Goal: Task Accomplishment & Management: Use online tool/utility

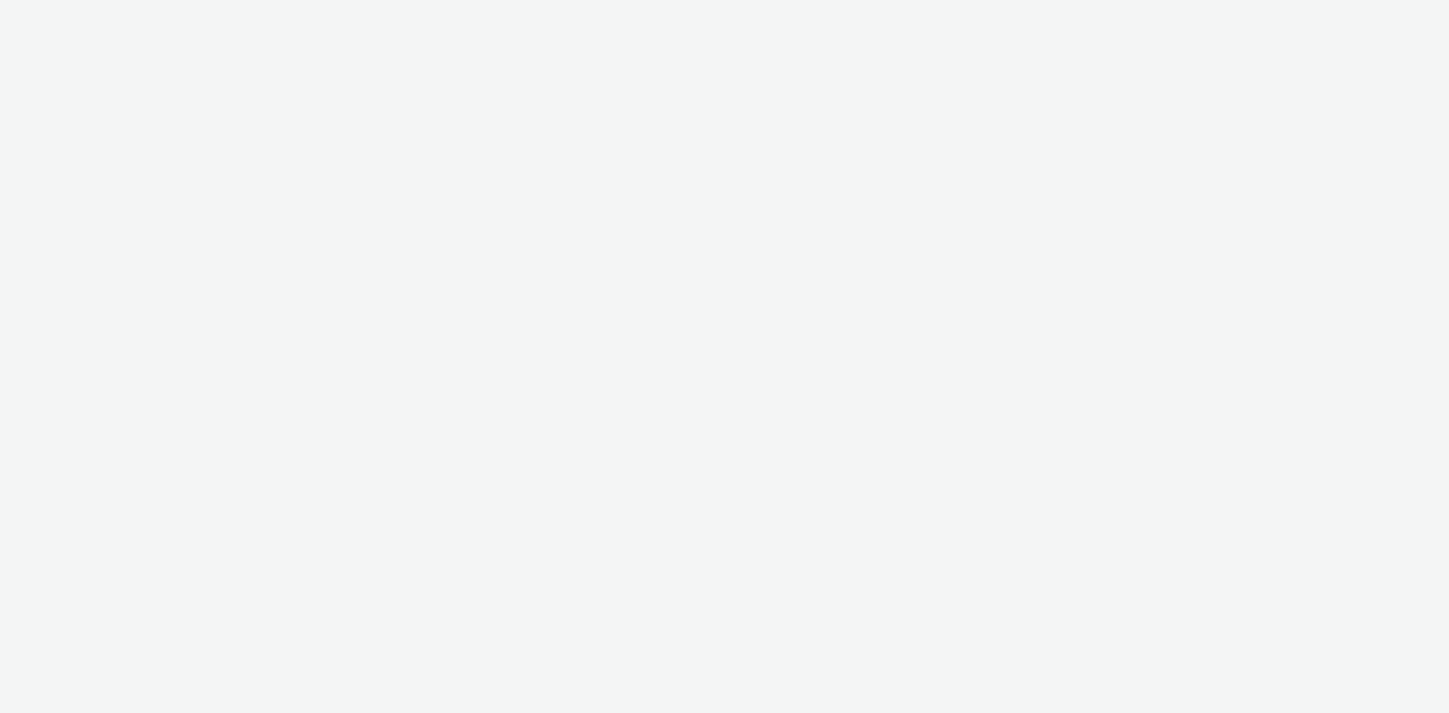
select select "11a7df10-284f-415c-b52a-427acf4c31ae"
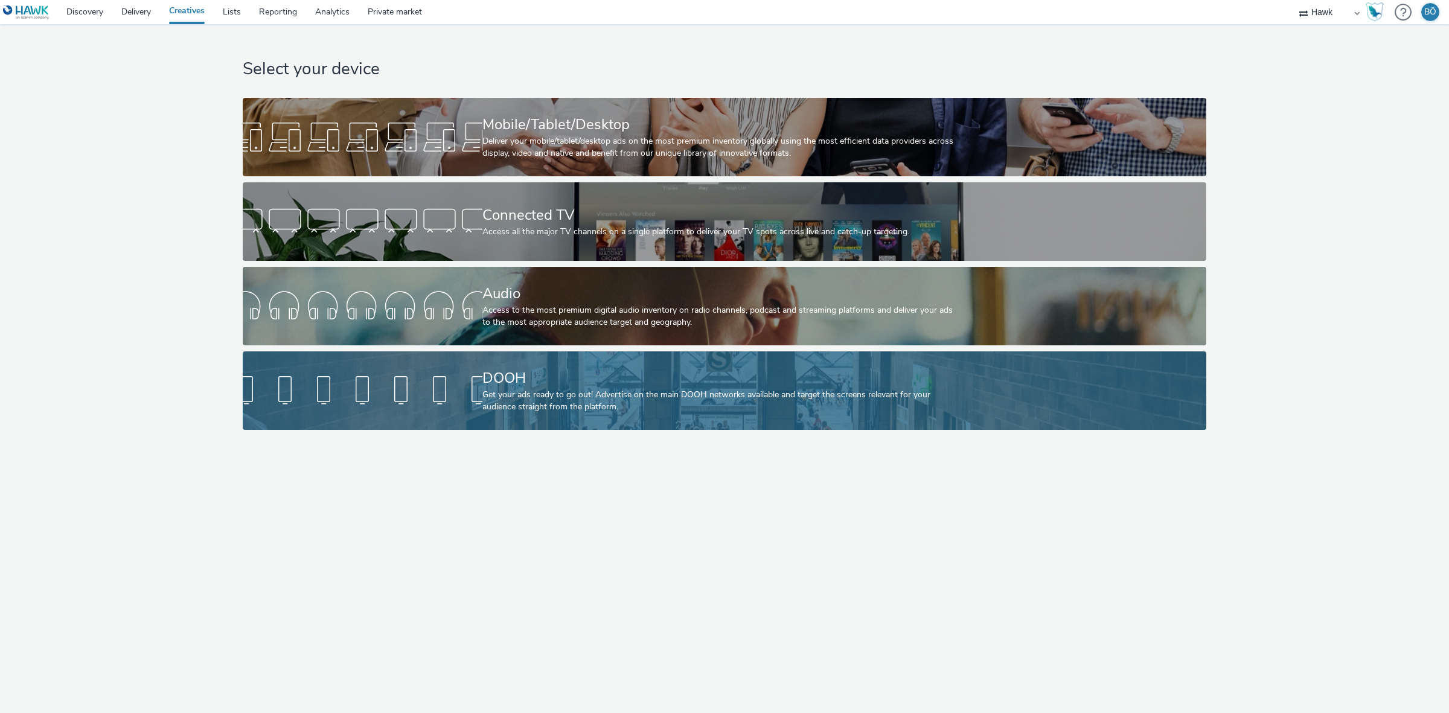
click at [511, 354] on div "DOOH Get your ads ready to go out! Advertise on the main DOOH networks availabl…" at bounding box center [721, 390] width 479 height 78
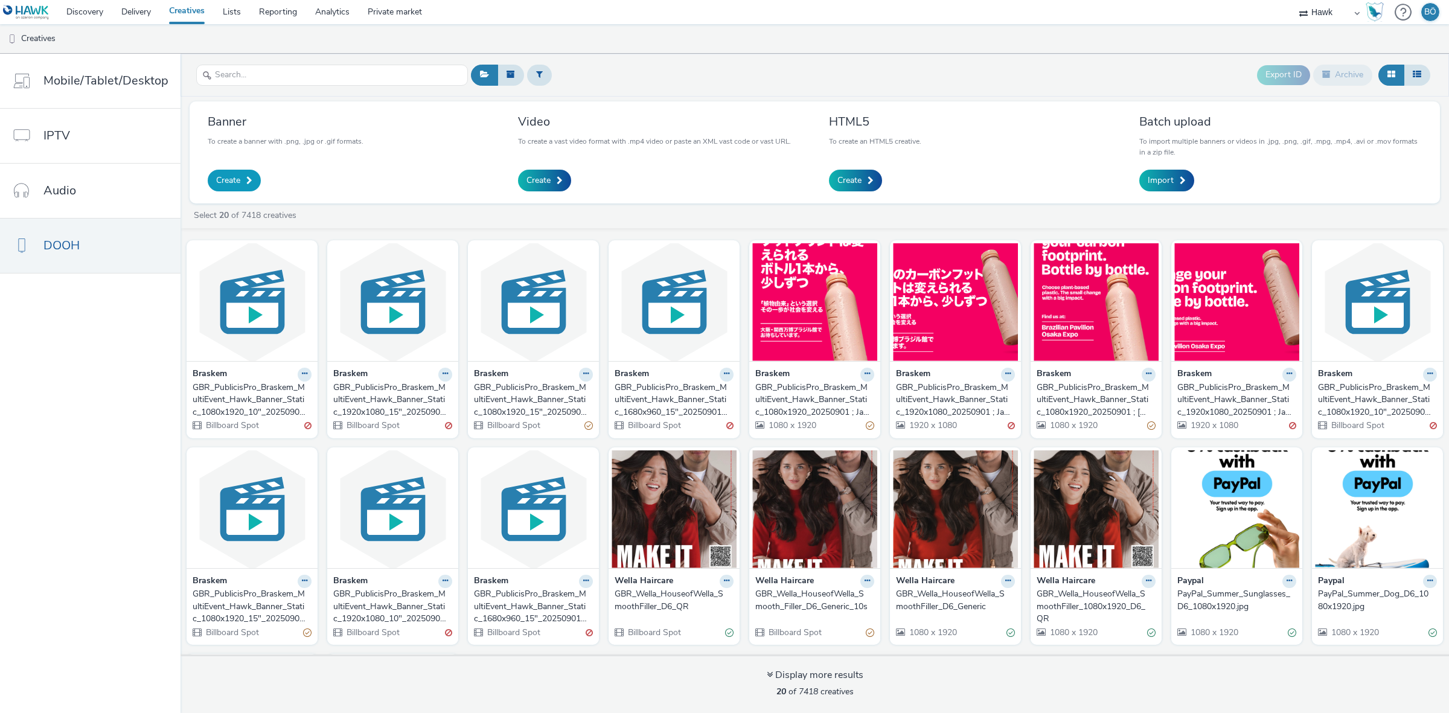
click at [236, 181] on span "Create" at bounding box center [228, 180] width 24 height 12
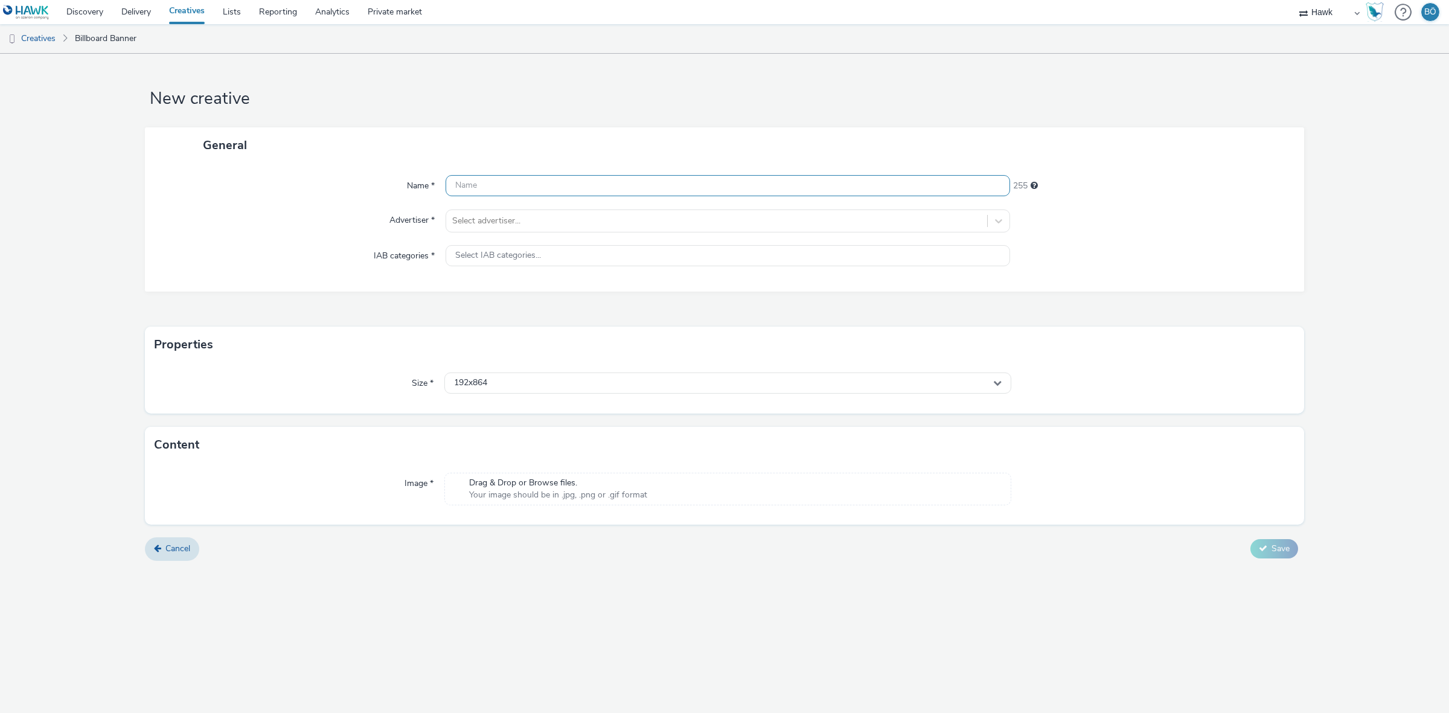
click at [497, 183] on input "text" at bounding box center [727, 185] width 564 height 21
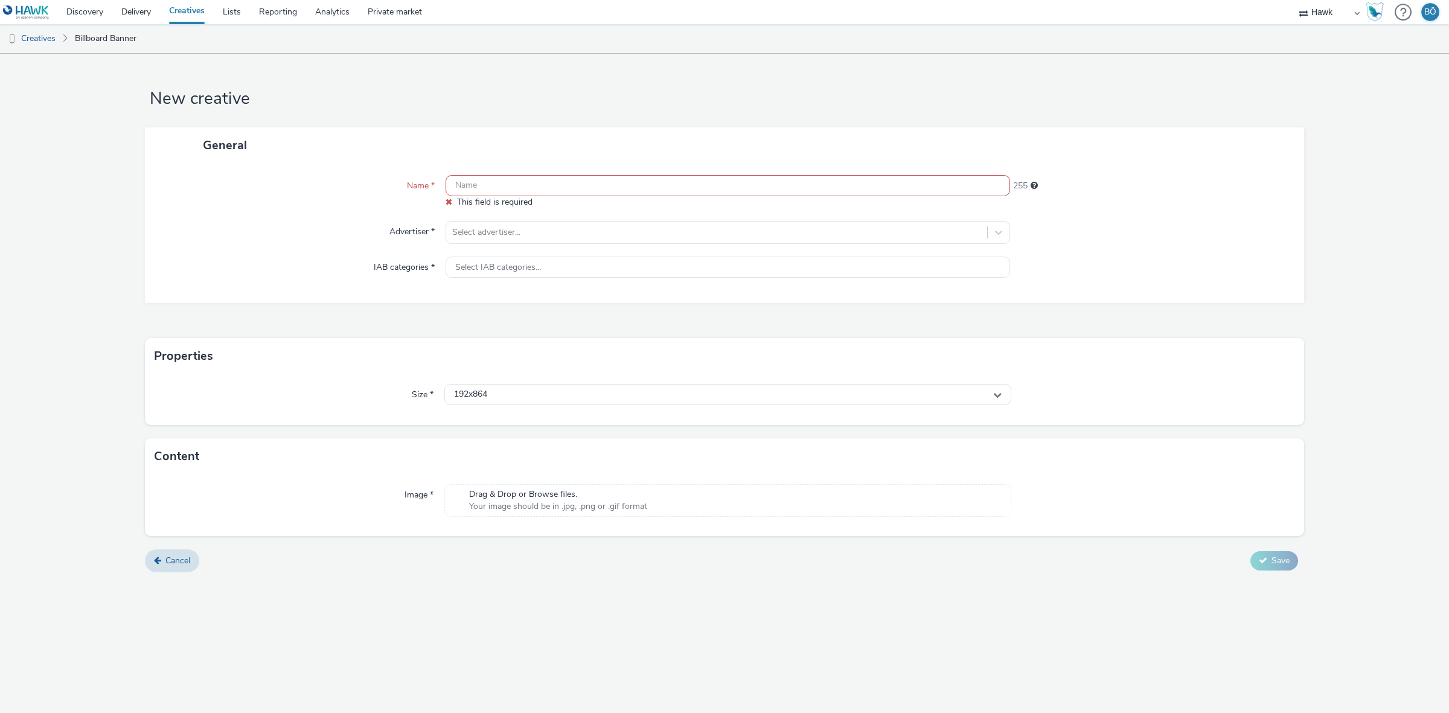
paste input "UK_Bewonder_Caledonia Park Autmn Services Stations_Hawk_DOOH_Static_1080x1920__…"
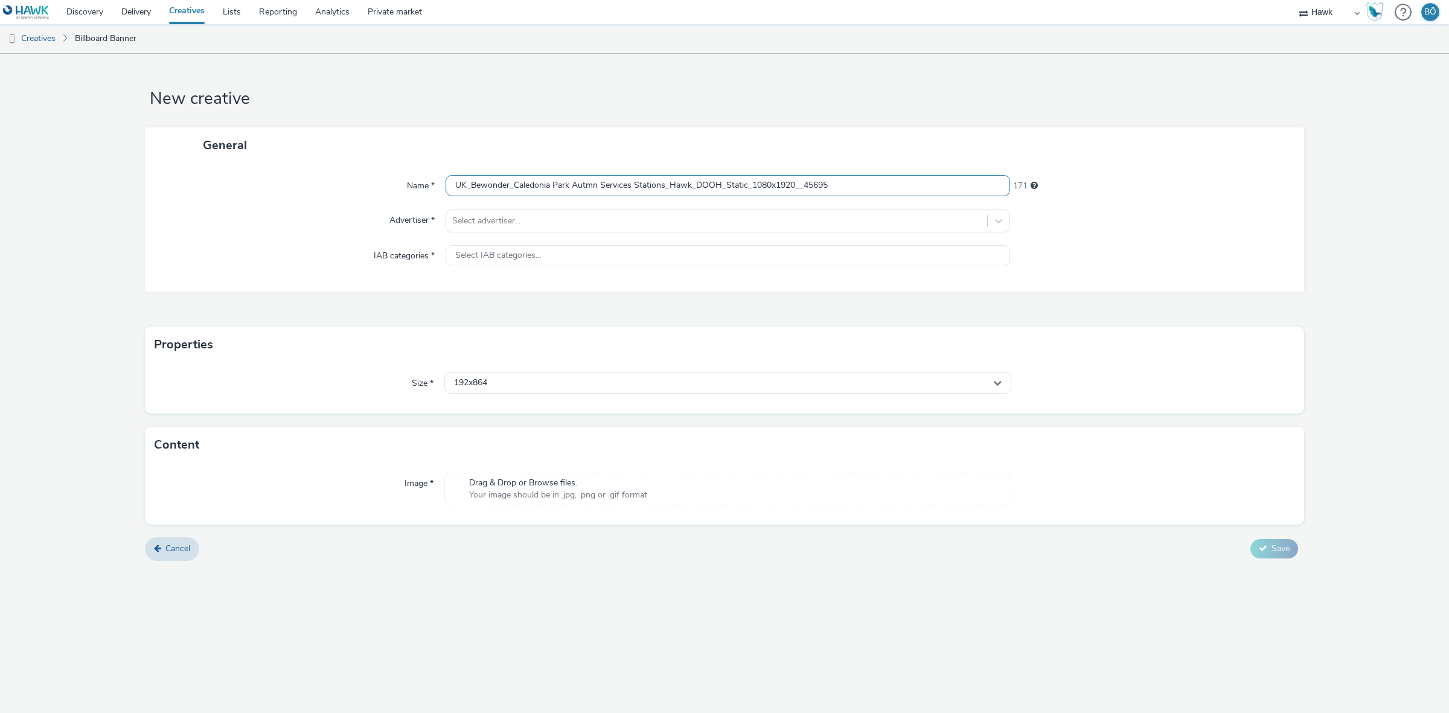
drag, startPoint x: 846, startPoint y: 182, endPoint x: 801, endPoint y: 180, distance: 44.7
click at [801, 180] on input "UK_Bewonder_Caledonia Park Autmn Services Stations_Hawk_DOOH_Static_1080x1920__…" at bounding box center [727, 185] width 564 height 21
type input "UK_Bewonder_Caledonia Park Autmn Services Stations_Hawk_DOOH_Static_1080x1920_0…"
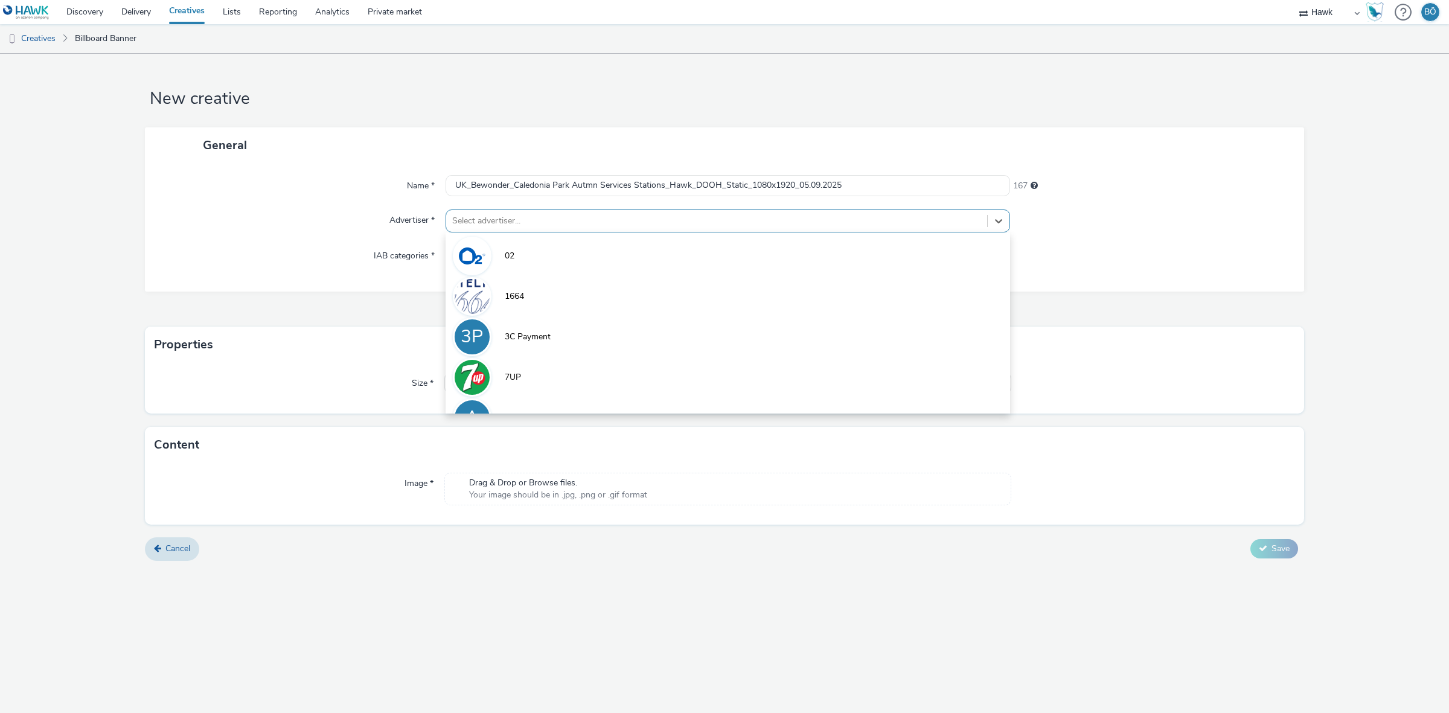
click at [659, 225] on div at bounding box center [716, 221] width 529 height 14
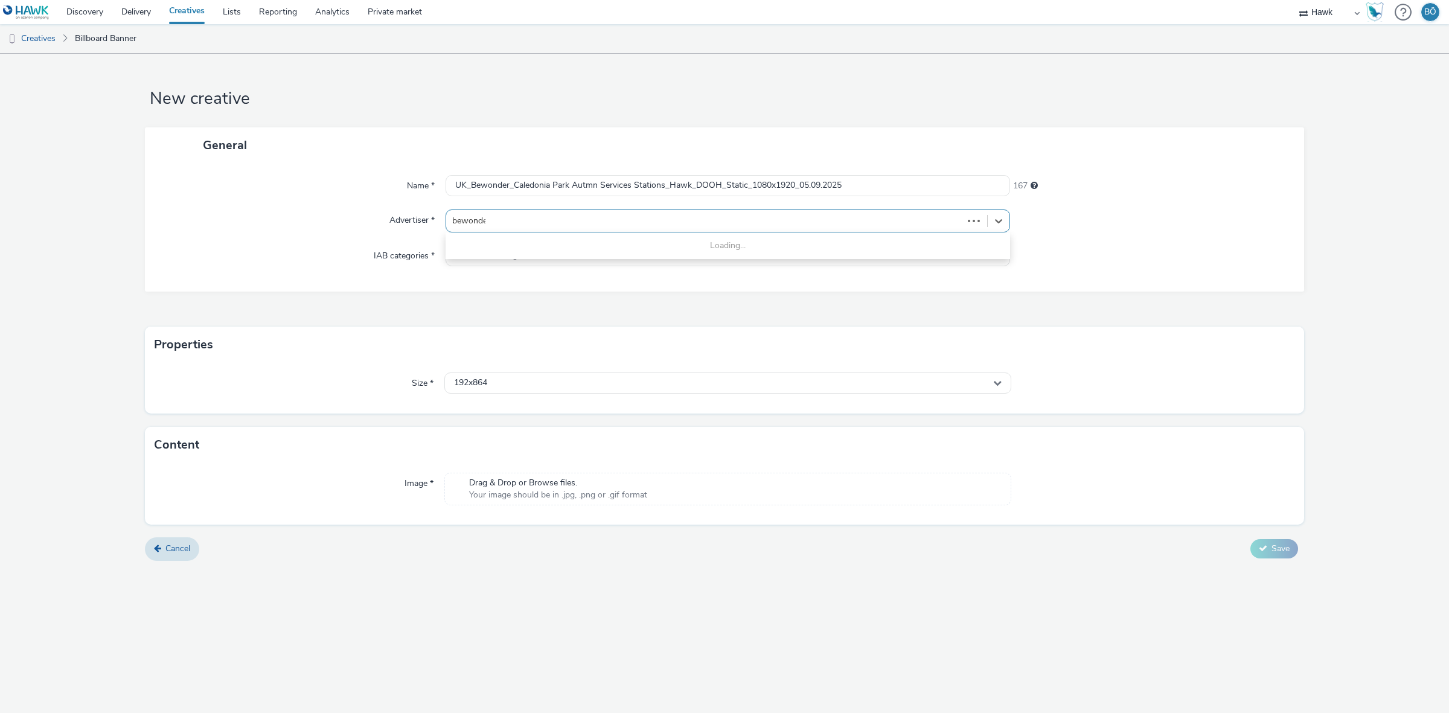
type input "bewonder"
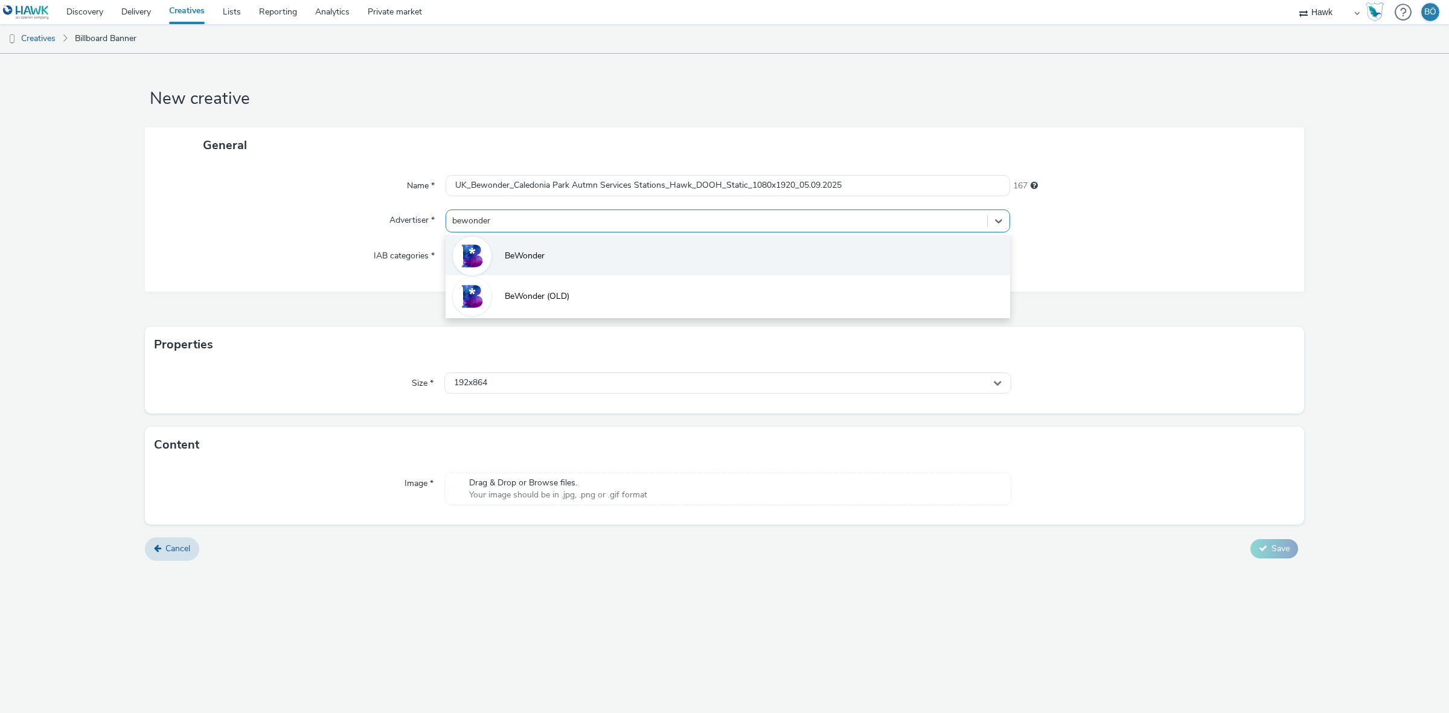
click at [640, 264] on li "BeWonder" at bounding box center [727, 255] width 564 height 40
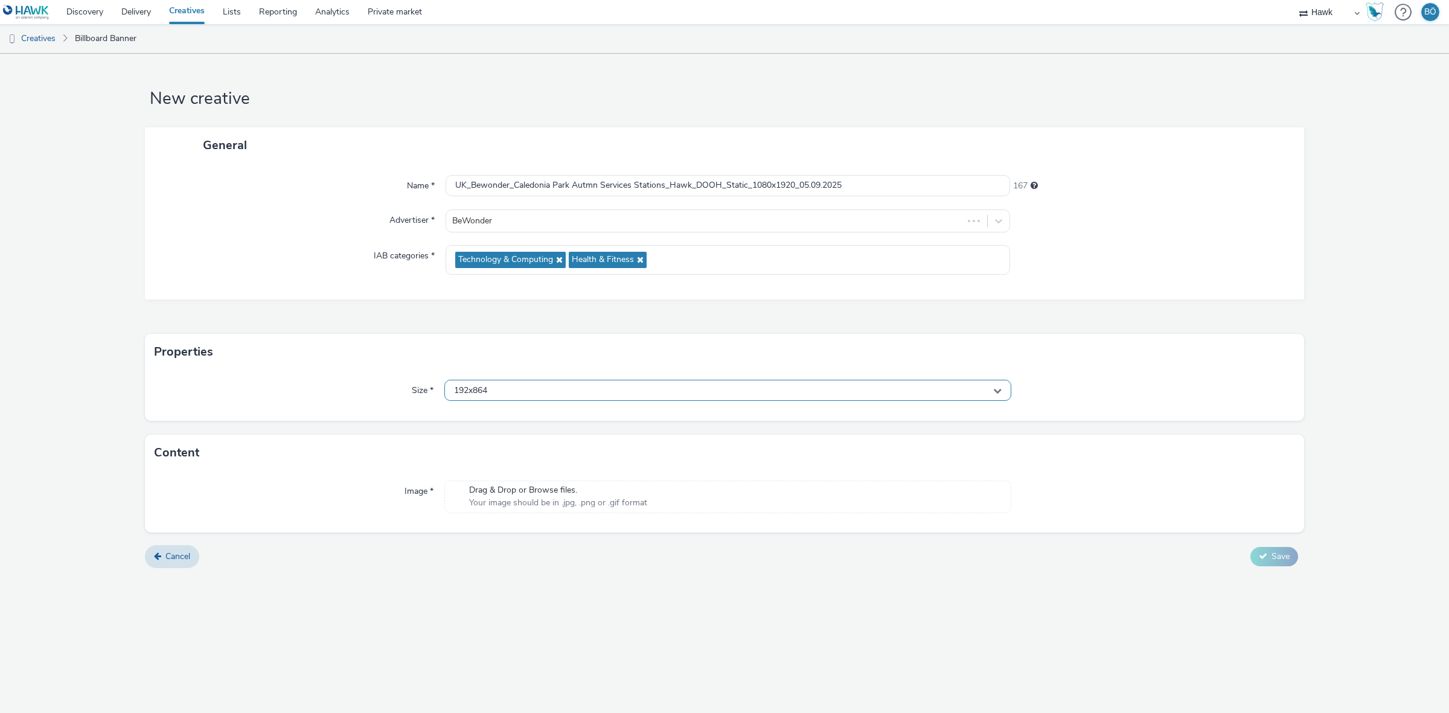
click at [601, 397] on div "192x864" at bounding box center [727, 390] width 567 height 21
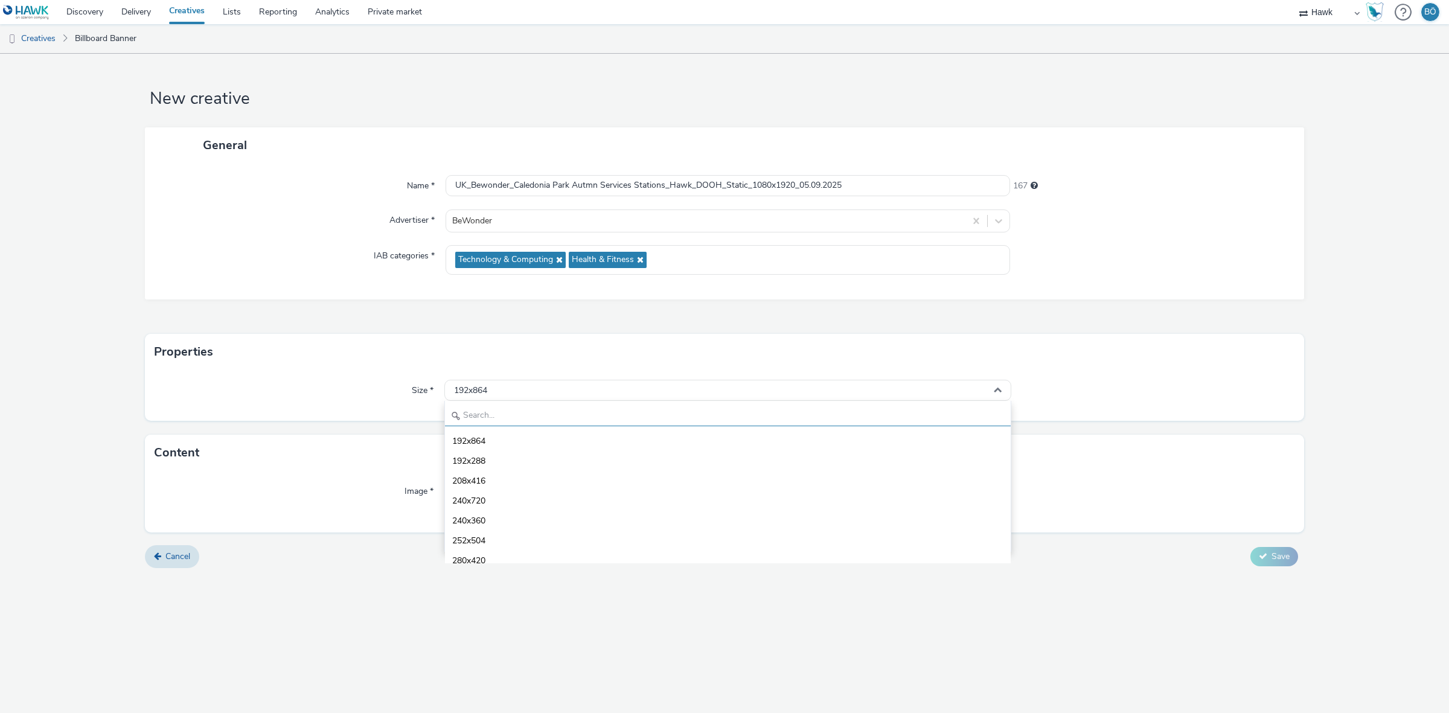
click at [570, 412] on input "text" at bounding box center [728, 415] width 566 height 21
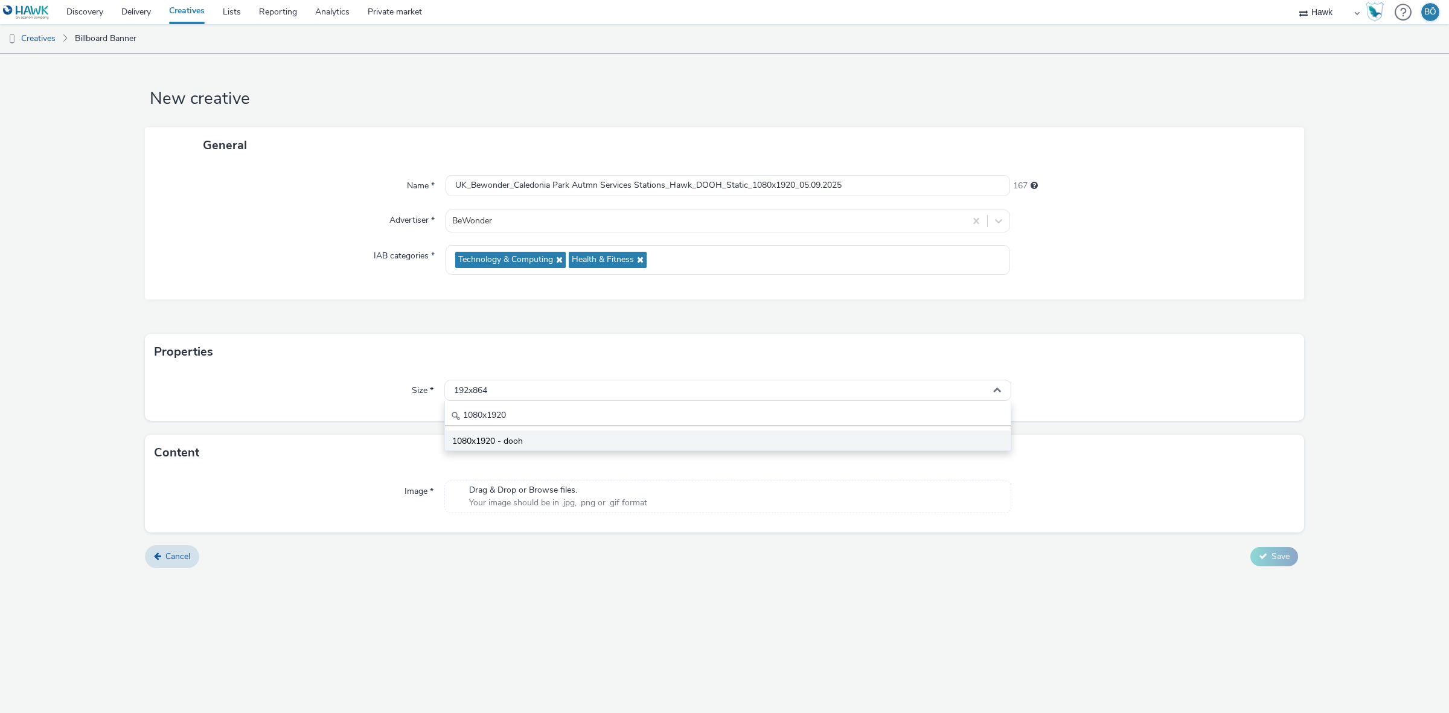
type input "1080x1920"
click at [550, 435] on li "1080x1920 - dooh" at bounding box center [728, 440] width 566 height 20
click at [744, 677] on div "New creative General Name * UK_Bewonder_Caledonia Park Autmn Services Stations_…" at bounding box center [724, 383] width 1449 height 659
click at [415, 658] on div "New creative General Name * UK_Bewonder_Caledonia Park Autmn Services Stations_…" at bounding box center [724, 383] width 1449 height 659
click at [558, 496] on span "Drag & Drop or Browse files." at bounding box center [558, 490] width 178 height 12
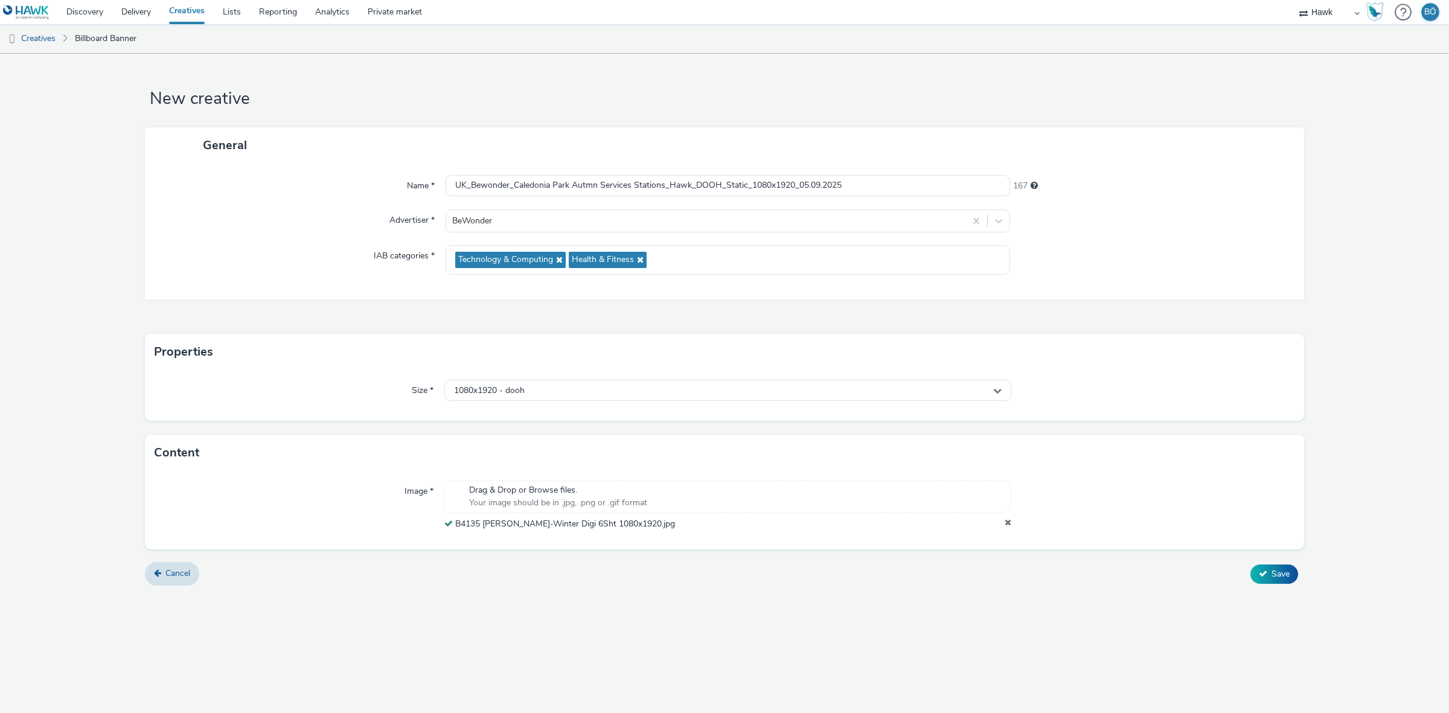
drag, startPoint x: 881, startPoint y: 173, endPoint x: 730, endPoint y: 167, distance: 151.0
click at [315, 185] on div "Name * UK_Bewonder_Caledonia Park Autmn Services Stations_Hawk_DOOH_Static_1080…" at bounding box center [724, 231] width 1159 height 136
click at [873, 179] on input "UK_Bewonder_Caledonia Park Autmn Services Stations_Hawk_DOOH_Static_1080x1920_0…" at bounding box center [727, 185] width 564 height 21
drag, startPoint x: 873, startPoint y: 184, endPoint x: 278, endPoint y: 209, distance: 595.0
click at [266, 199] on div "Name * UK_Bewonder_Caledonia Park Autmn Services Stations_Hawk_DOOH_Static_1080…" at bounding box center [724, 231] width 1159 height 136
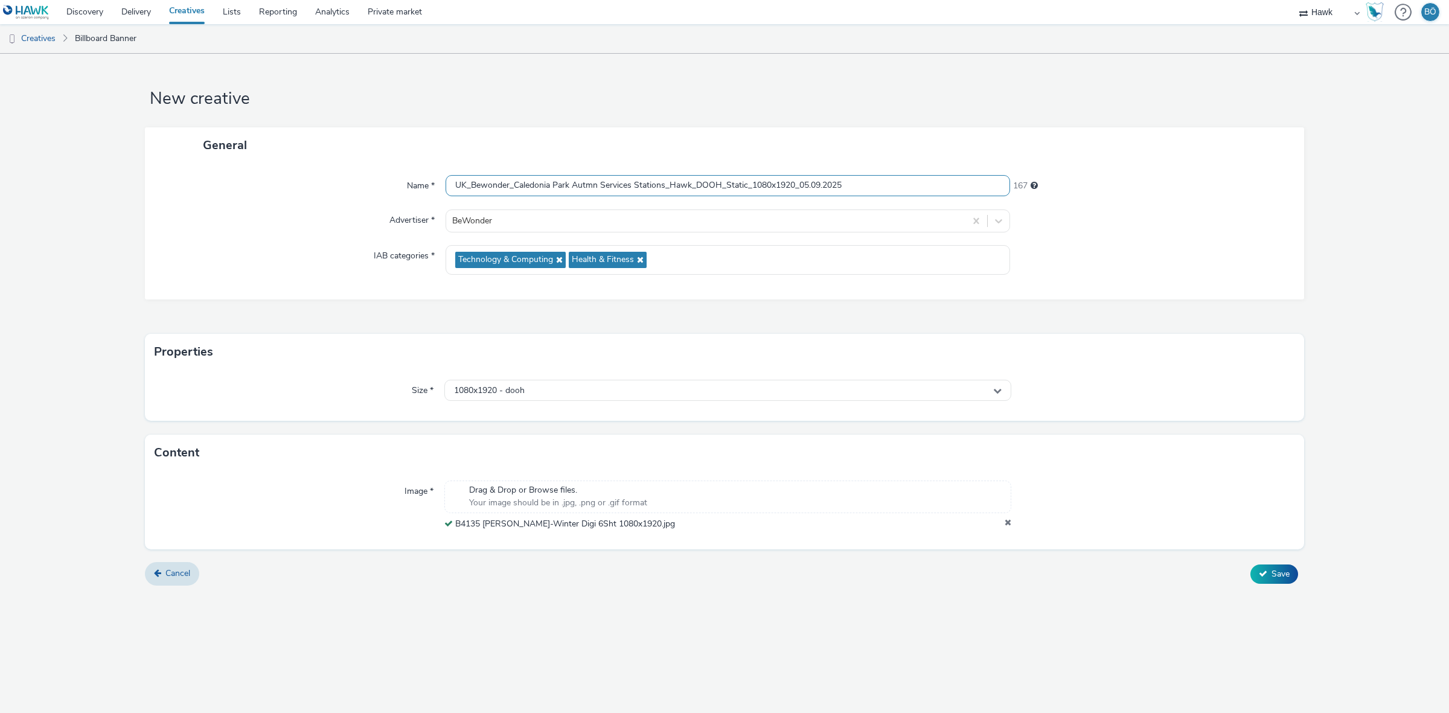
scroll to position [1, 0]
click at [1267, 575] on button "Save" at bounding box center [1274, 573] width 48 height 19
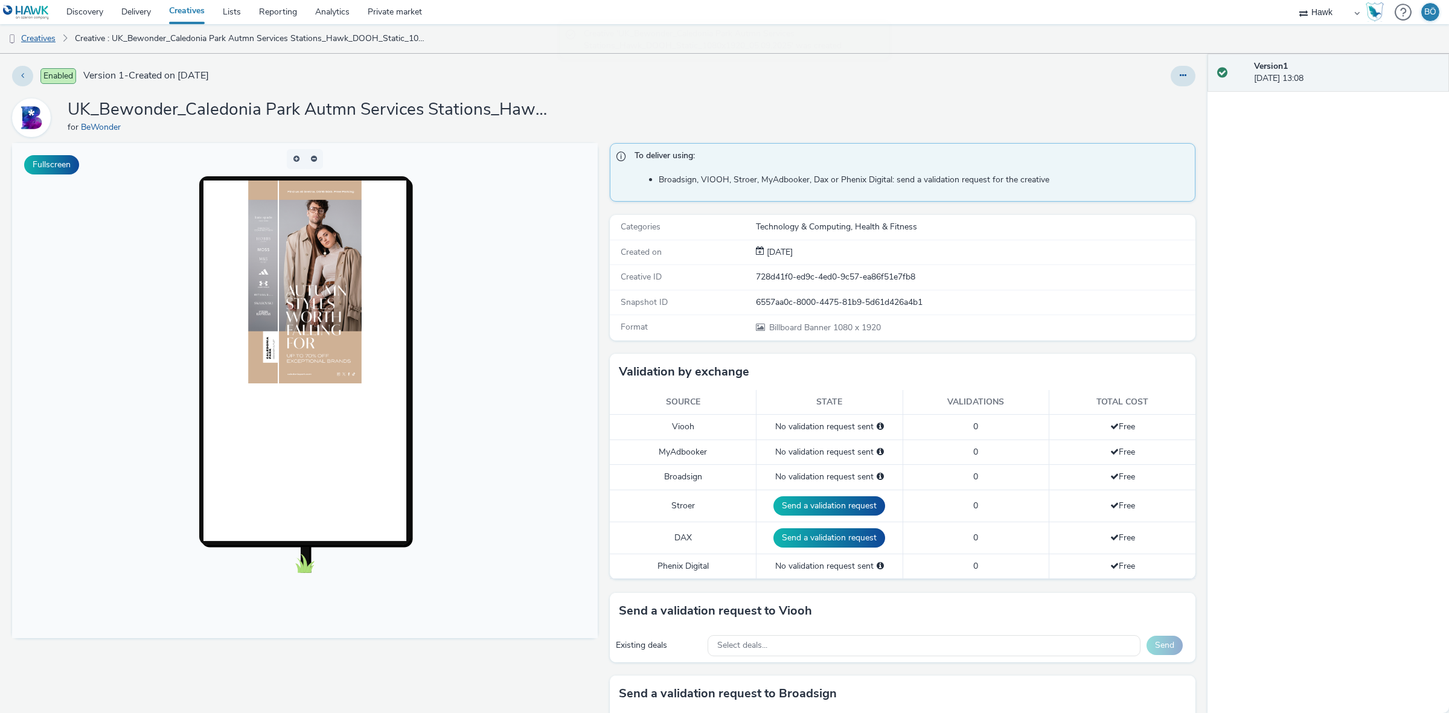
click at [59, 43] on link "Creatives" at bounding box center [31, 38] width 62 height 29
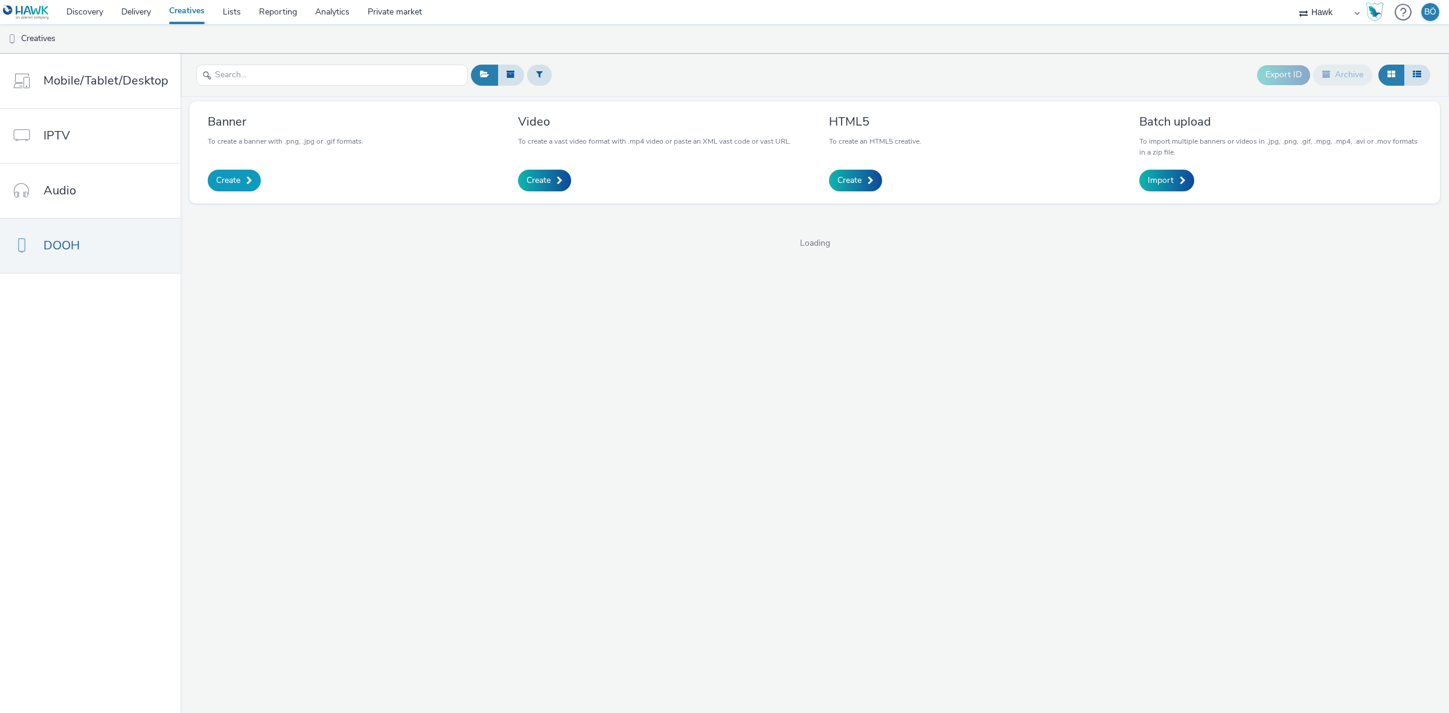
click at [242, 178] on link "Create" at bounding box center [234, 181] width 53 height 22
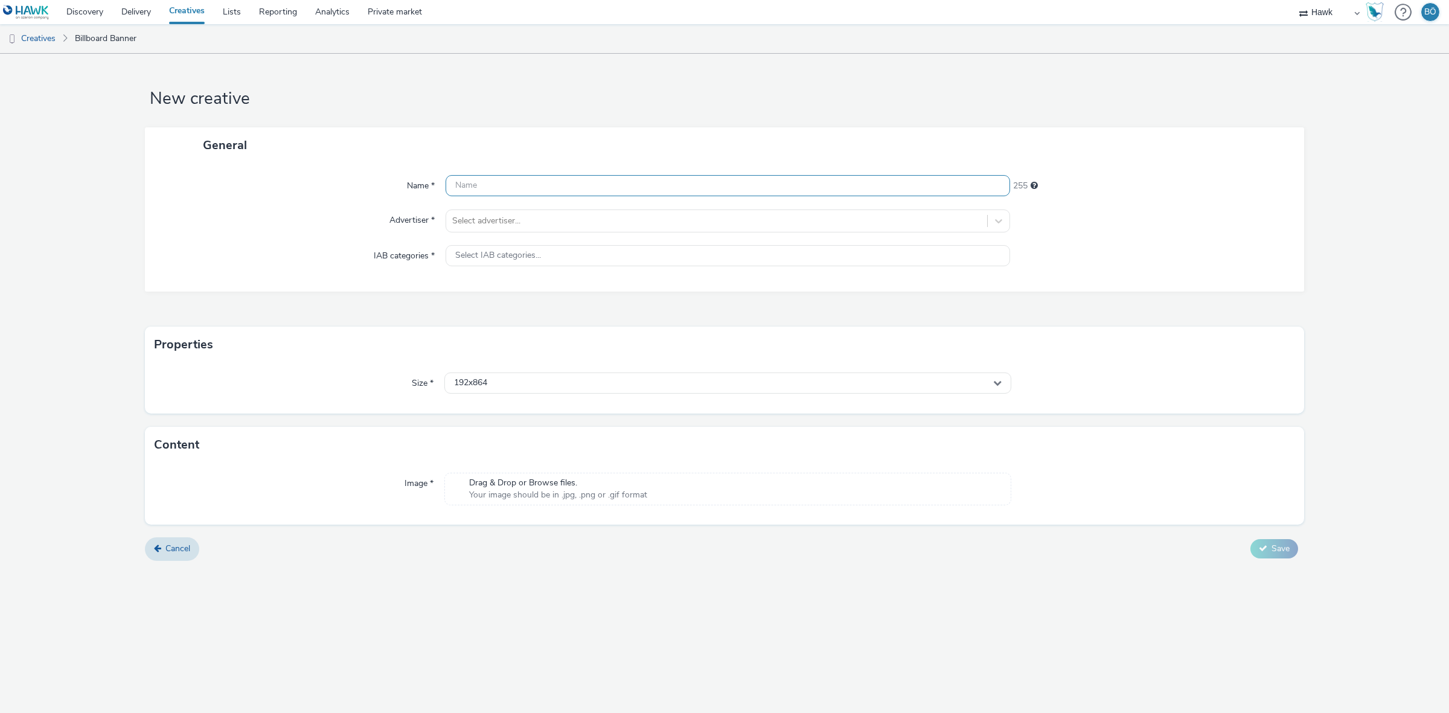
click at [498, 175] on input "text" at bounding box center [727, 185] width 564 height 21
paste input "UK_Bewonder_Caledonia Park Autmn Services Stations_Hawk_DOOH_Static_1080x1920_0…"
drag, startPoint x: 795, startPoint y: 185, endPoint x: 750, endPoint y: 184, distance: 44.7
click at [751, 185] on input "UK_Bewonder_Caledonia Park Autmn Services Stations_Hawk_DOOH_Static_1080x1920_0…" at bounding box center [727, 185] width 564 height 21
type input "UK_Bewonder_Caledonia Park Autmn Services Stations_Hawk_DOOH_Static_864x432_05.…"
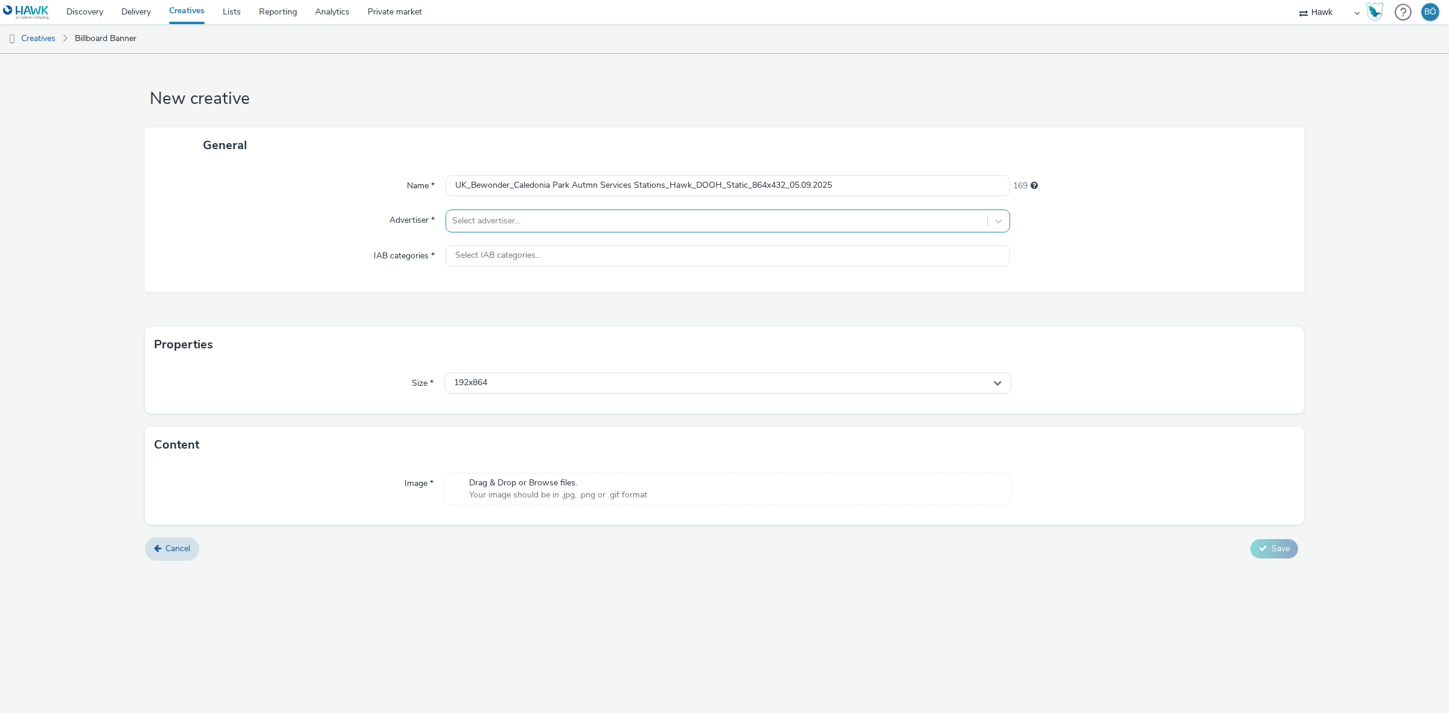
click at [553, 228] on div "Select advertiser..." at bounding box center [716, 220] width 541 height 19
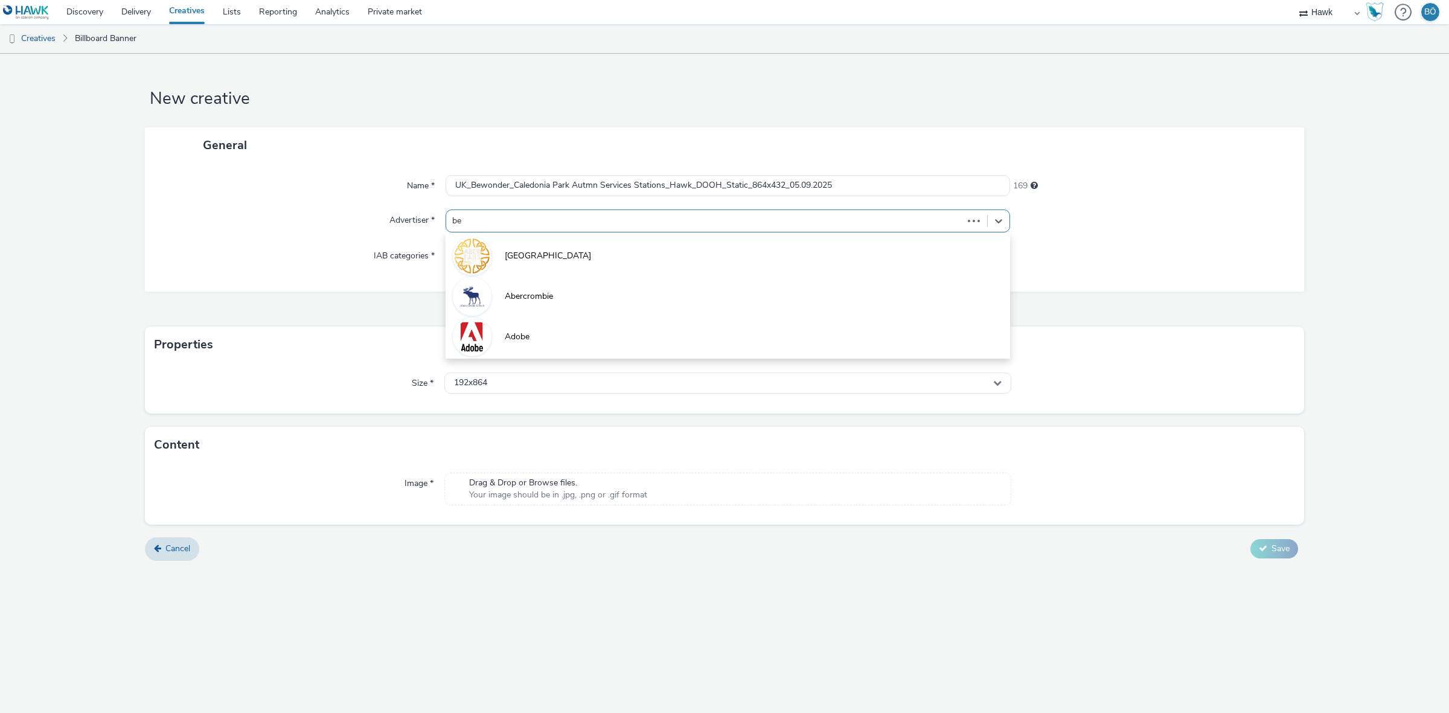
type input "bew"
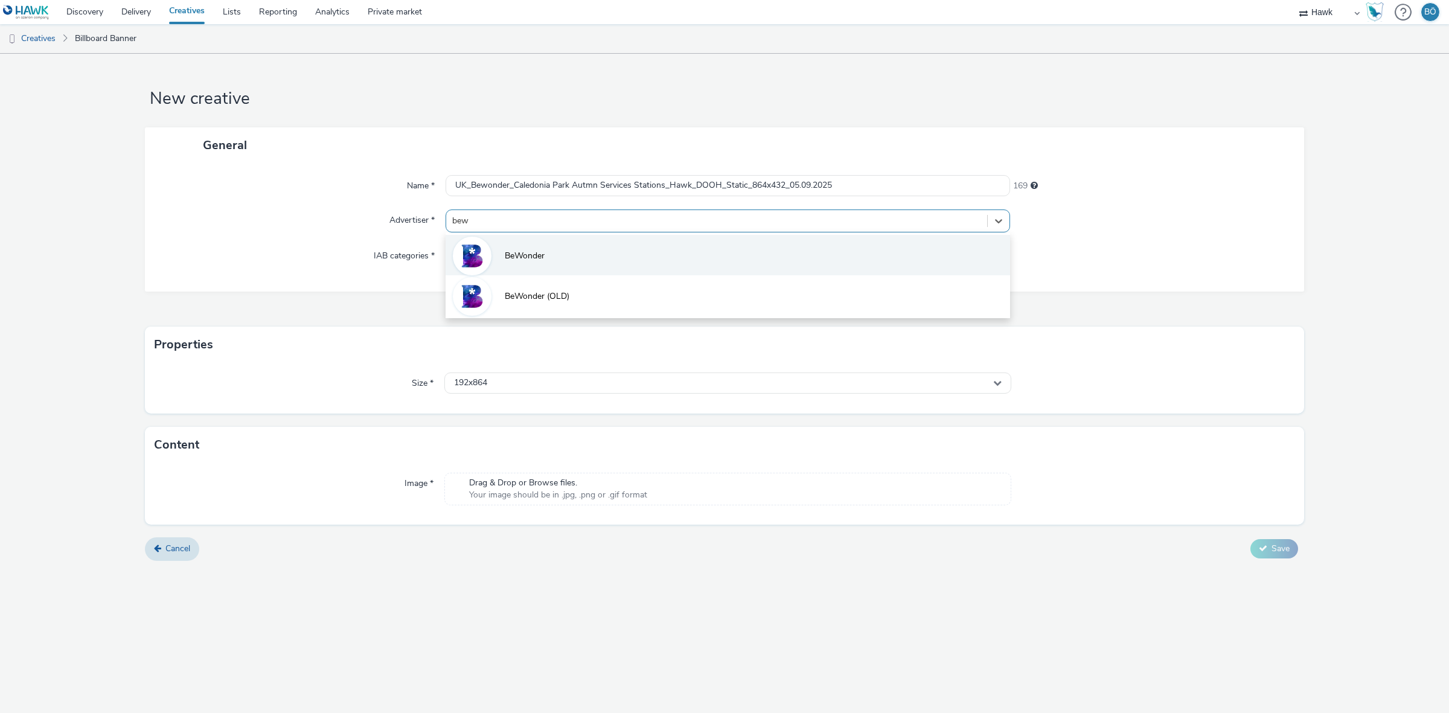
click at [545, 250] on li "BeWonder" at bounding box center [727, 255] width 564 height 40
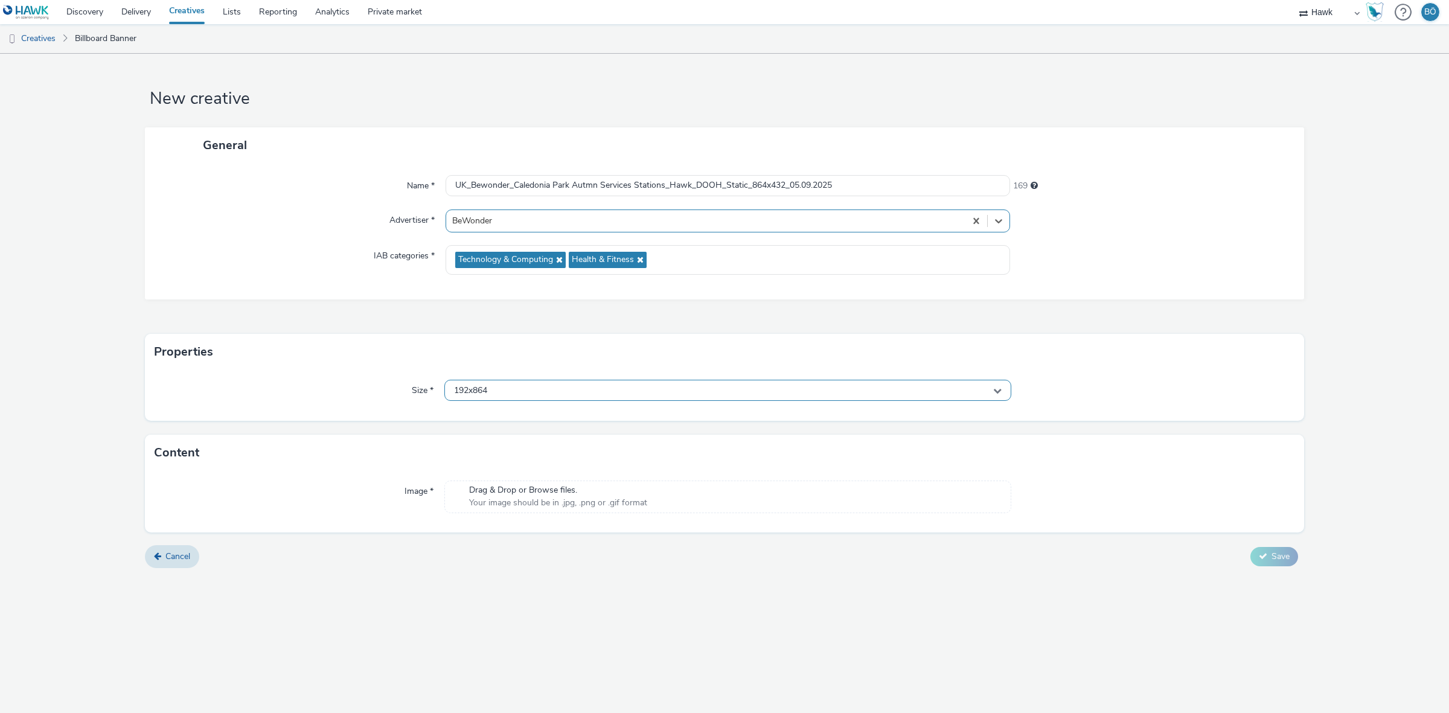
click at [565, 385] on div "192x864" at bounding box center [727, 390] width 567 height 21
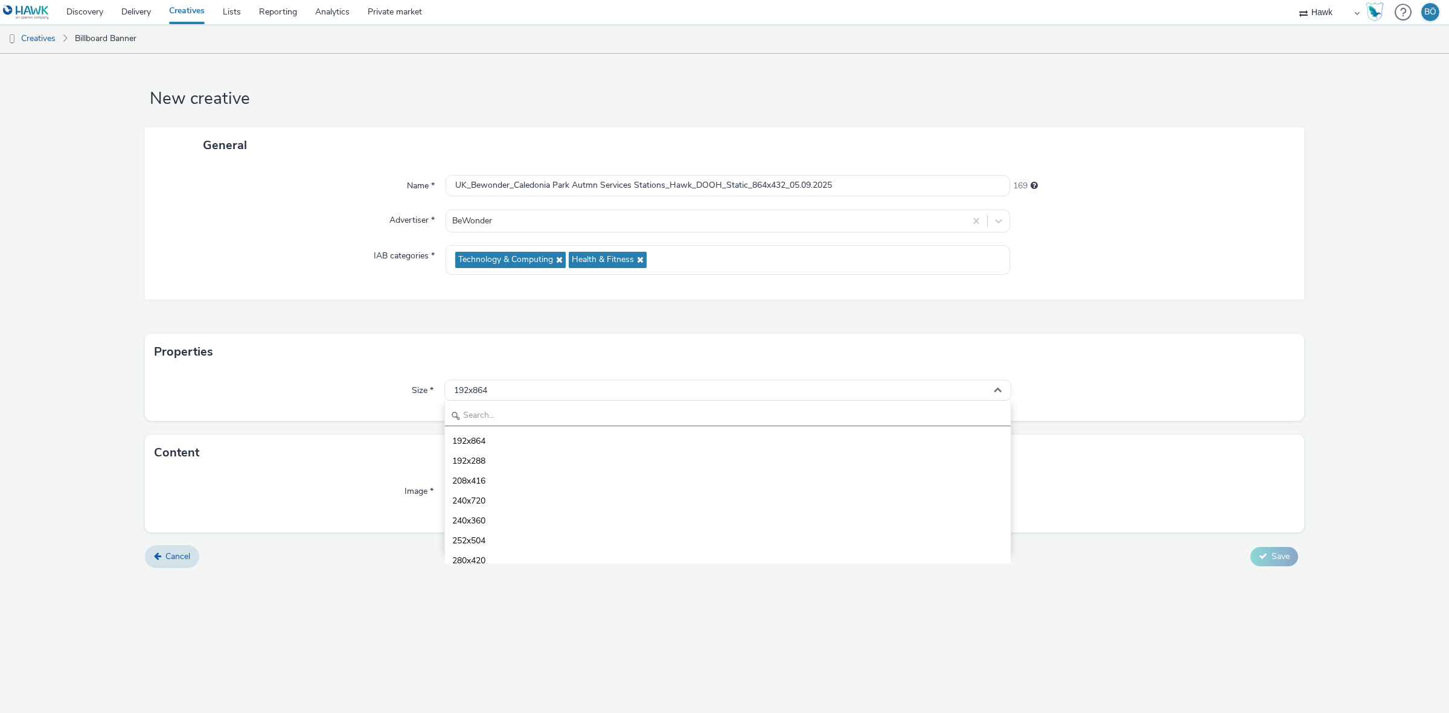
click at [535, 406] on input "text" at bounding box center [728, 415] width 566 height 21
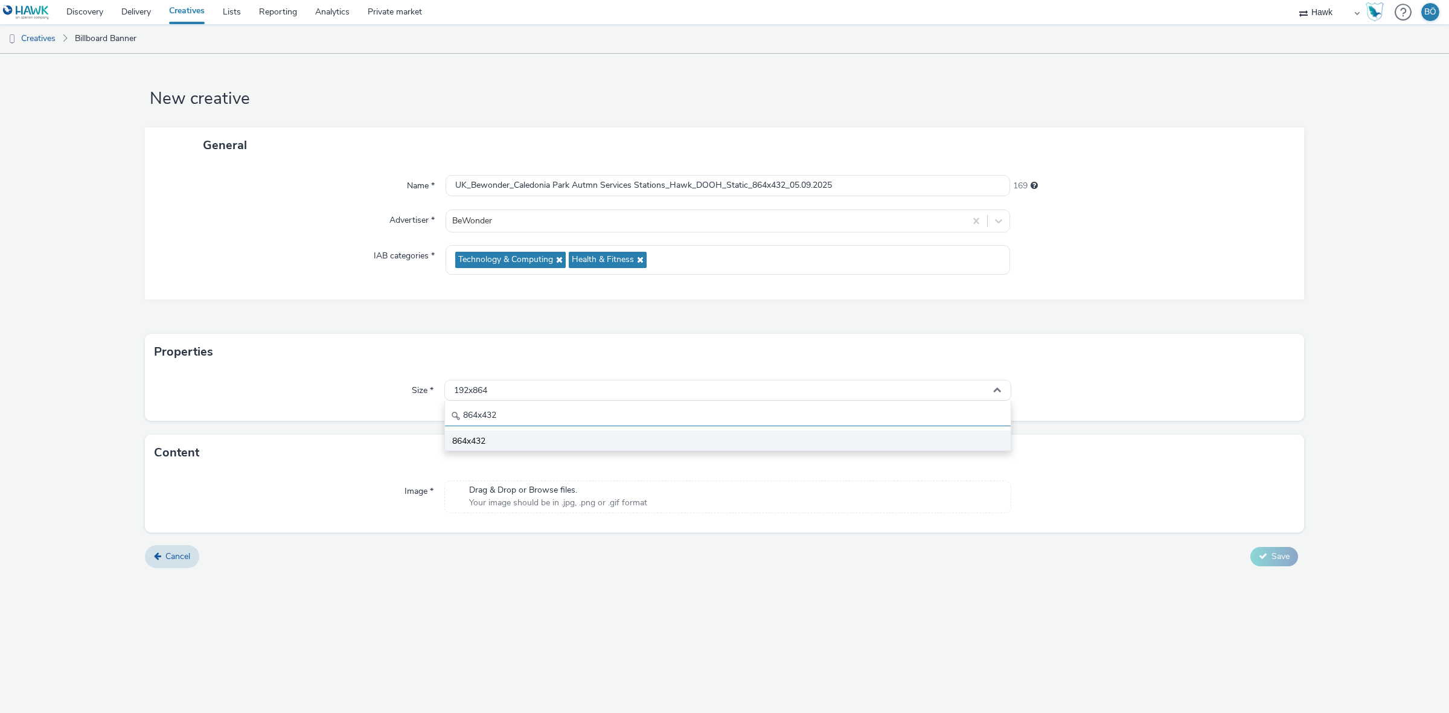
type input "864x432"
click at [484, 441] on span "864x432" at bounding box center [468, 441] width 33 height 12
click at [537, 523] on div "Image * Drag & Drop or Browse files. Your image should be in .jpg, .png or .gif…" at bounding box center [724, 502] width 1159 height 62
click at [541, 499] on span "Your image should be in .jpg, .png or .gif format" at bounding box center [558, 503] width 178 height 12
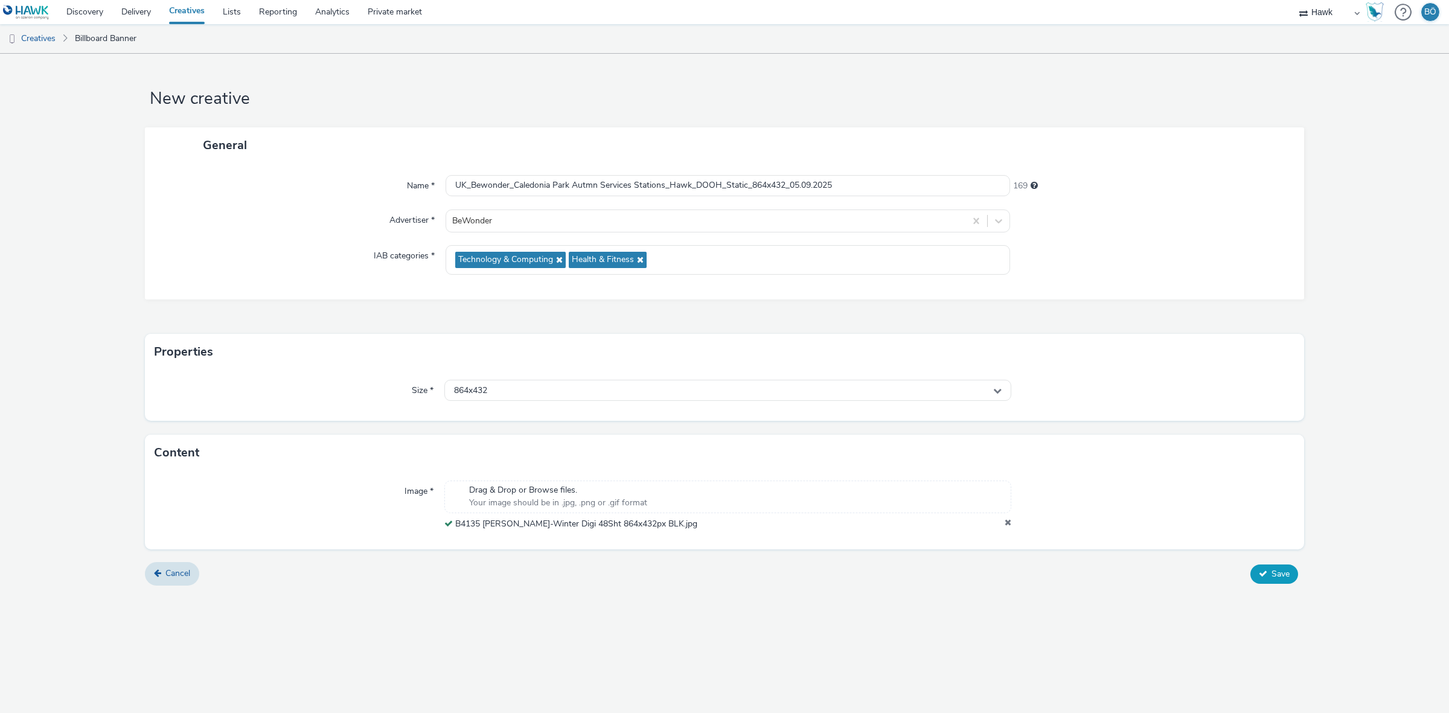
click at [1284, 572] on span "Save" at bounding box center [1280, 573] width 18 height 11
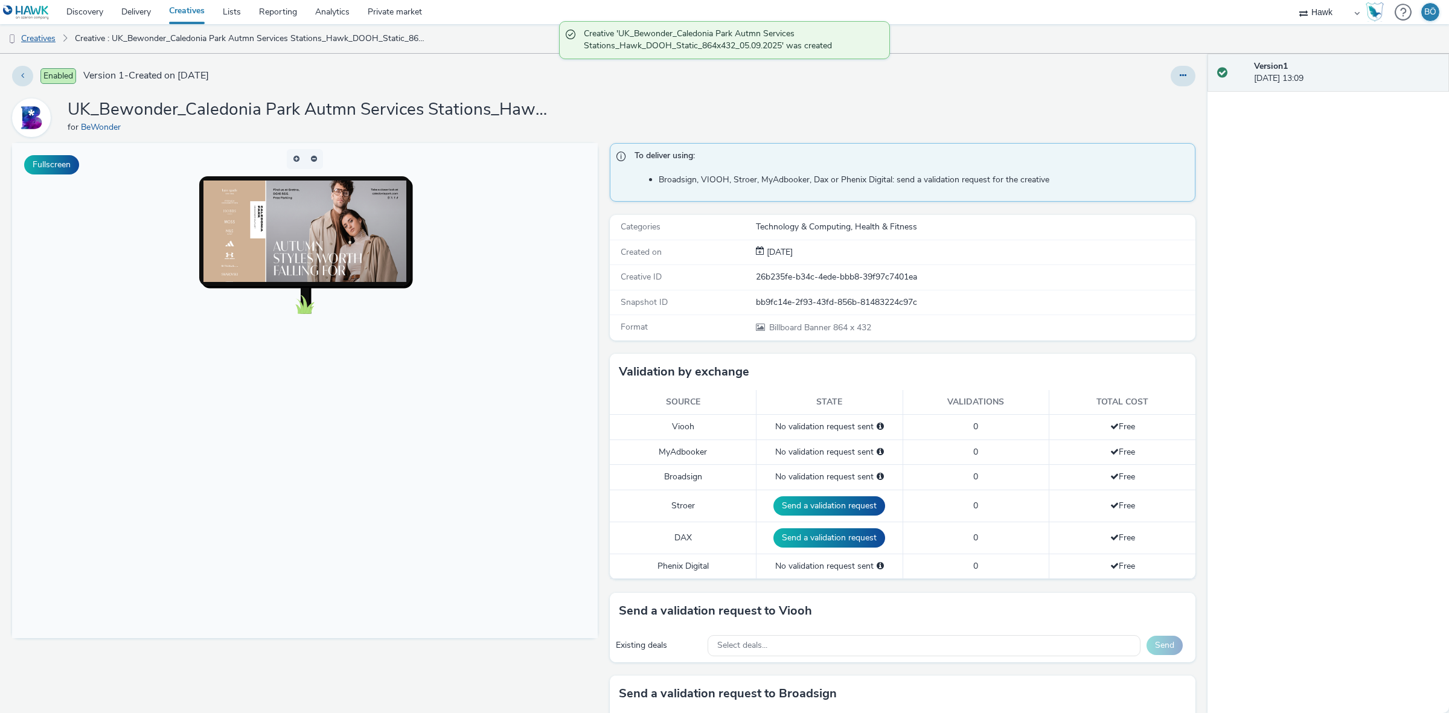
click at [50, 35] on link "Creatives" at bounding box center [31, 38] width 62 height 29
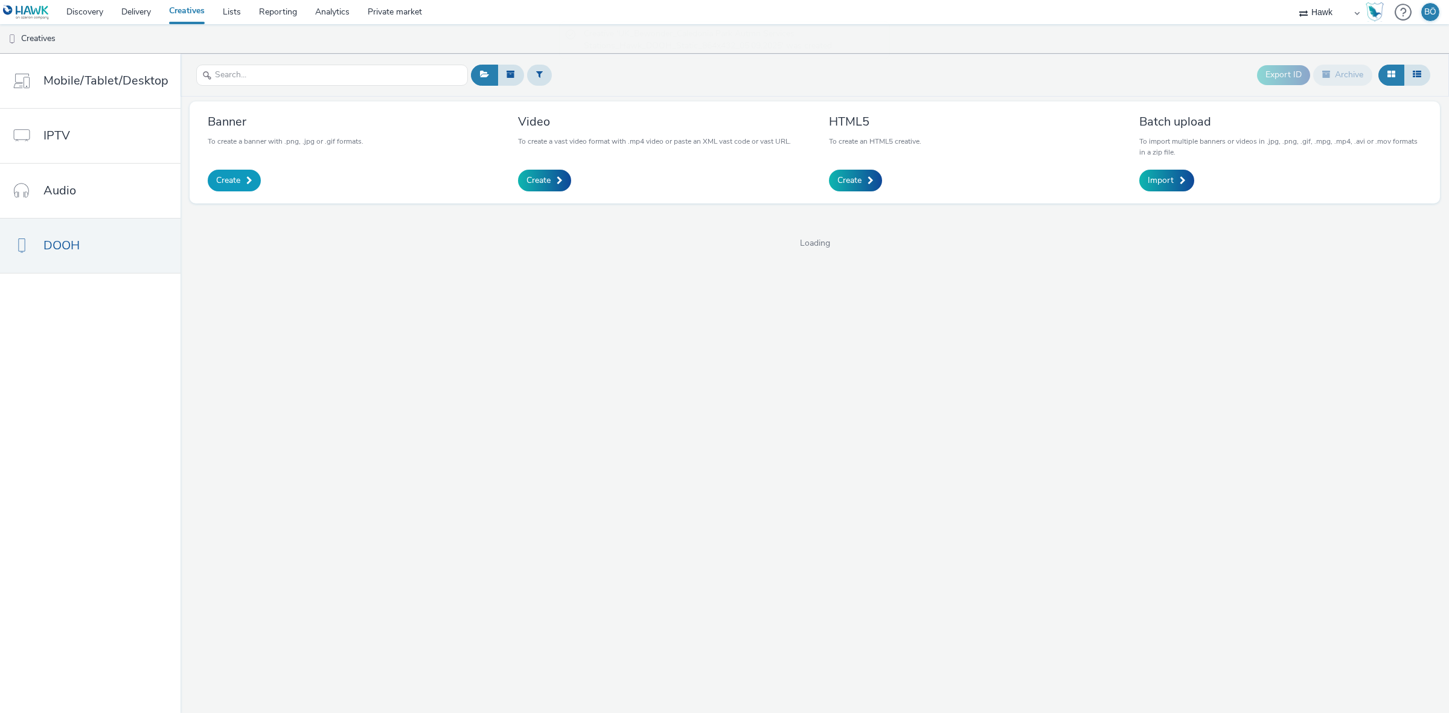
click at [246, 180] on span at bounding box center [249, 180] width 6 height 8
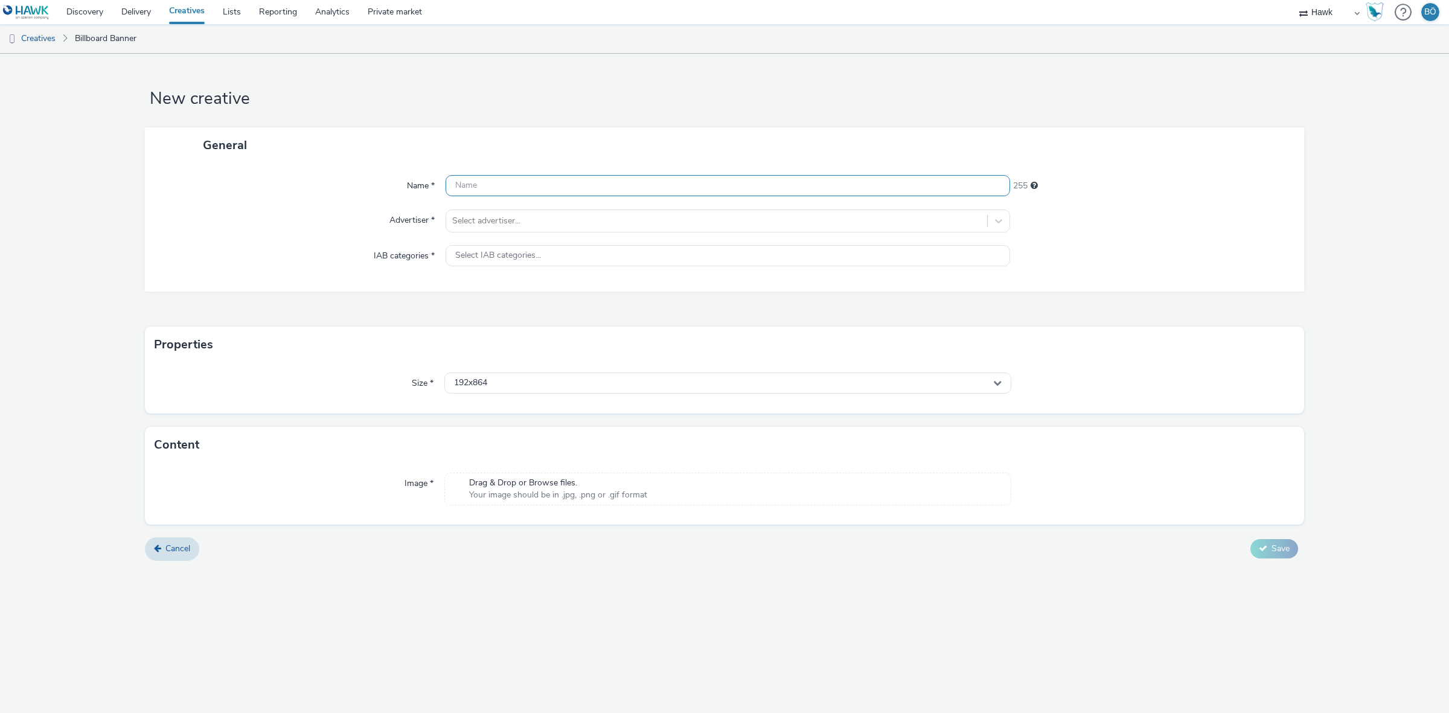
click at [551, 182] on input "text" at bounding box center [727, 185] width 564 height 21
paste input "UK_Bewonder_Caledonia Park Autmn Services Stations_Hawk_DOOH_Static_1080x1920_0…"
drag, startPoint x: 794, startPoint y: 180, endPoint x: 762, endPoint y: 173, distance: 32.1
click at [762, 173] on div "Name * UK_Bewonder_Caledonia Park Autmn Services Stations_Hawk_DOOH_Static_1080…" at bounding box center [724, 227] width 1159 height 129
drag, startPoint x: 753, startPoint y: 181, endPoint x: 795, endPoint y: 183, distance: 42.3
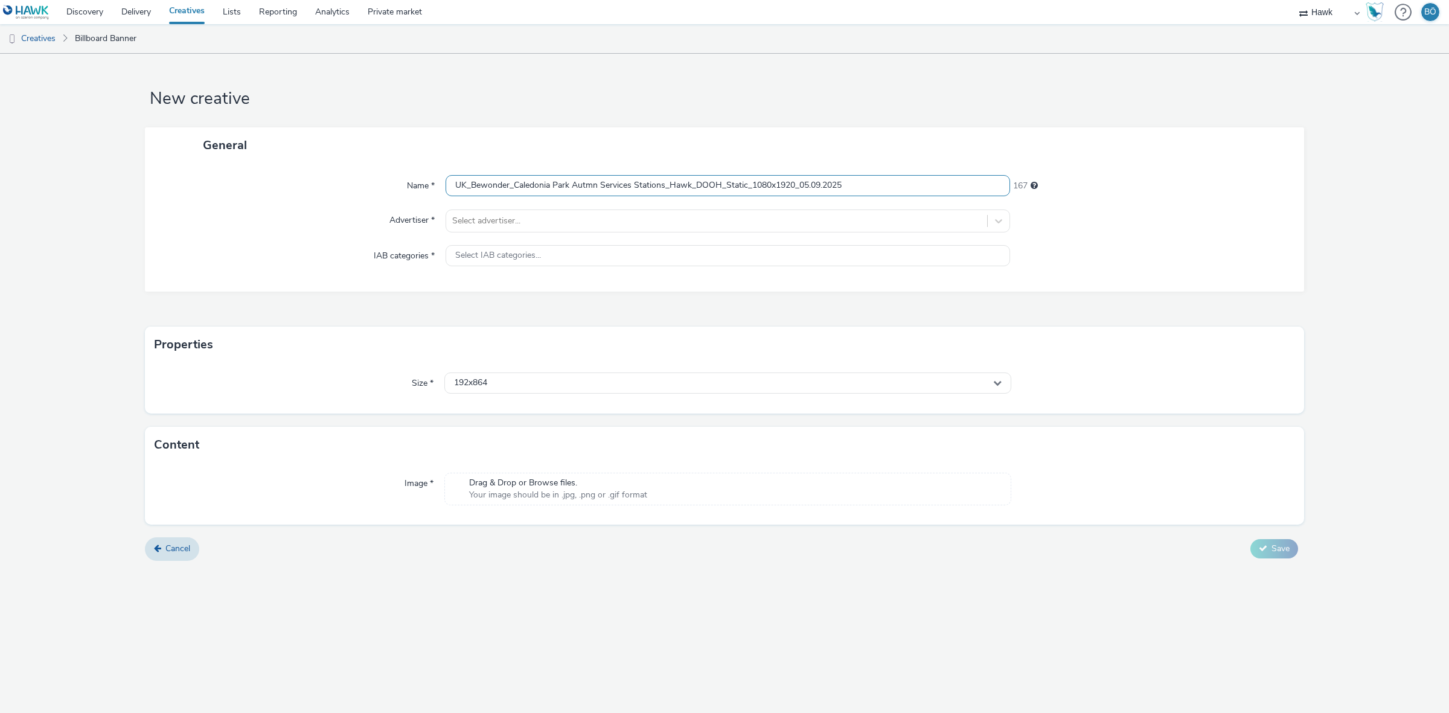
click at [795, 183] on input "UK_Bewonder_Caledonia Park Autmn Services Stations_Hawk_DOOH_Static_1080x1920_0…" at bounding box center [727, 185] width 564 height 21
type input "UK_Bewonder_Caledonia Park Autmn Services Stations_Hawk_DOOH_Static_720x360_05.…"
click at [689, 228] on div "Select advertiser..." at bounding box center [716, 220] width 541 height 19
type input "bewond"
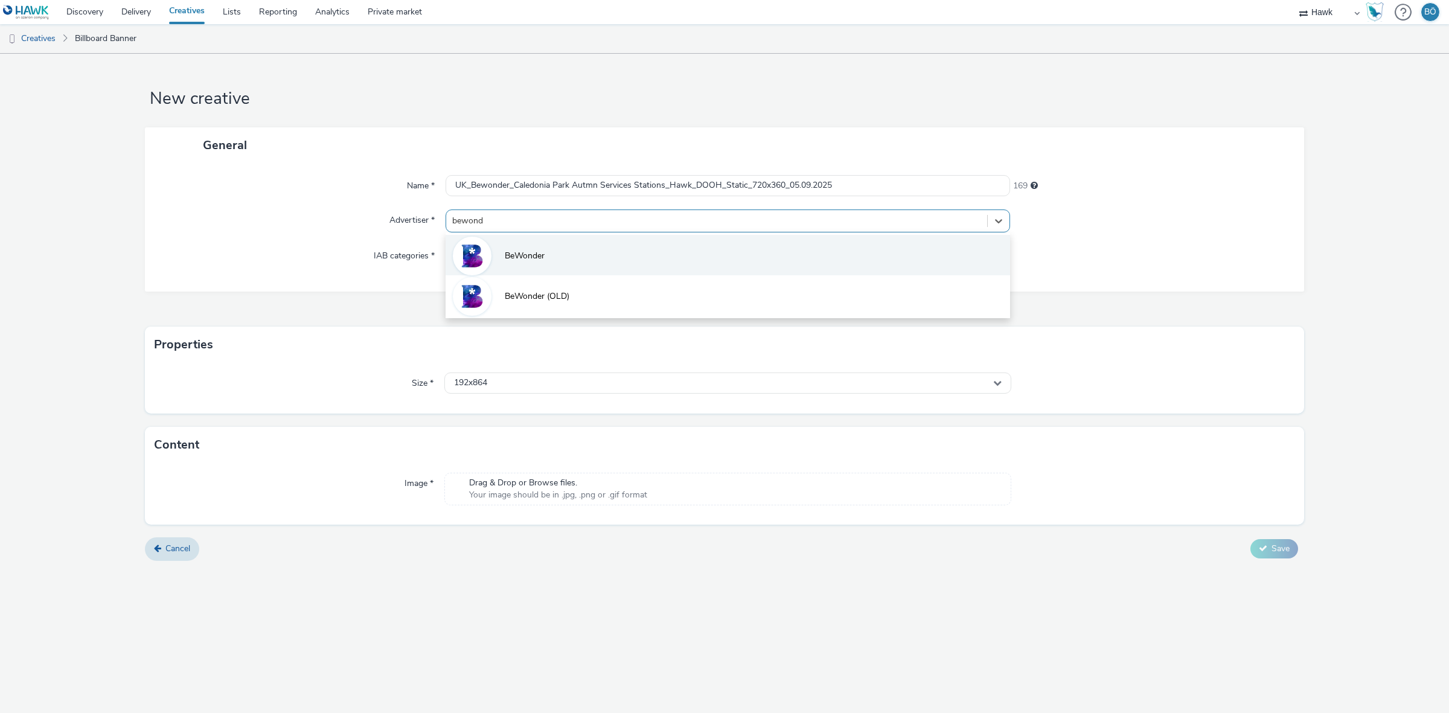
click at [630, 258] on li "BeWonder" at bounding box center [727, 255] width 564 height 40
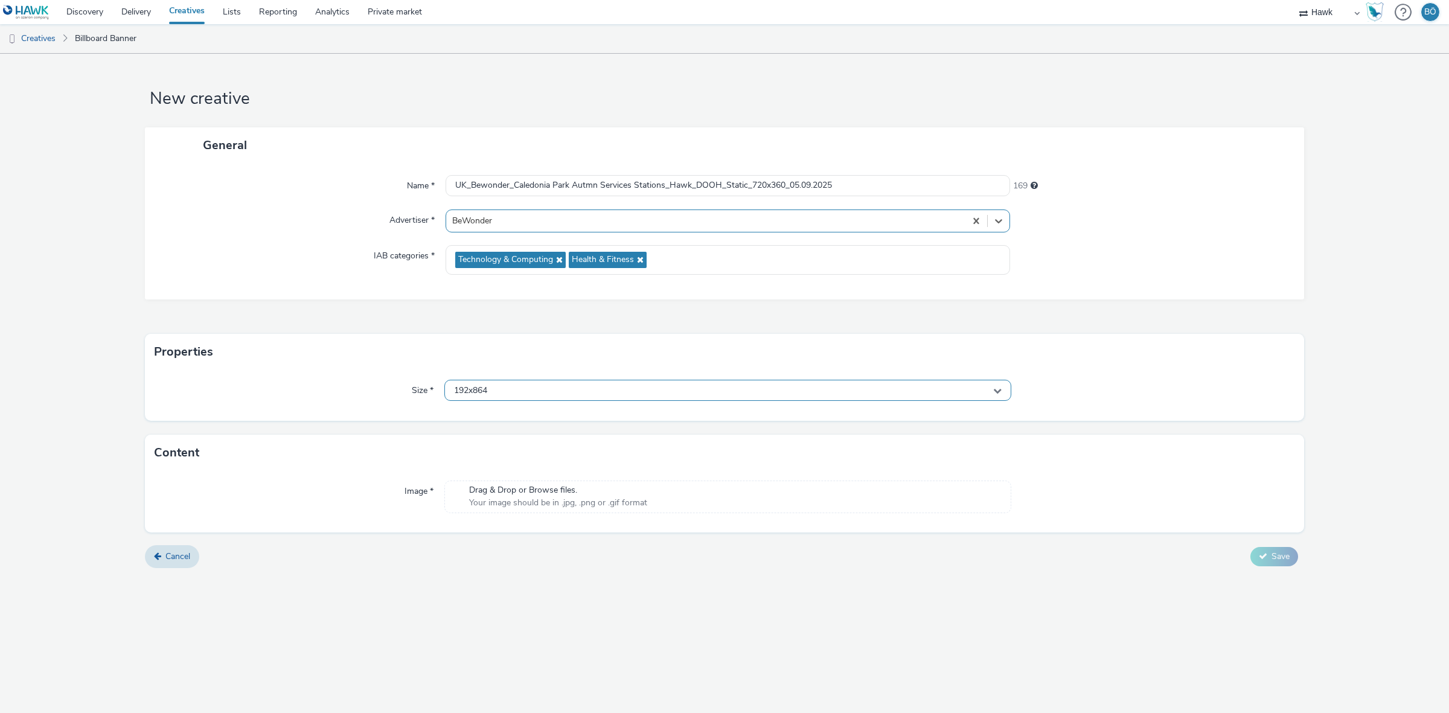
click at [538, 397] on div "192x864" at bounding box center [727, 390] width 567 height 21
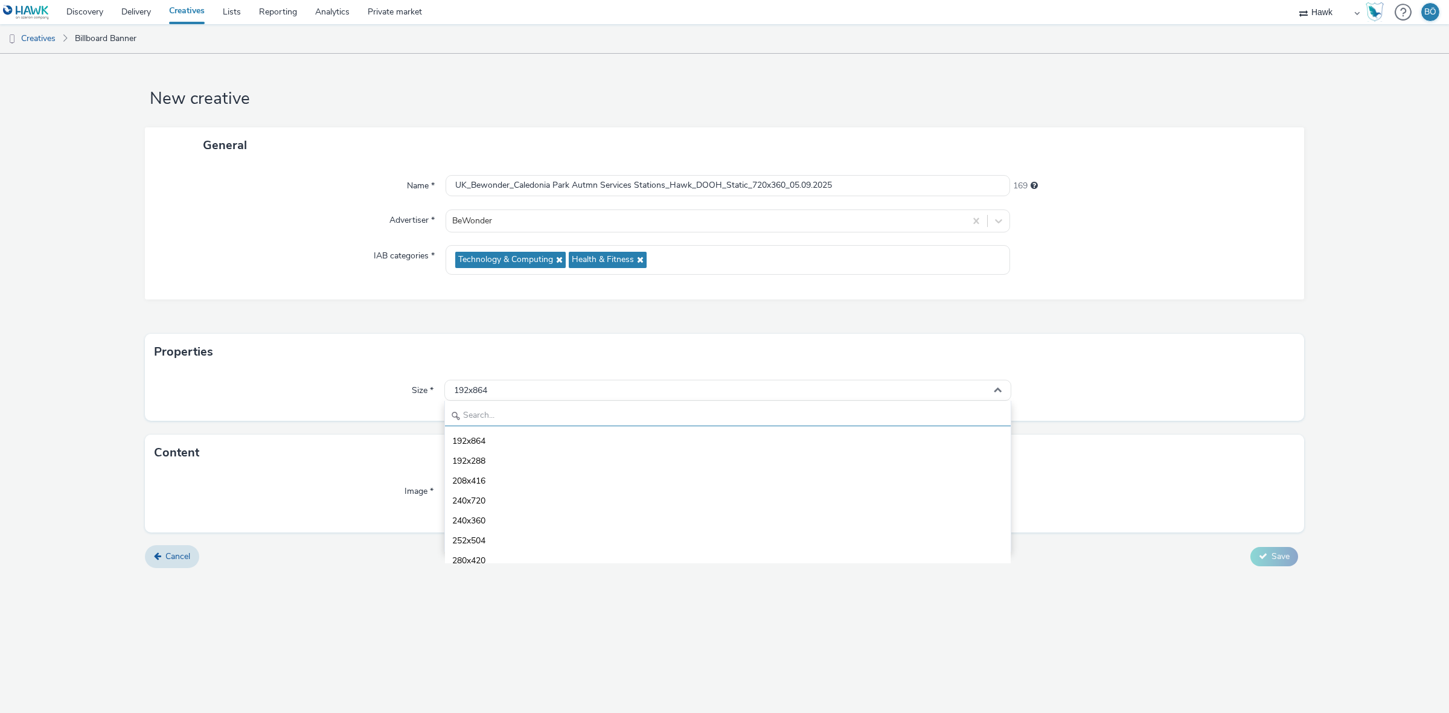
click at [517, 420] on input "text" at bounding box center [728, 415] width 566 height 21
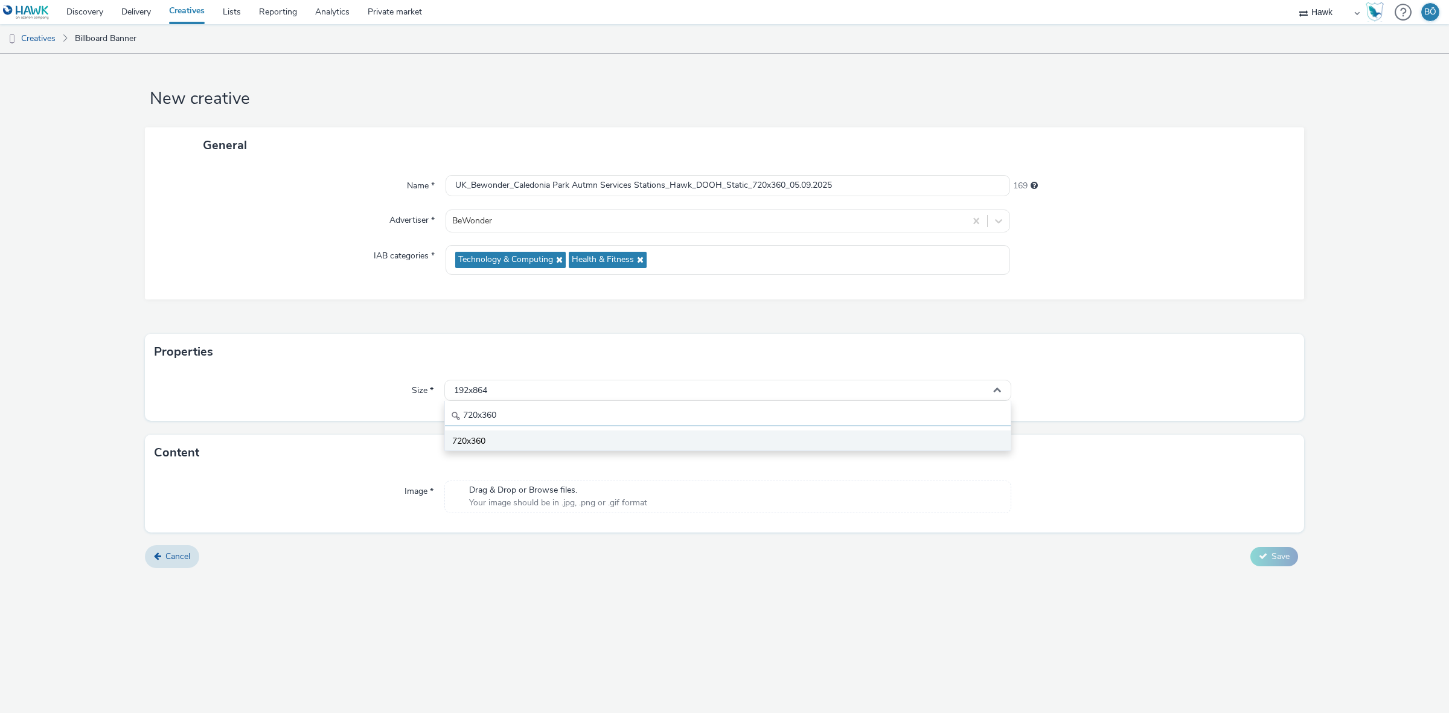
type input "720x360"
click at [511, 433] on li "720x360" at bounding box center [728, 440] width 566 height 20
click at [520, 504] on span "Your image should be in .jpg, .png or .gif format" at bounding box center [558, 503] width 178 height 12
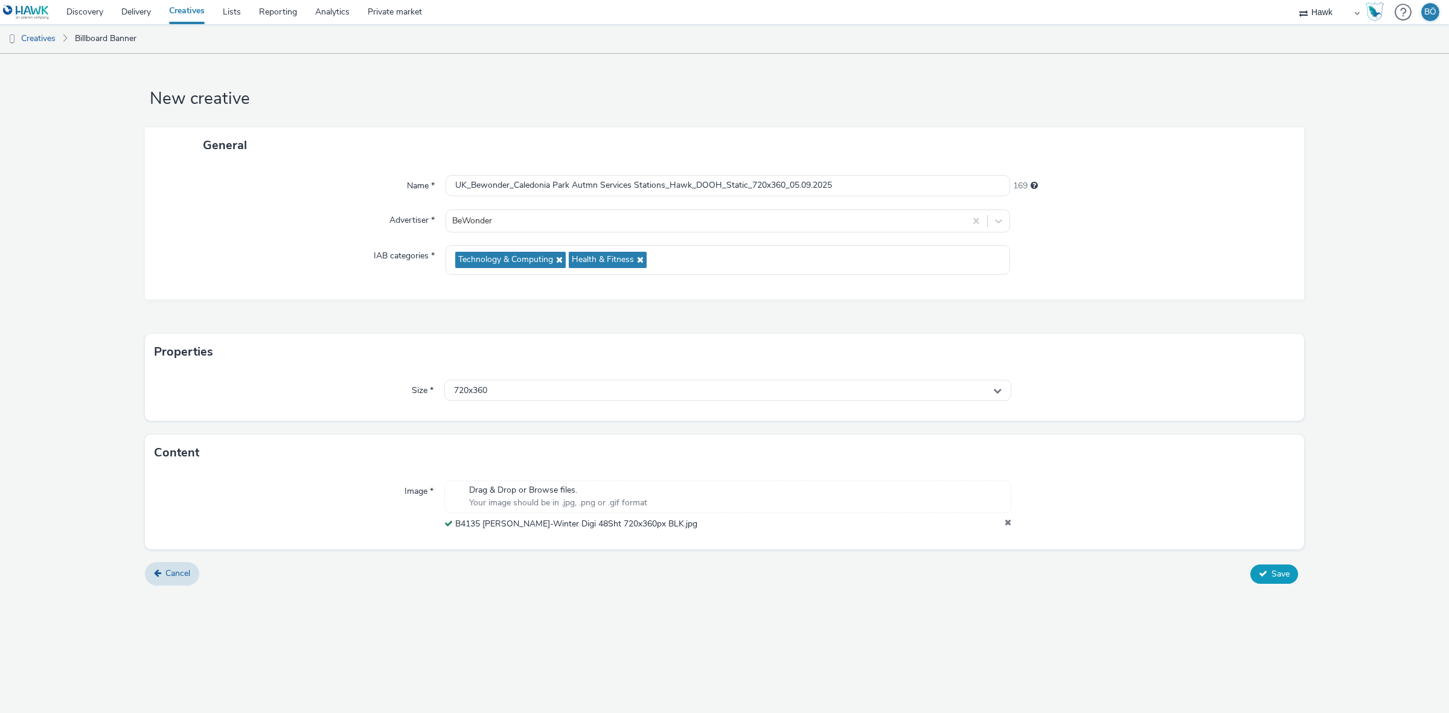
click at [1275, 580] on button "Save" at bounding box center [1274, 573] width 48 height 19
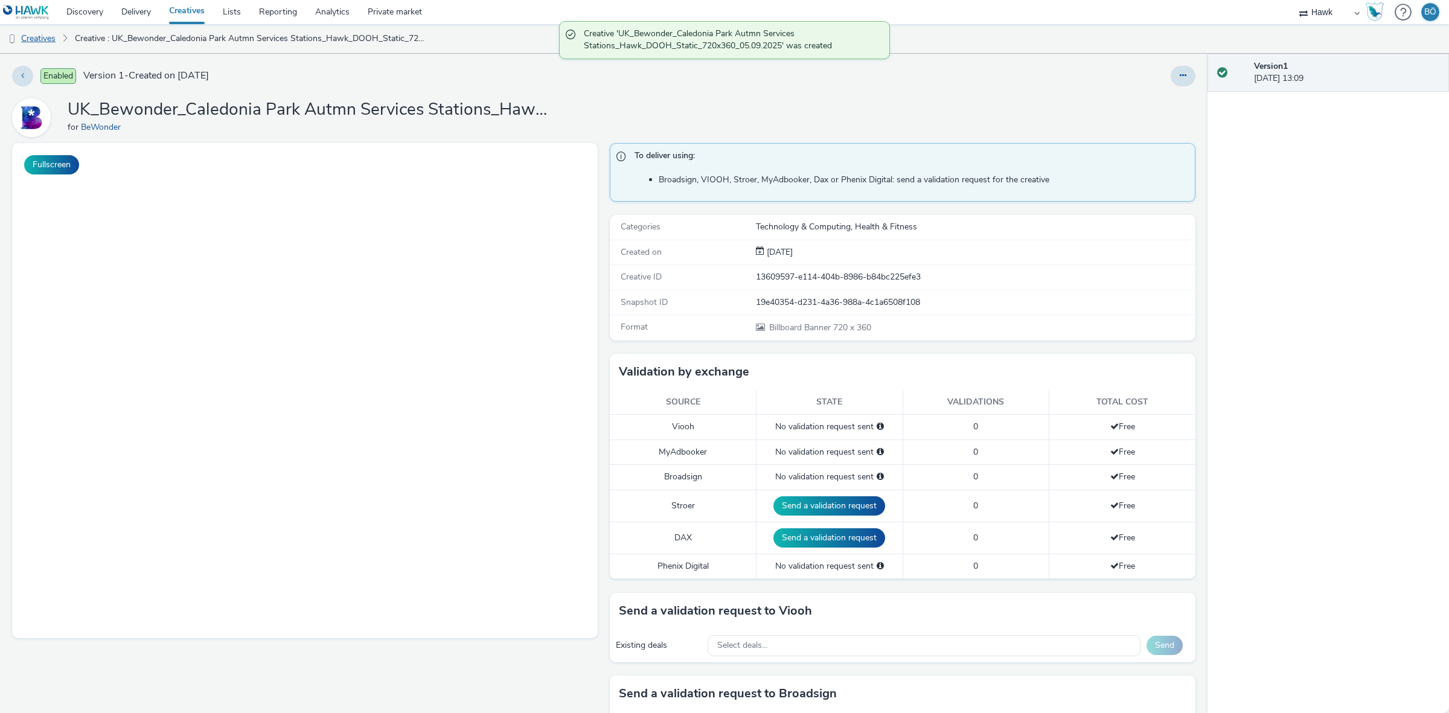
click at [52, 39] on link "Creatives" at bounding box center [31, 38] width 62 height 29
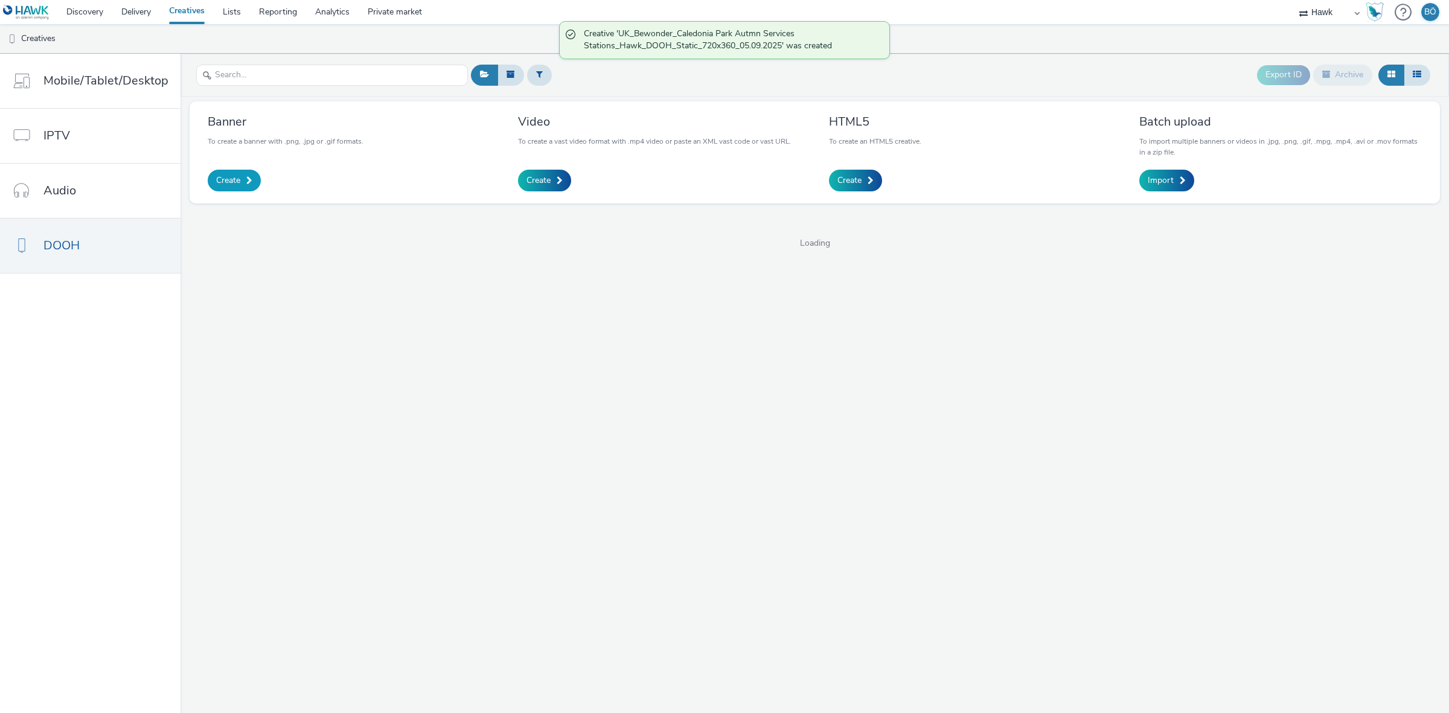
click at [237, 180] on span "Create" at bounding box center [228, 180] width 24 height 12
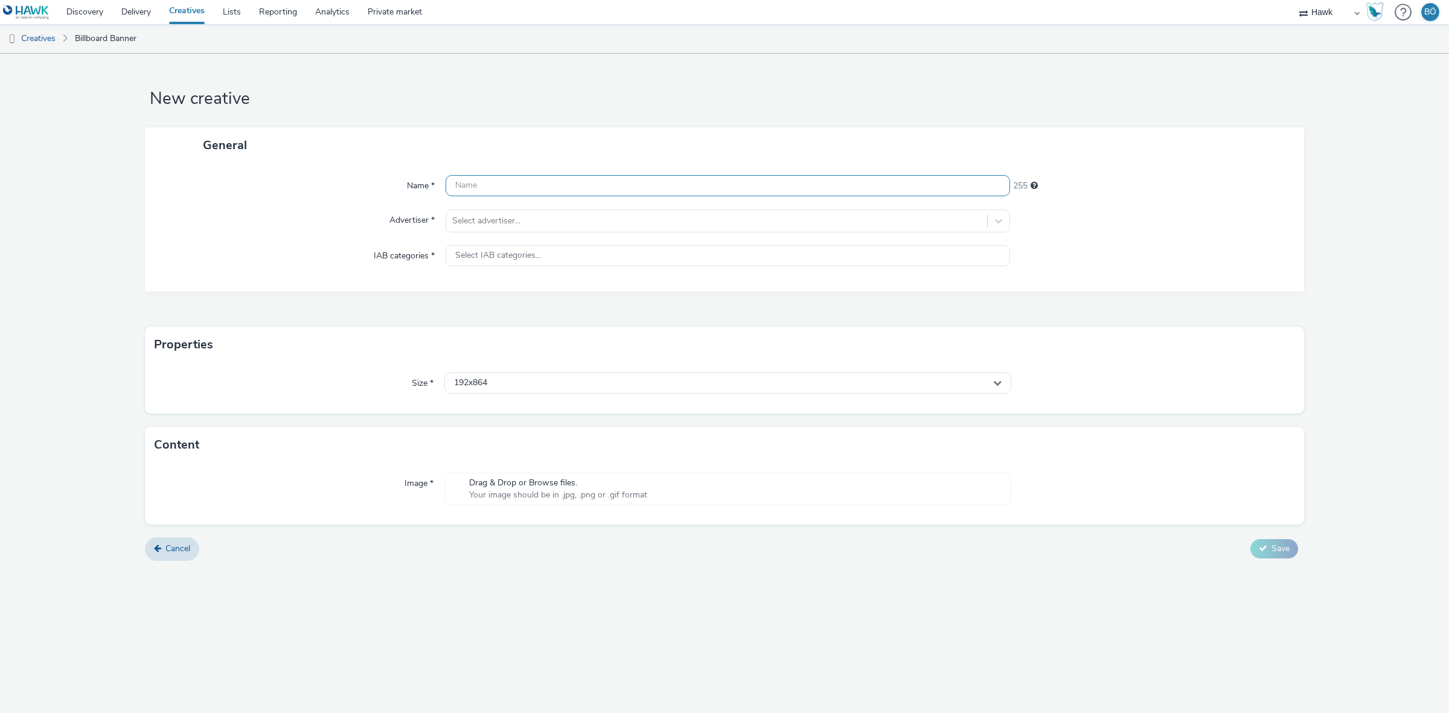
click at [517, 176] on input "text" at bounding box center [727, 185] width 564 height 21
paste input "UK_Bewonder_Caledonia Park Autmn Services Stations_Hawk_DOOH_Static_1080x1920_0…"
drag, startPoint x: 795, startPoint y: 181, endPoint x: 753, endPoint y: 176, distance: 42.6
click at [753, 176] on input "UK_Bewonder_Caledonia Park Autmn Services Stations_Hawk_DOOH_Static_1080x1920_0…" at bounding box center [727, 185] width 564 height 21
type input "UK_Bewonder_Caledonia Park Autmn Services Stations_Hawk_DOOH_Static_612x306_05.…"
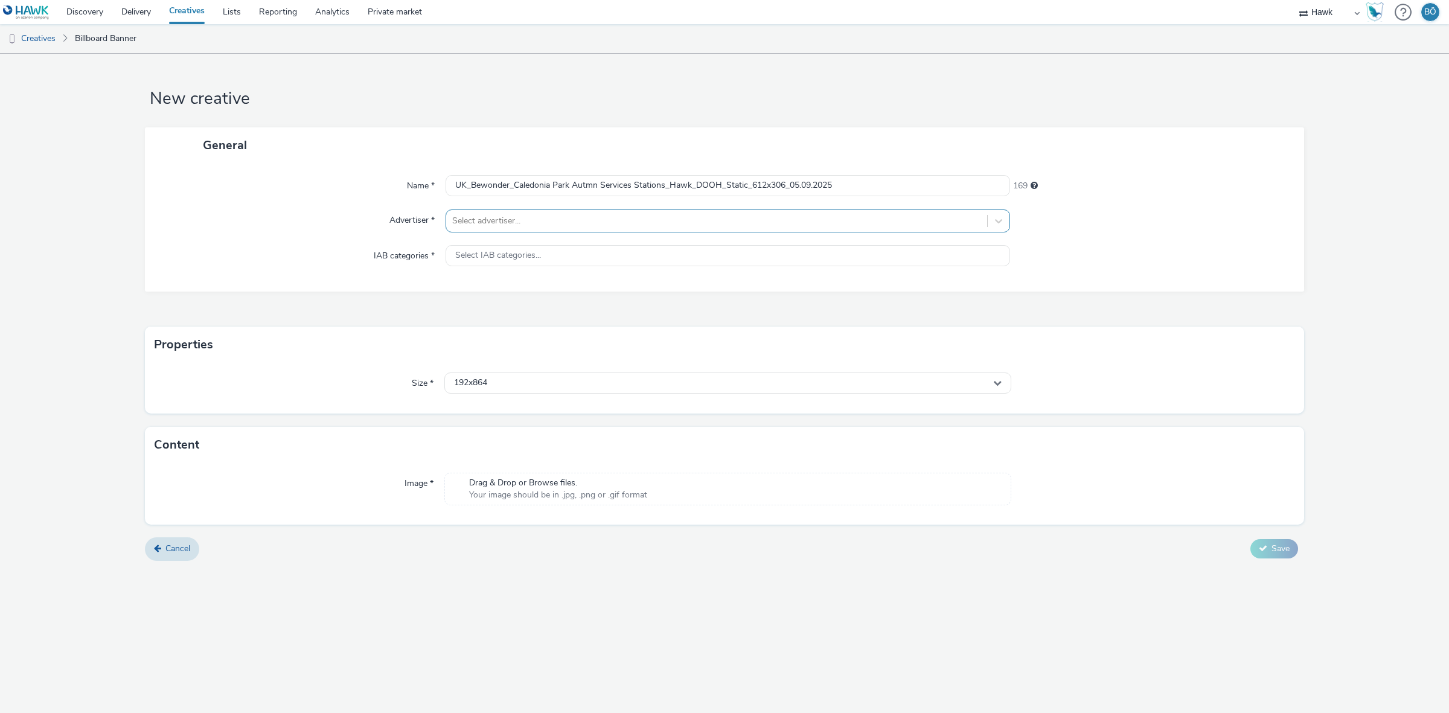
click at [719, 222] on div at bounding box center [716, 221] width 529 height 14
type input "bewon"
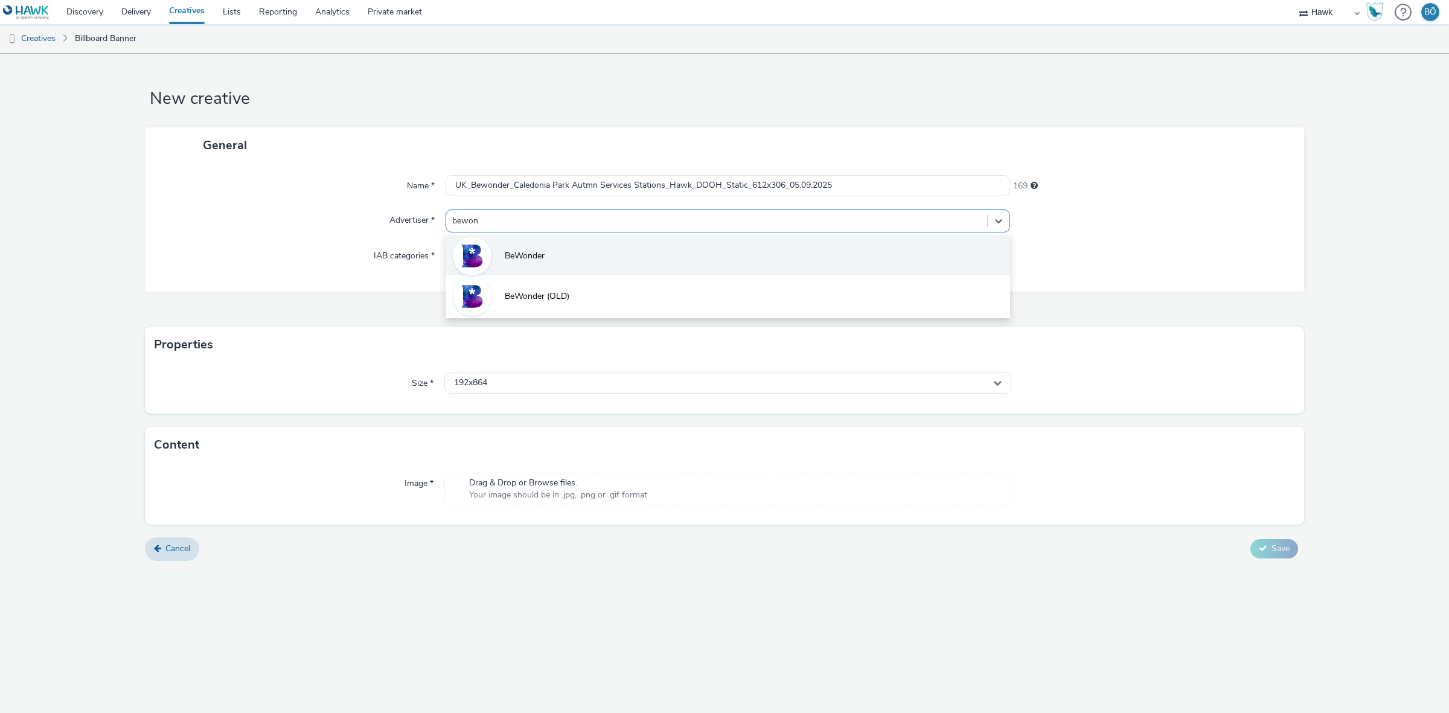
click at [728, 238] on li "BeWonder" at bounding box center [727, 255] width 564 height 40
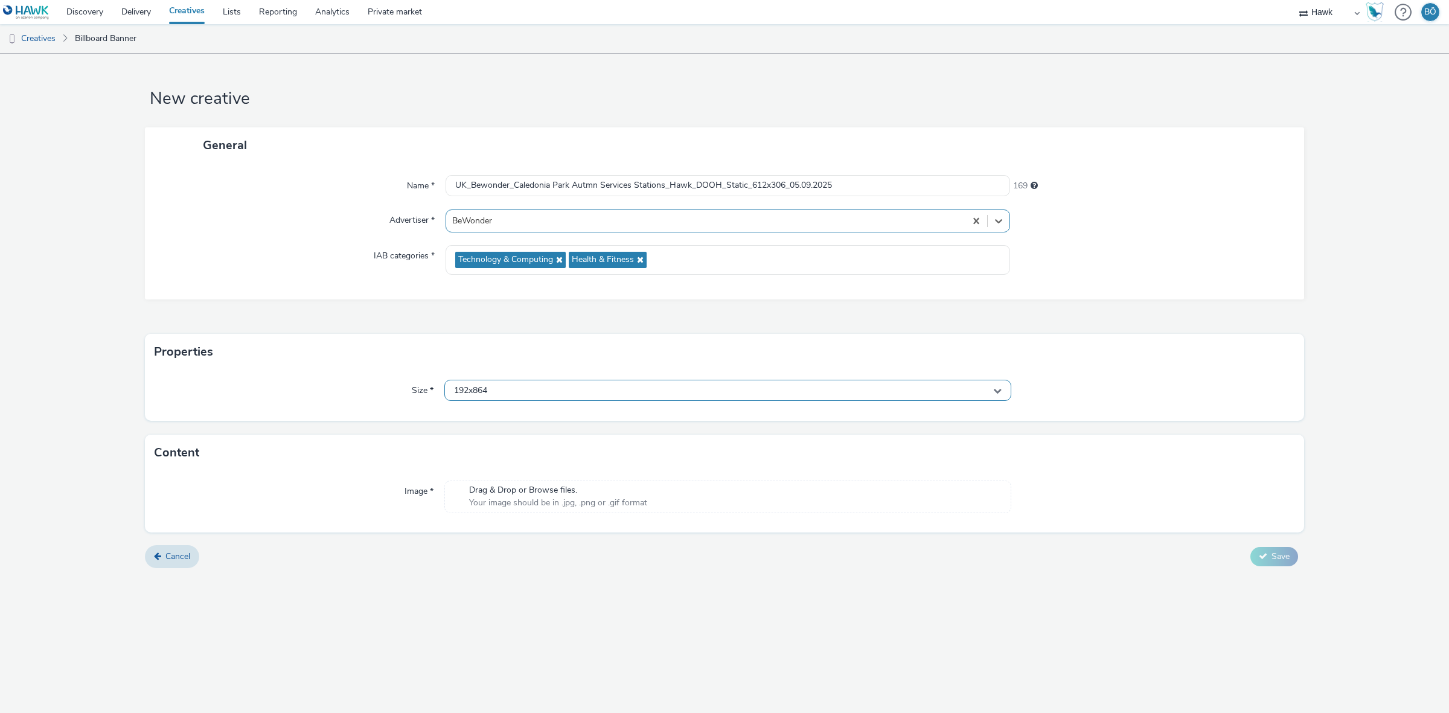
click at [515, 390] on div "192x864" at bounding box center [727, 390] width 567 height 21
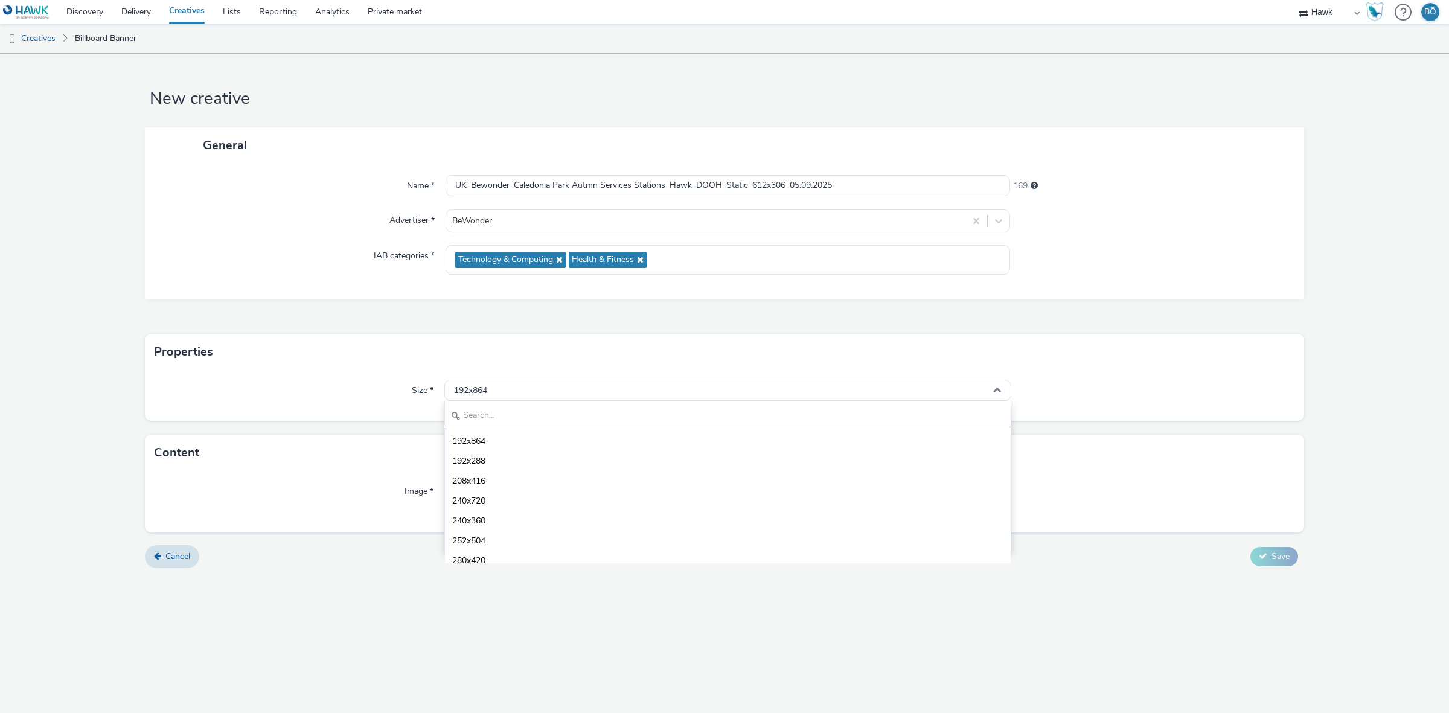
click at [531, 406] on input "text" at bounding box center [728, 415] width 566 height 21
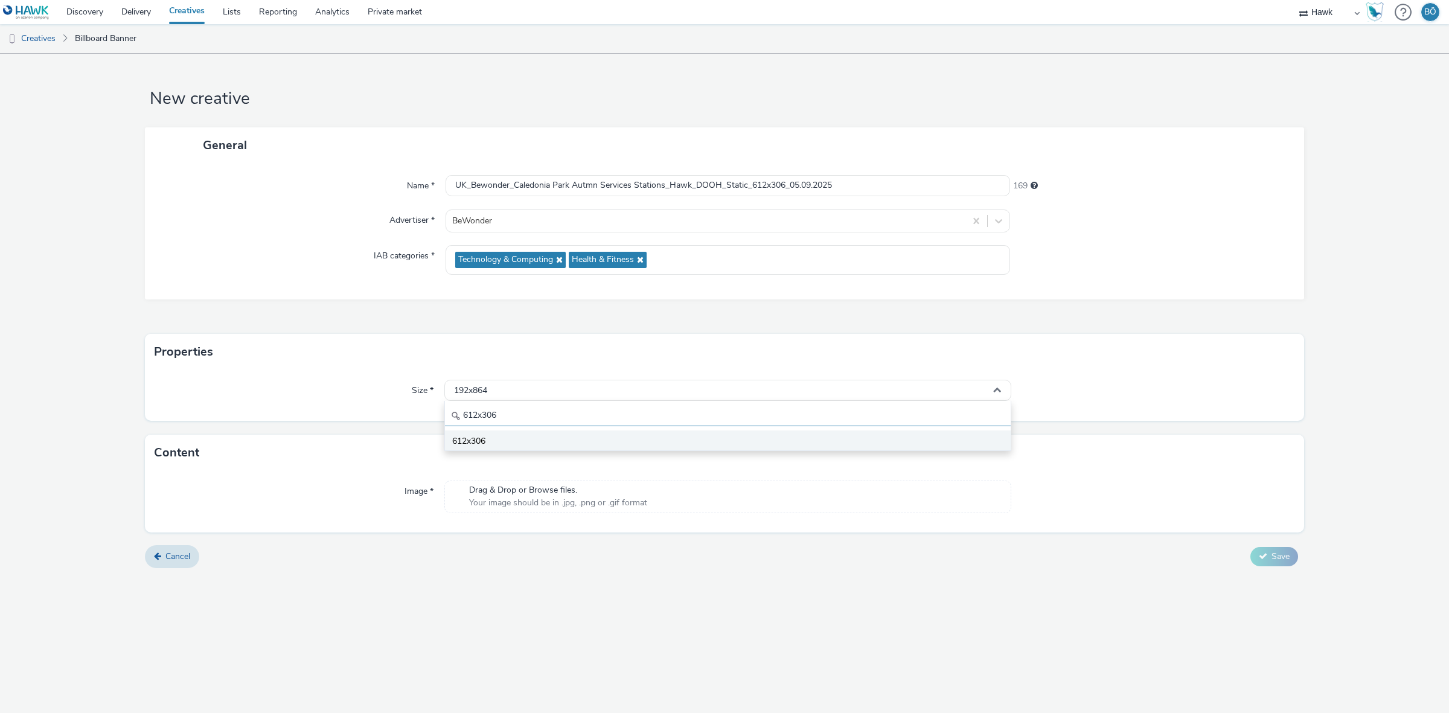
type input "612x306"
click at [509, 430] on li "612x306" at bounding box center [728, 440] width 566 height 20
click at [526, 501] on span "Your image should be in .jpg, .png or .gif format" at bounding box center [558, 503] width 178 height 12
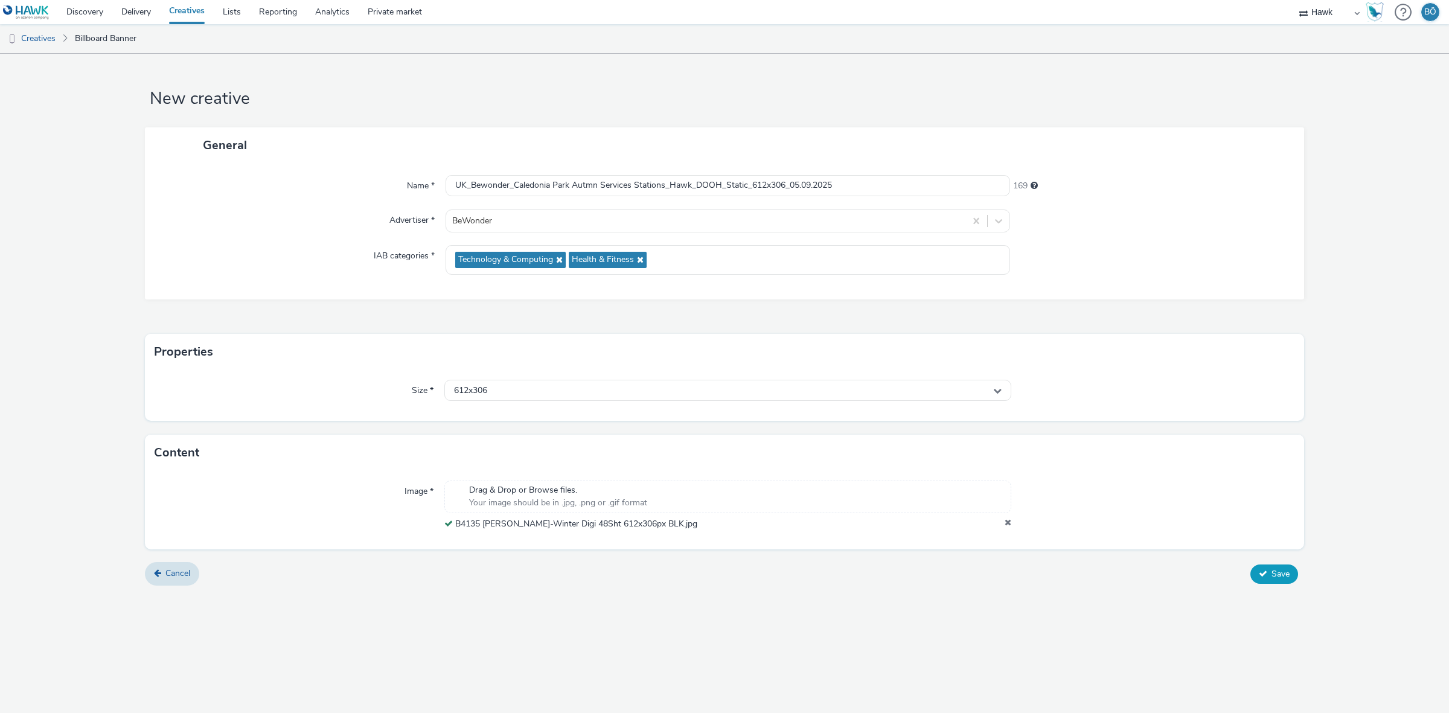
click at [1256, 573] on button "Save" at bounding box center [1274, 573] width 48 height 19
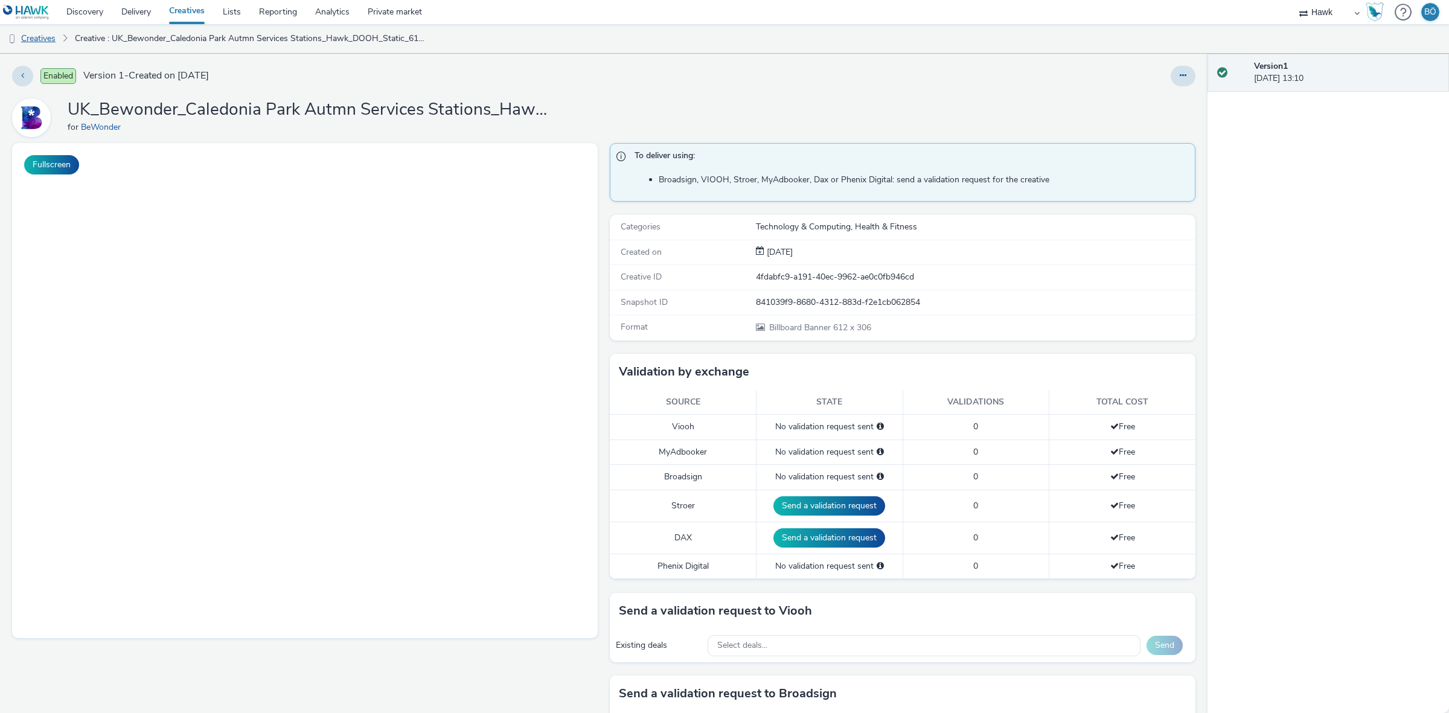
click at [28, 24] on link "Creatives" at bounding box center [31, 38] width 62 height 29
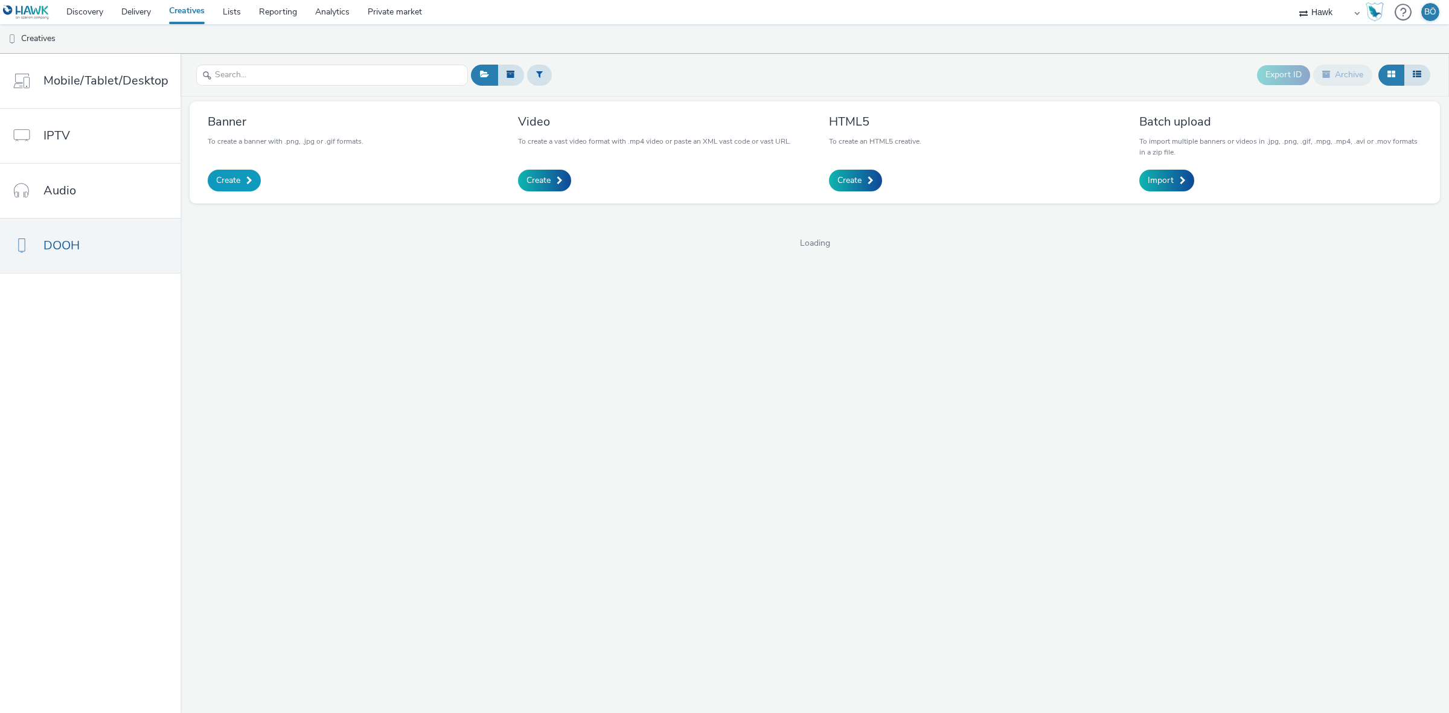
click at [255, 178] on link "Create" at bounding box center [234, 181] width 53 height 22
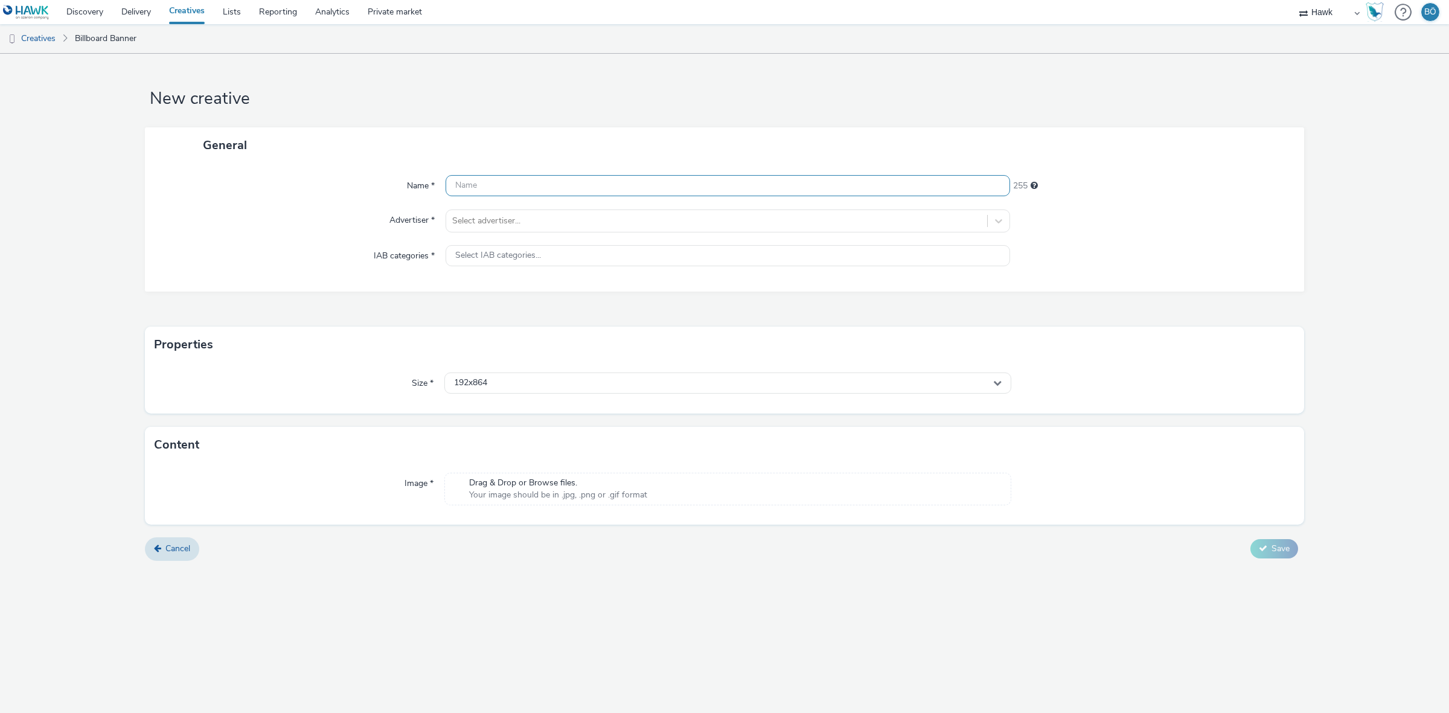
click at [567, 189] on input "text" at bounding box center [727, 185] width 564 height 21
paste input "UK_Bewonder_Caledonia Park Autmn Services Stations_Hawk_DOOH_Static_1080x1920_0…"
drag, startPoint x: 797, startPoint y: 180, endPoint x: 751, endPoint y: 176, distance: 45.5
click at [751, 176] on input "UK_Bewonder_Caledonia Park Autmn Services Stations_Hawk_DOOH_Static_1080x1920_0…" at bounding box center [727, 185] width 564 height 21
type input "UK_Bewonder_Caledonia Park Autmn Services Stations_Hawk_DOOH_Static_600x280_05.…"
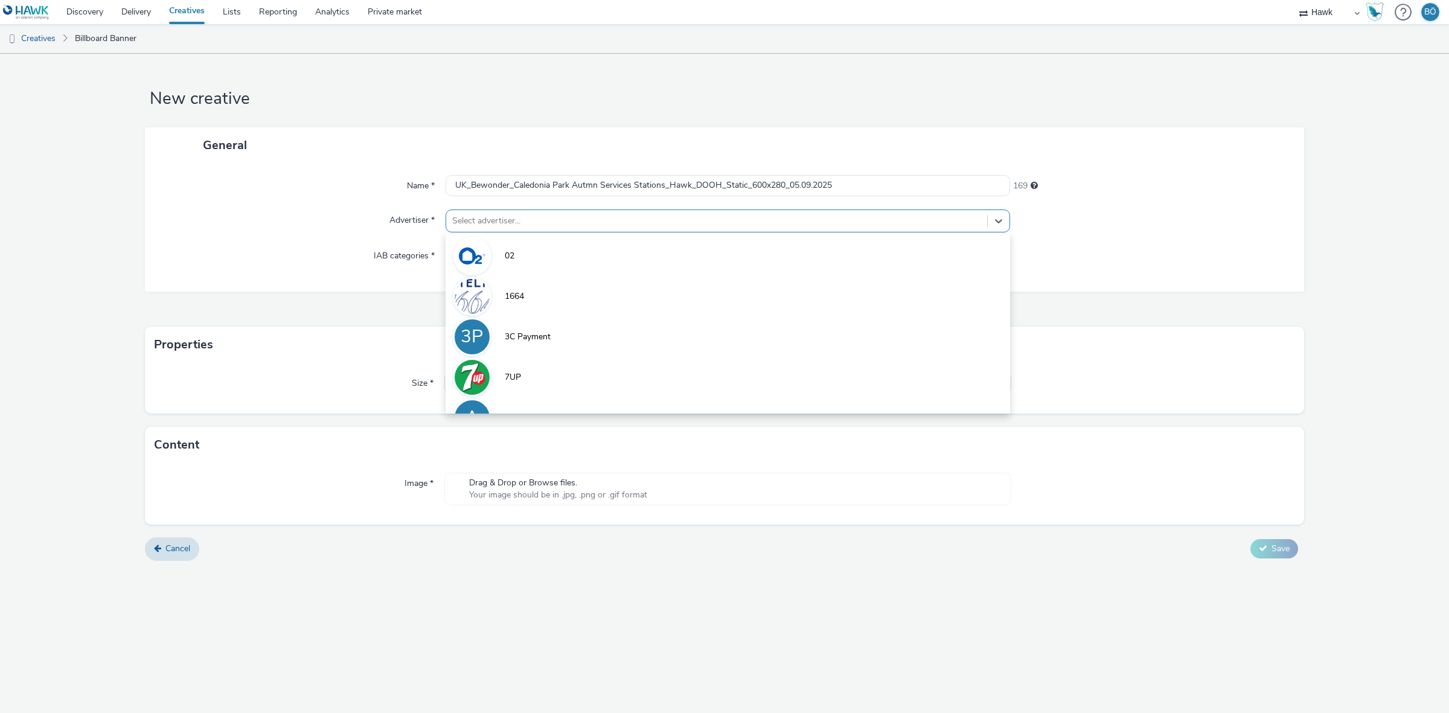
click at [643, 218] on div at bounding box center [716, 221] width 529 height 14
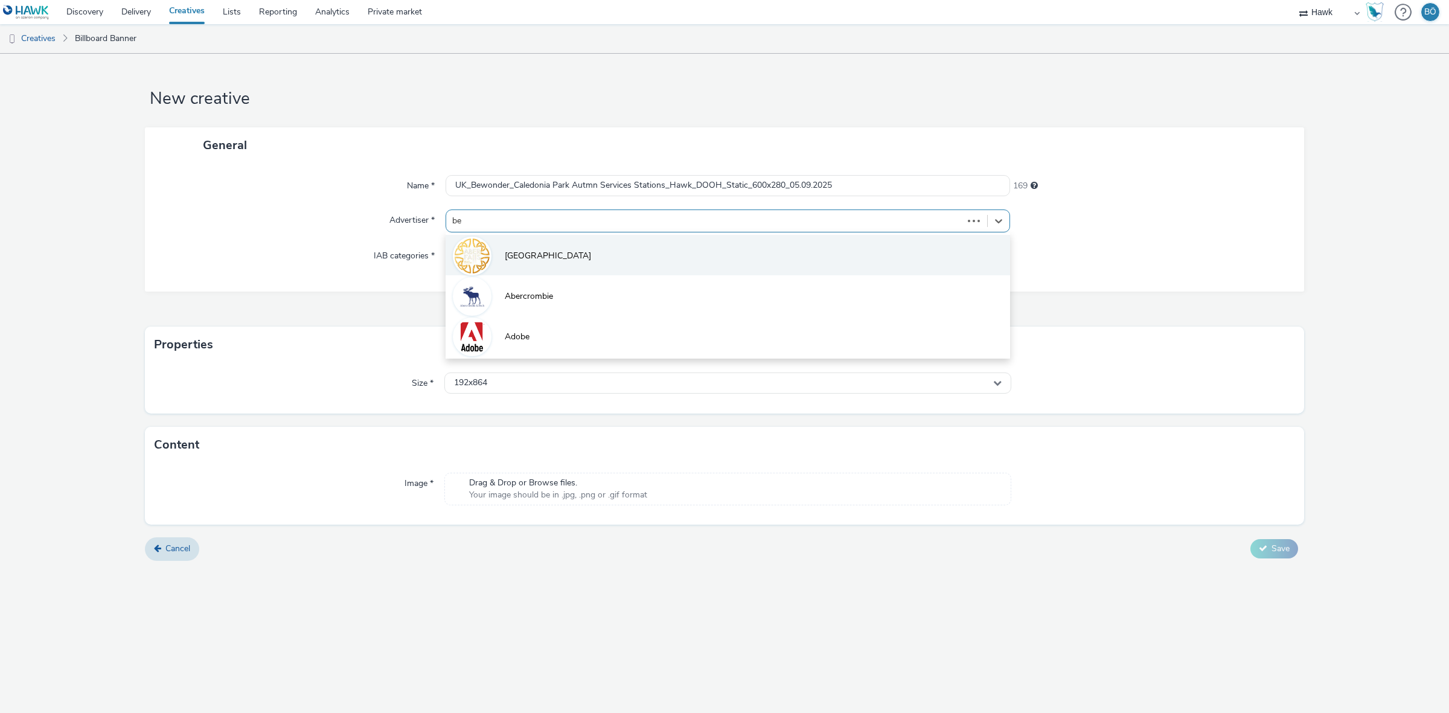
type input "bew"
click at [576, 267] on li "BeWonder" at bounding box center [727, 255] width 564 height 40
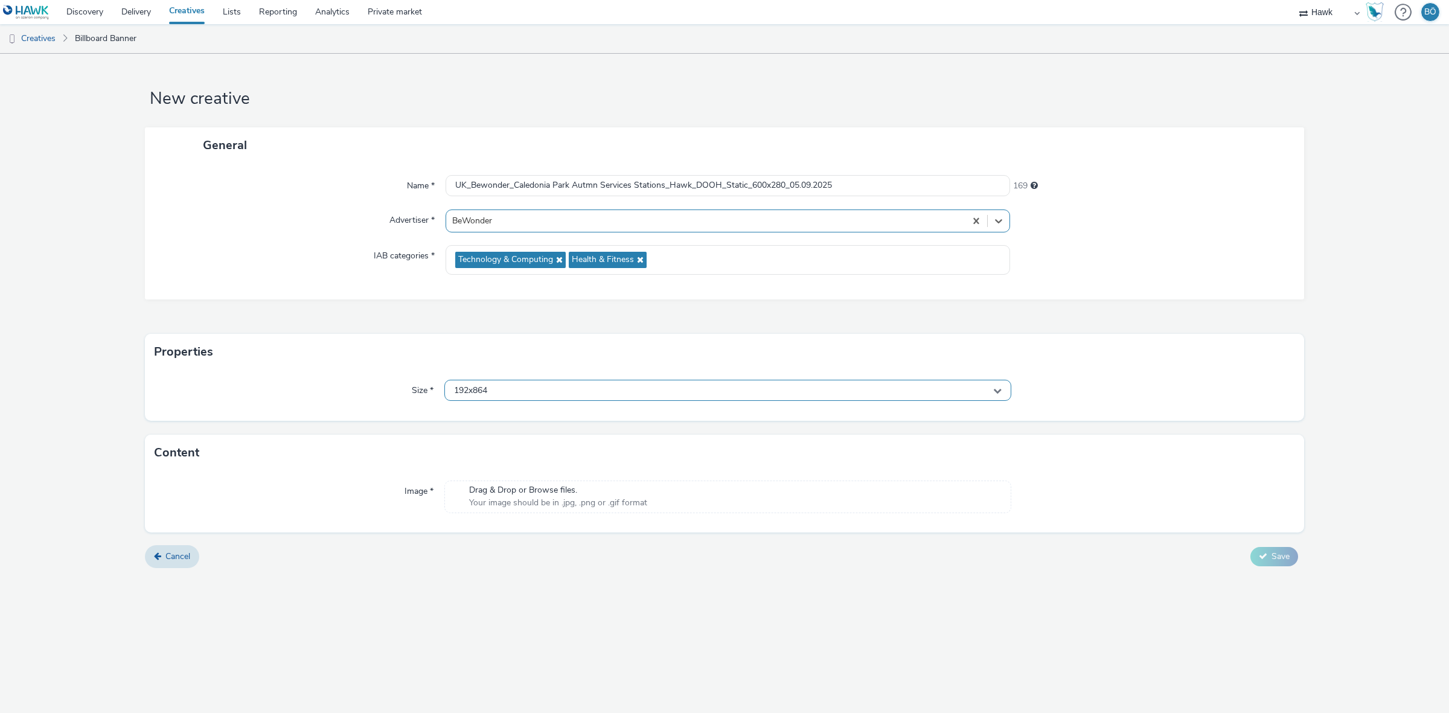
click at [540, 390] on div "192x864" at bounding box center [727, 390] width 567 height 21
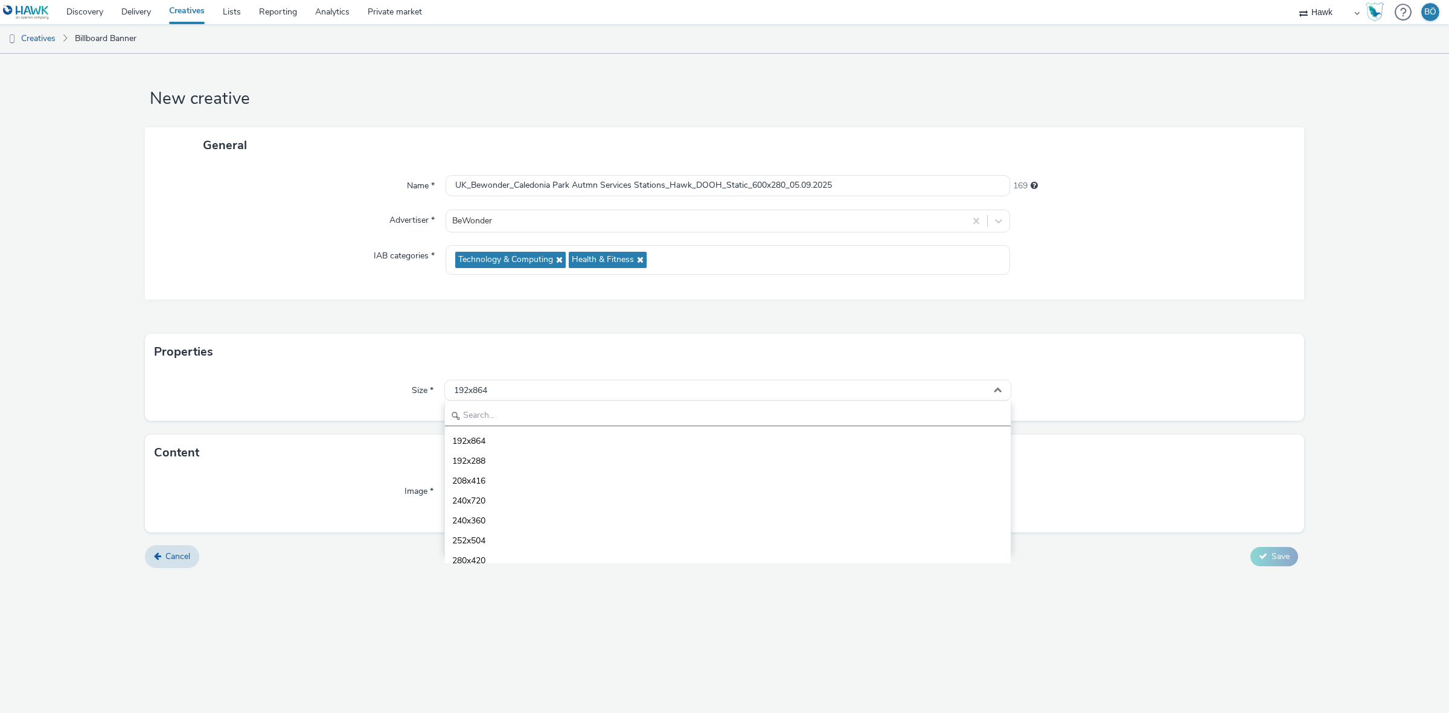
click at [512, 407] on input "text" at bounding box center [728, 415] width 566 height 21
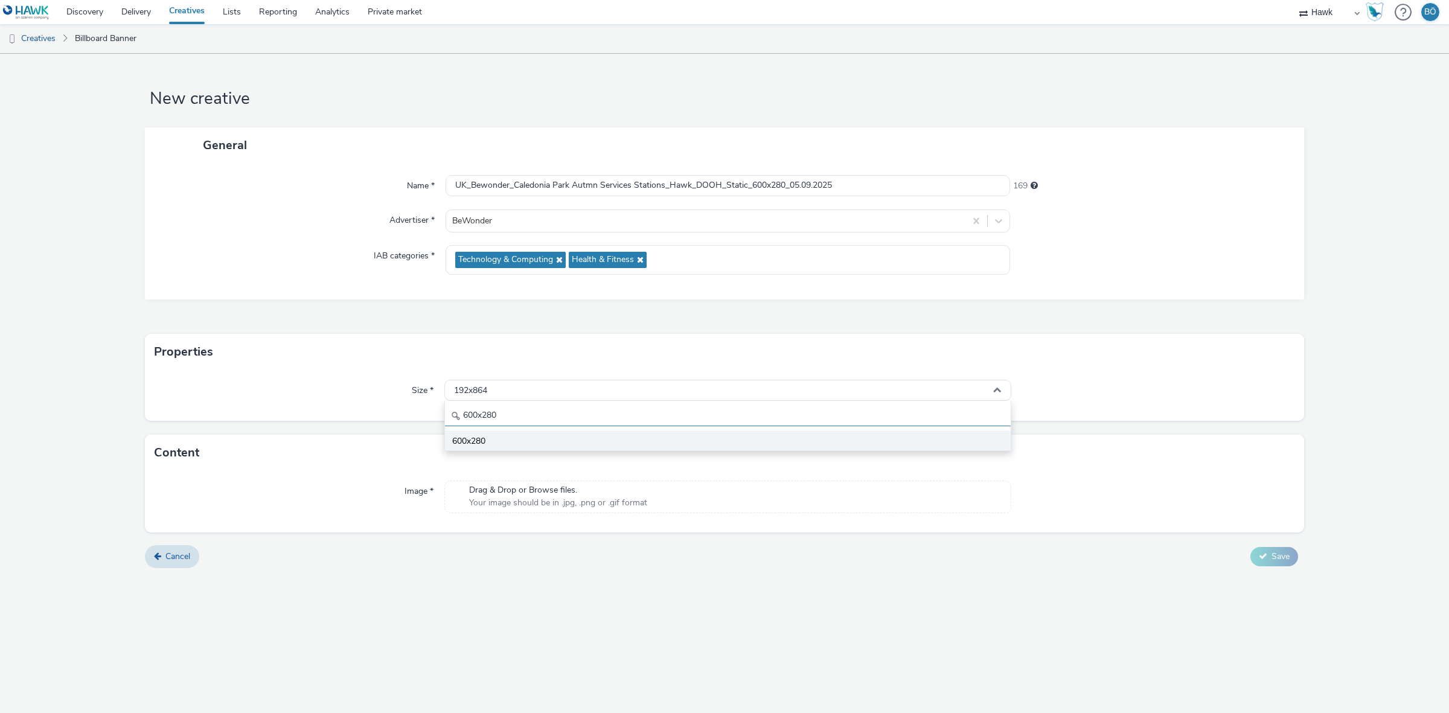
type input "600x280"
click at [514, 441] on li "600x280" at bounding box center [728, 440] width 566 height 20
click at [520, 480] on div "Image * Drag & Drop or Browse files. Your image should be in .jpg, .png or .gif…" at bounding box center [724, 502] width 1159 height 62
click at [550, 481] on div "Drag & Drop or Browse files. Your image should be in .jpg, .png or .gif format" at bounding box center [727, 496] width 567 height 33
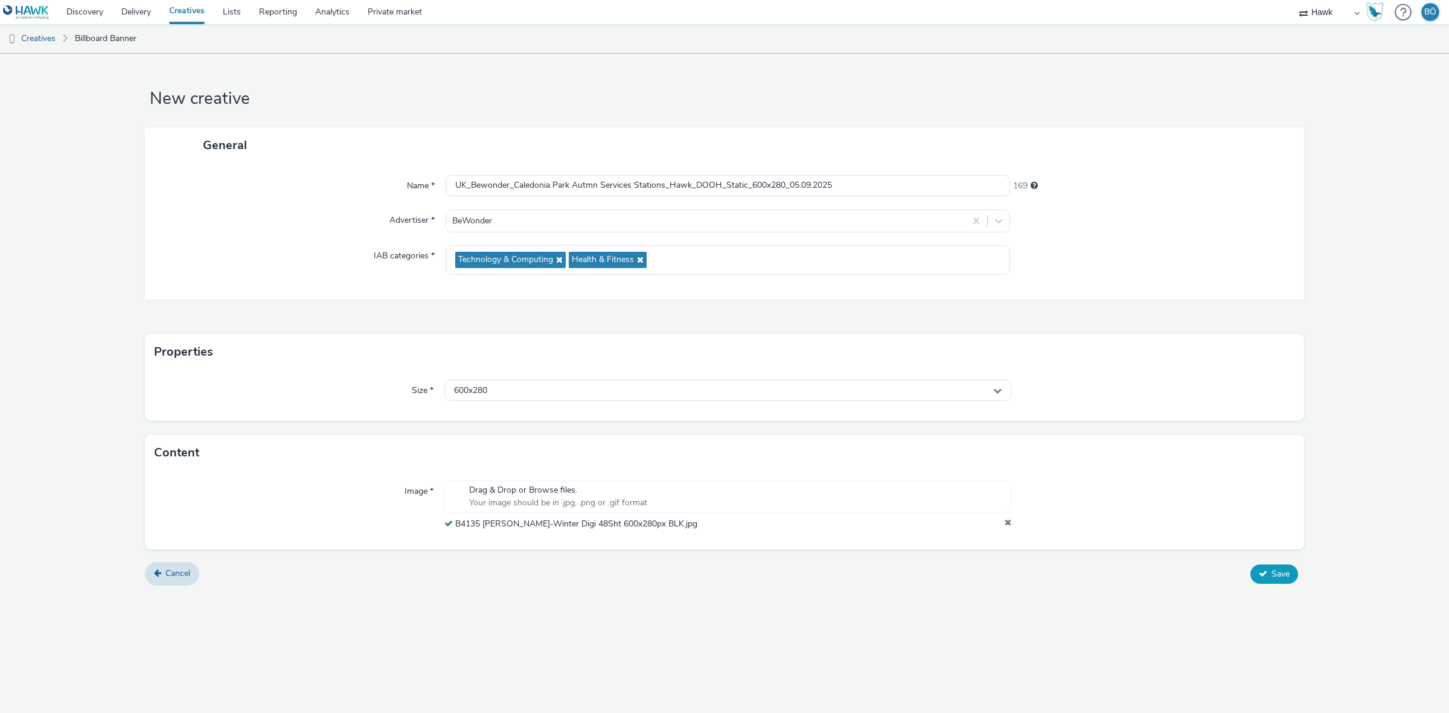
click at [1266, 570] on button "Save" at bounding box center [1274, 573] width 48 height 19
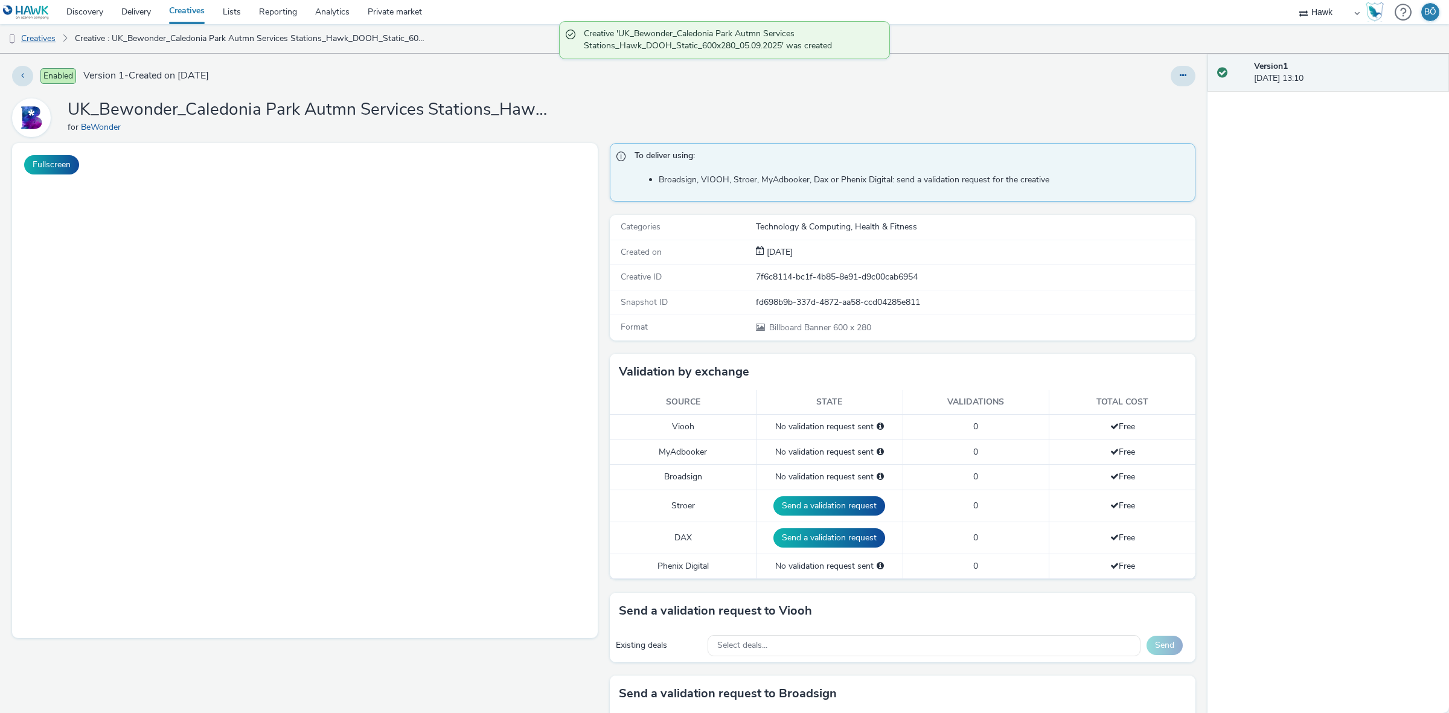
click at [56, 50] on link "Creatives" at bounding box center [31, 38] width 62 height 29
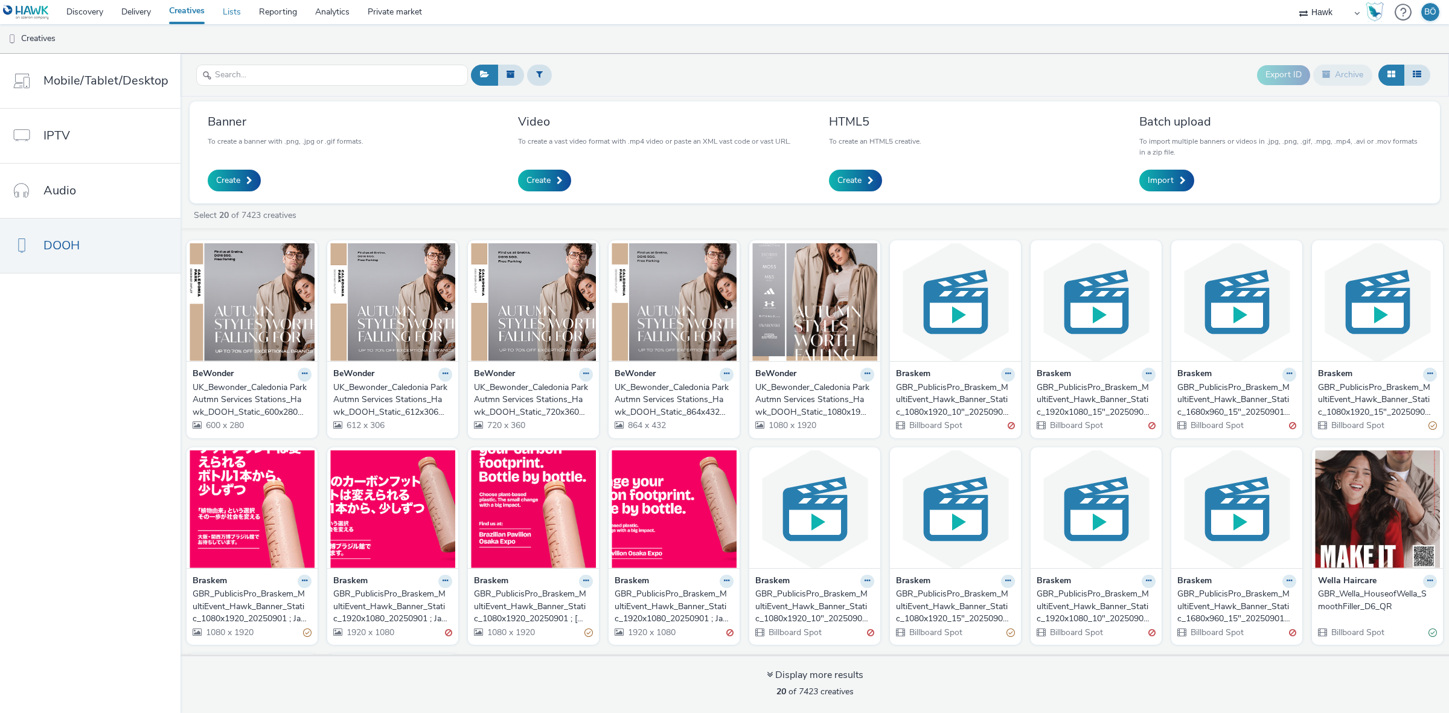
click at [243, 20] on link "Lists" at bounding box center [232, 12] width 36 height 24
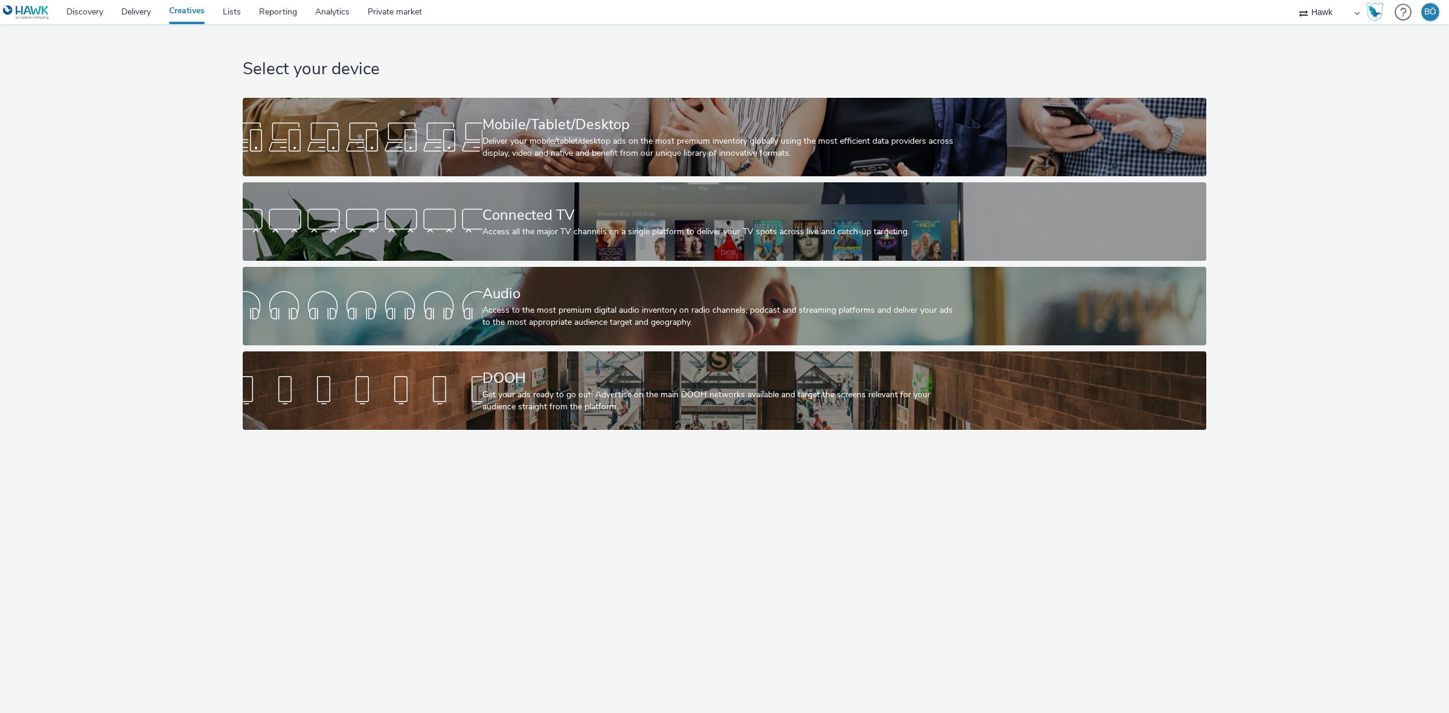
select select "11a7df10-284f-415c-b52a-427acf4c31ae"
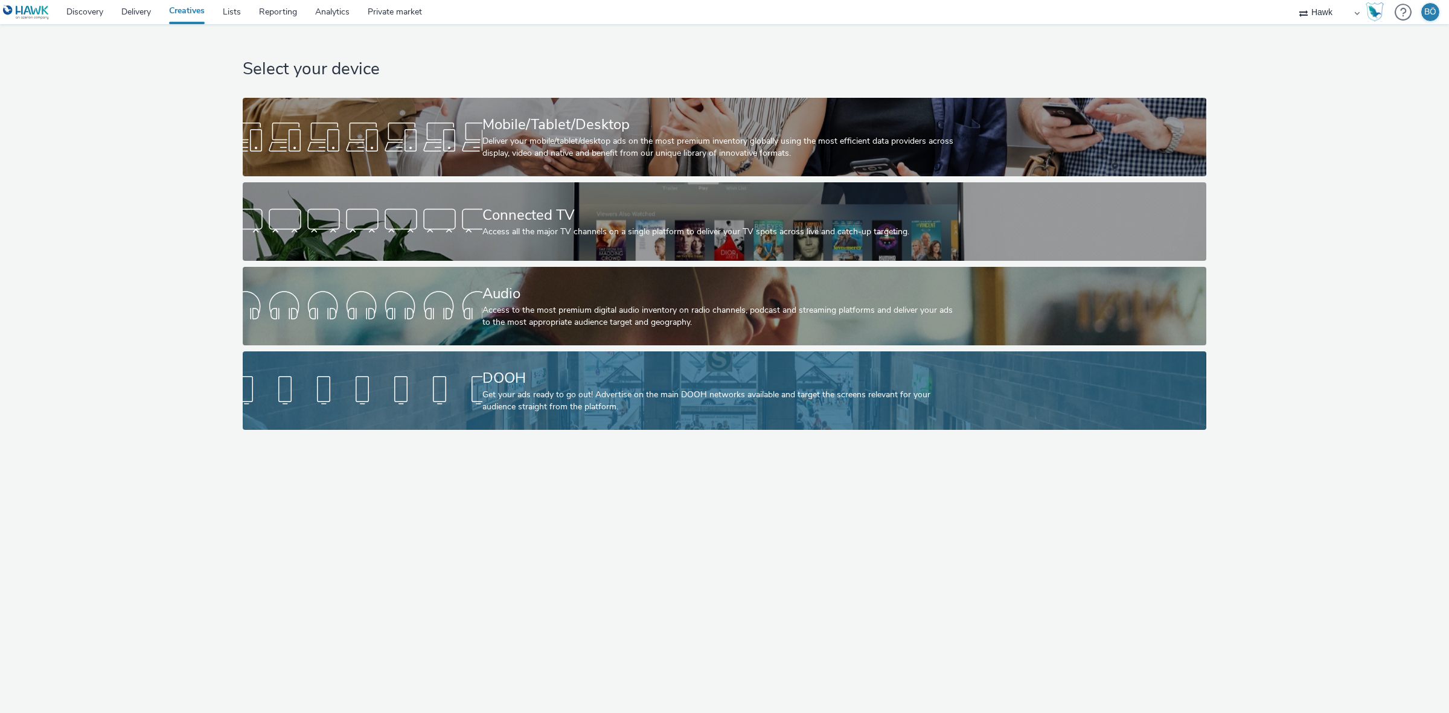
click at [427, 389] on div at bounding box center [363, 390] width 240 height 39
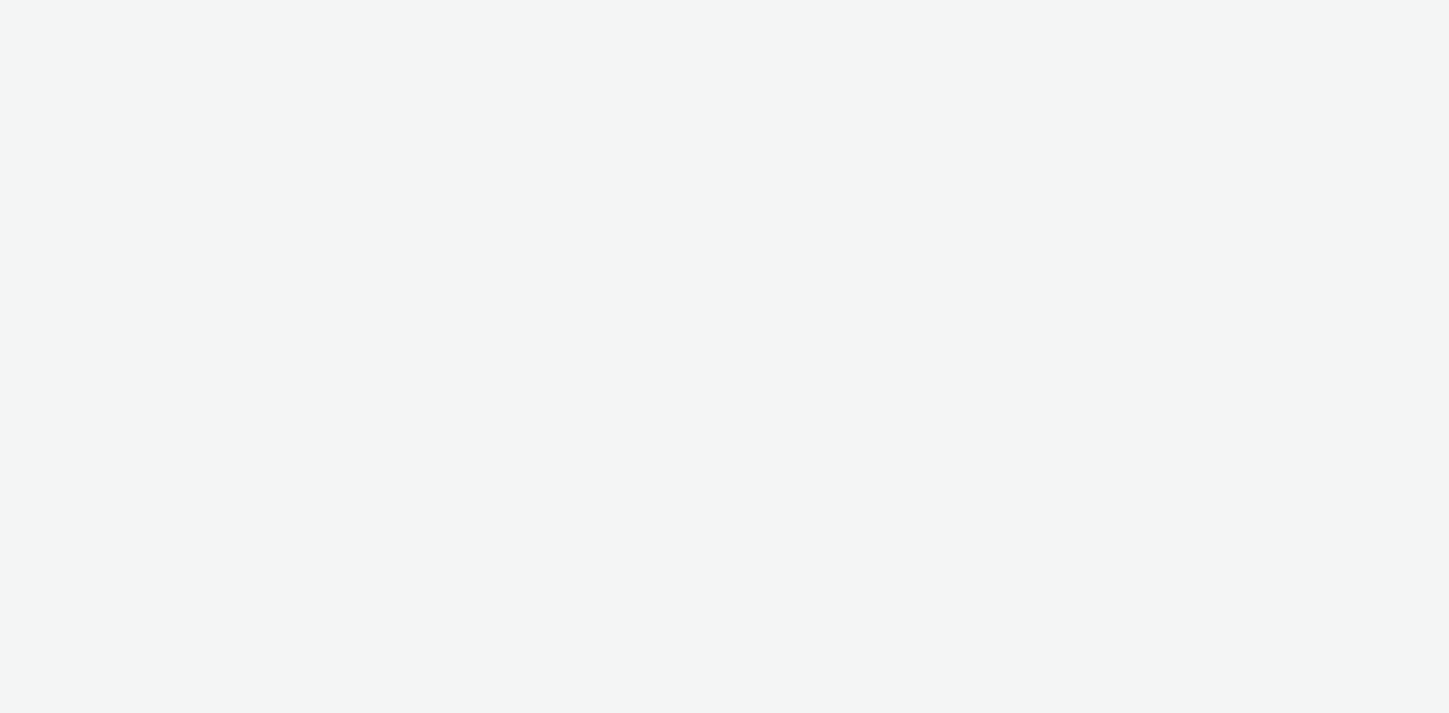
select select "11a7df10-284f-415c-b52a-427acf4c31ae"
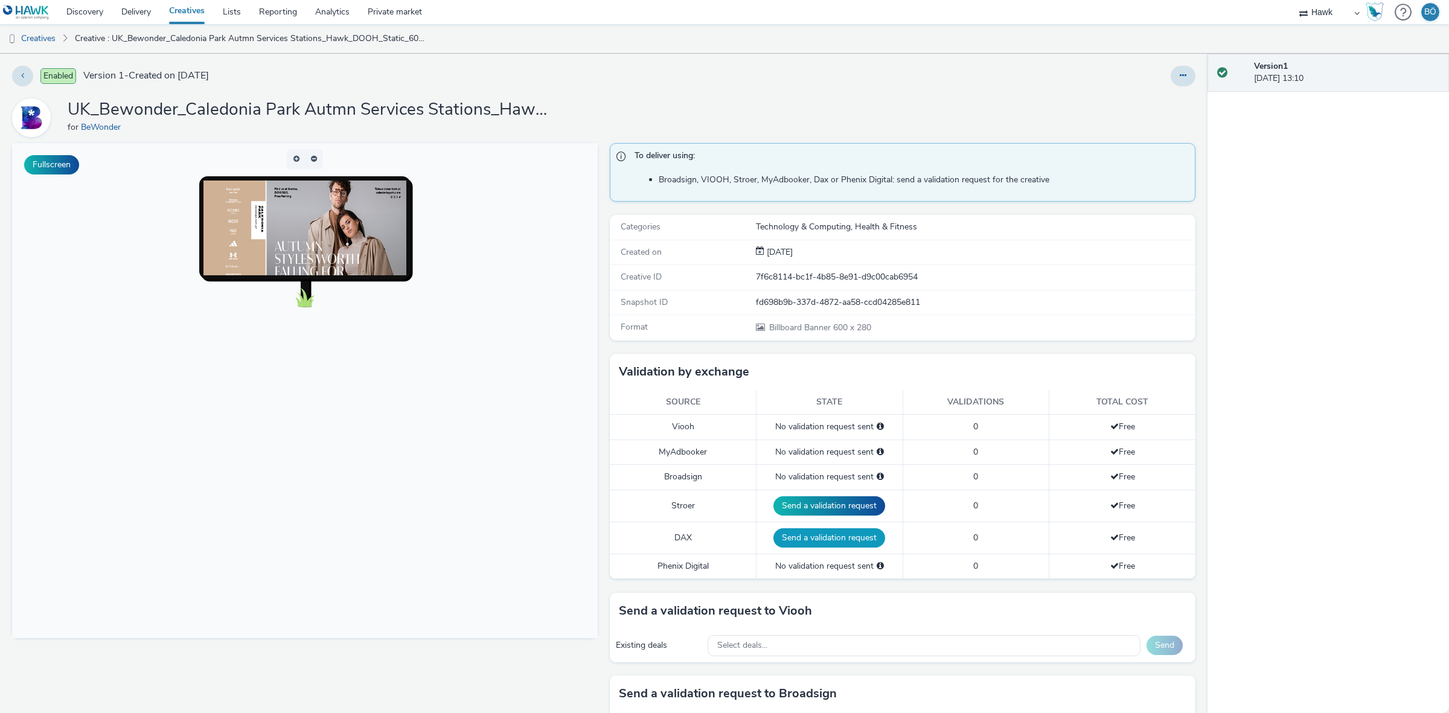
click at [801, 535] on button "Send a validation request" at bounding box center [829, 537] width 112 height 19
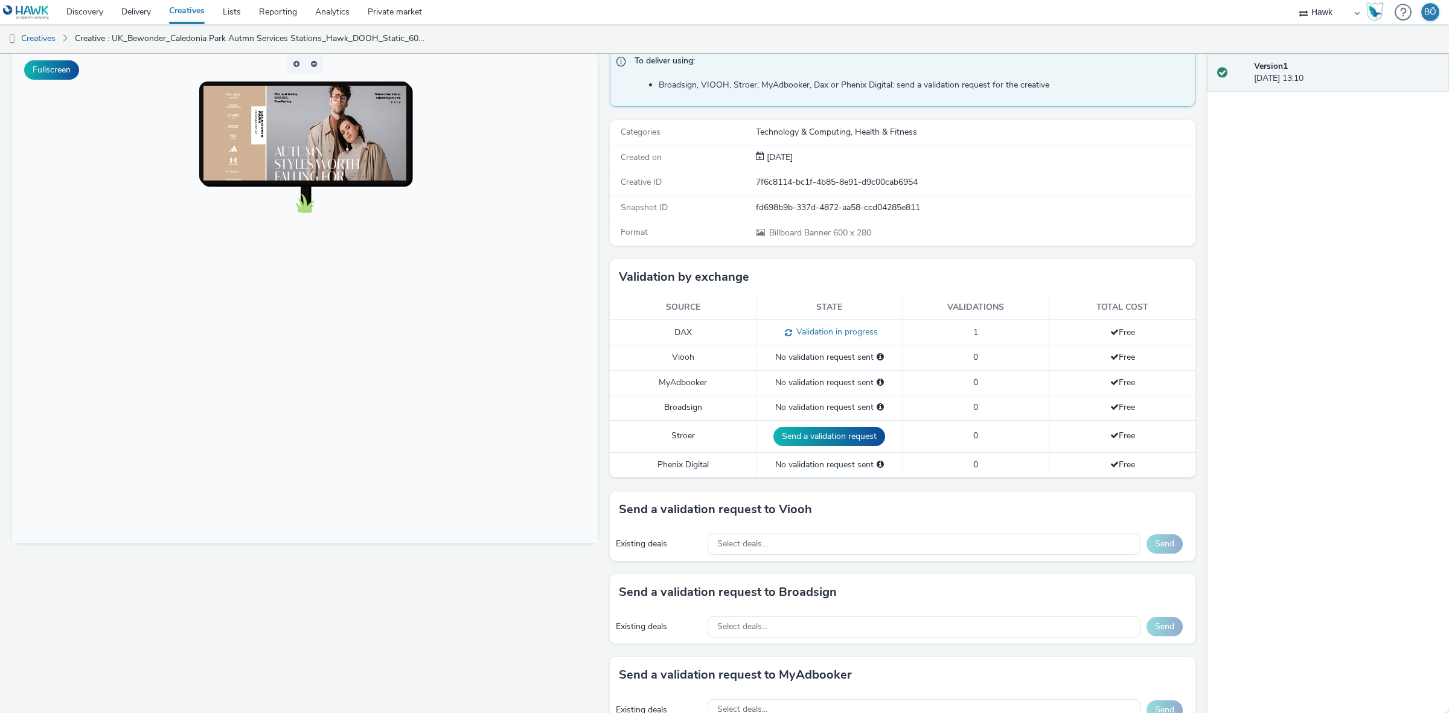
scroll to position [264, 0]
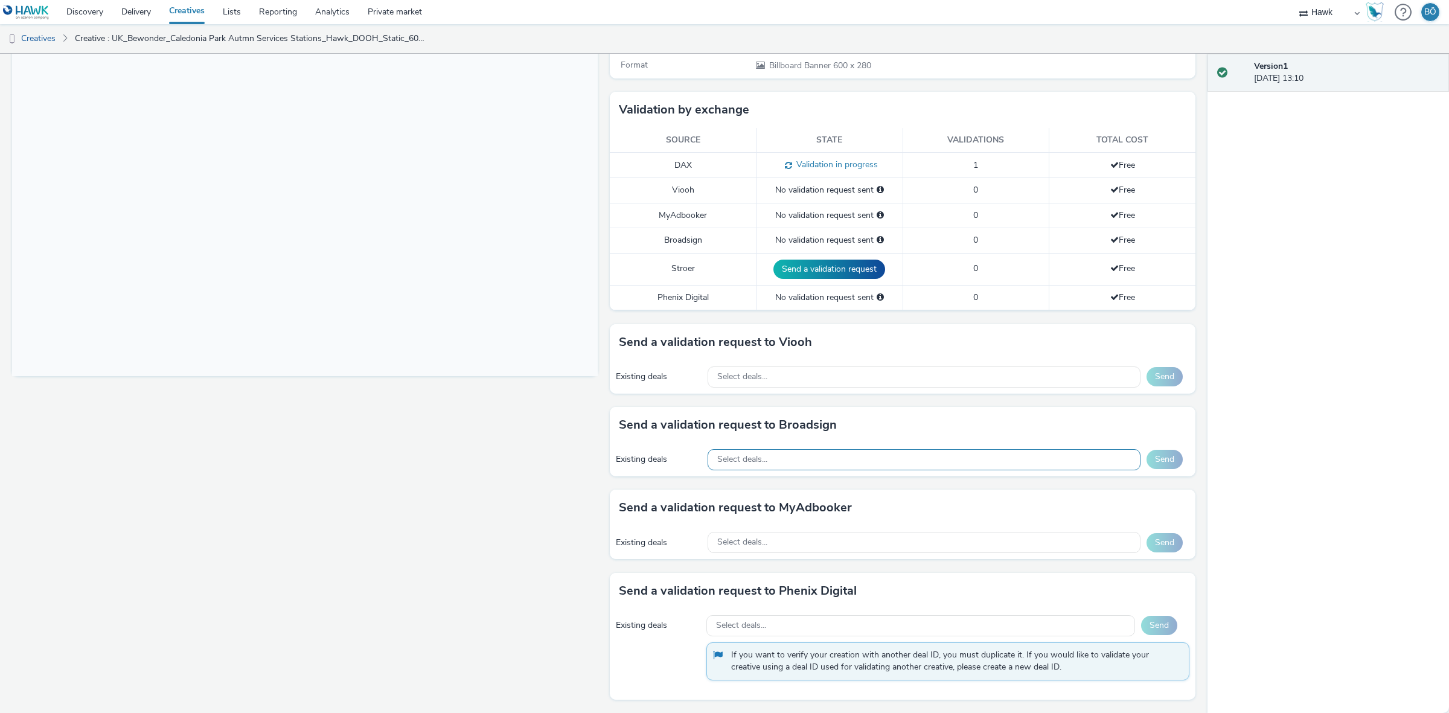
click at [757, 453] on div "Select deals..." at bounding box center [923, 459] width 433 height 21
paste input "Reebok_BB_Smart Outdoor_$11.06"
type input "Reebok_BB_Smart Outdoor_$11.06"
click at [779, 375] on div "Select deals..." at bounding box center [923, 376] width 433 height 21
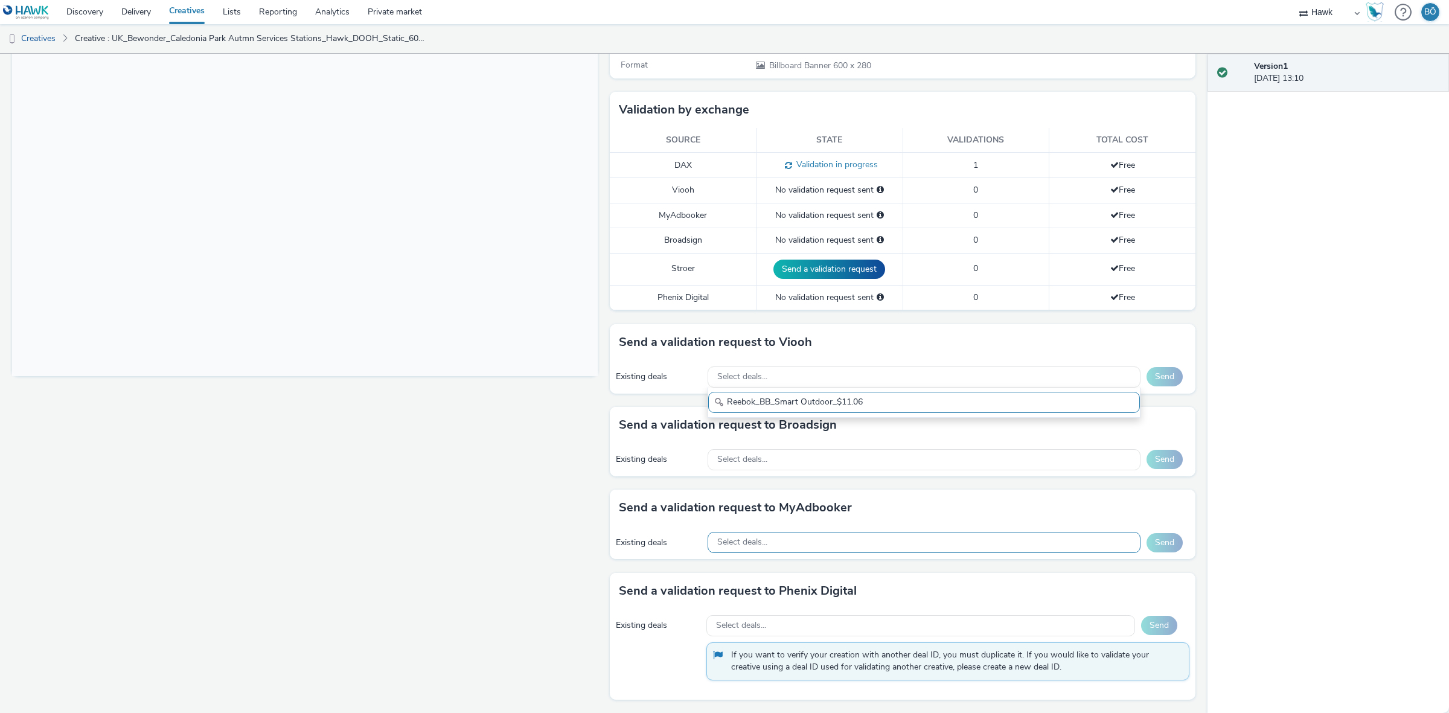
click at [767, 533] on div "Select deals..." at bounding box center [923, 542] width 433 height 21
type input "Reebok_BB_Smart Outdoor_$11.06"
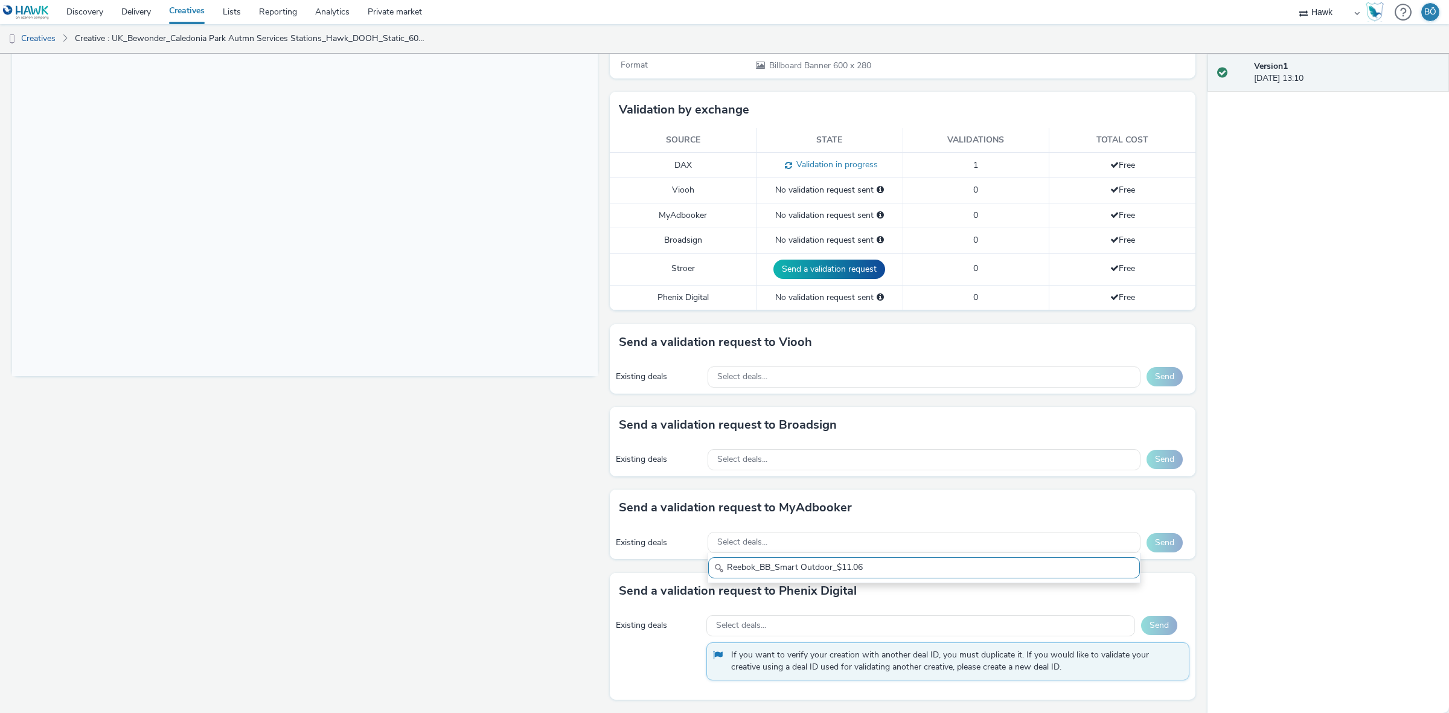
drag, startPoint x: 578, startPoint y: 523, endPoint x: 577, endPoint y: 500, distance: 23.5
click at [577, 518] on div "Fullscreen" at bounding box center [307, 297] width 591 height 832
click at [742, 449] on div "Select deals..." at bounding box center [923, 459] width 433 height 21
type input "AO_iMedia_iD6"
click at [900, 498] on div "AO_iMedia_iD6 AO_iMedia_iD6 $9.01 Broadsign CPM" at bounding box center [923, 506] width 433 height 72
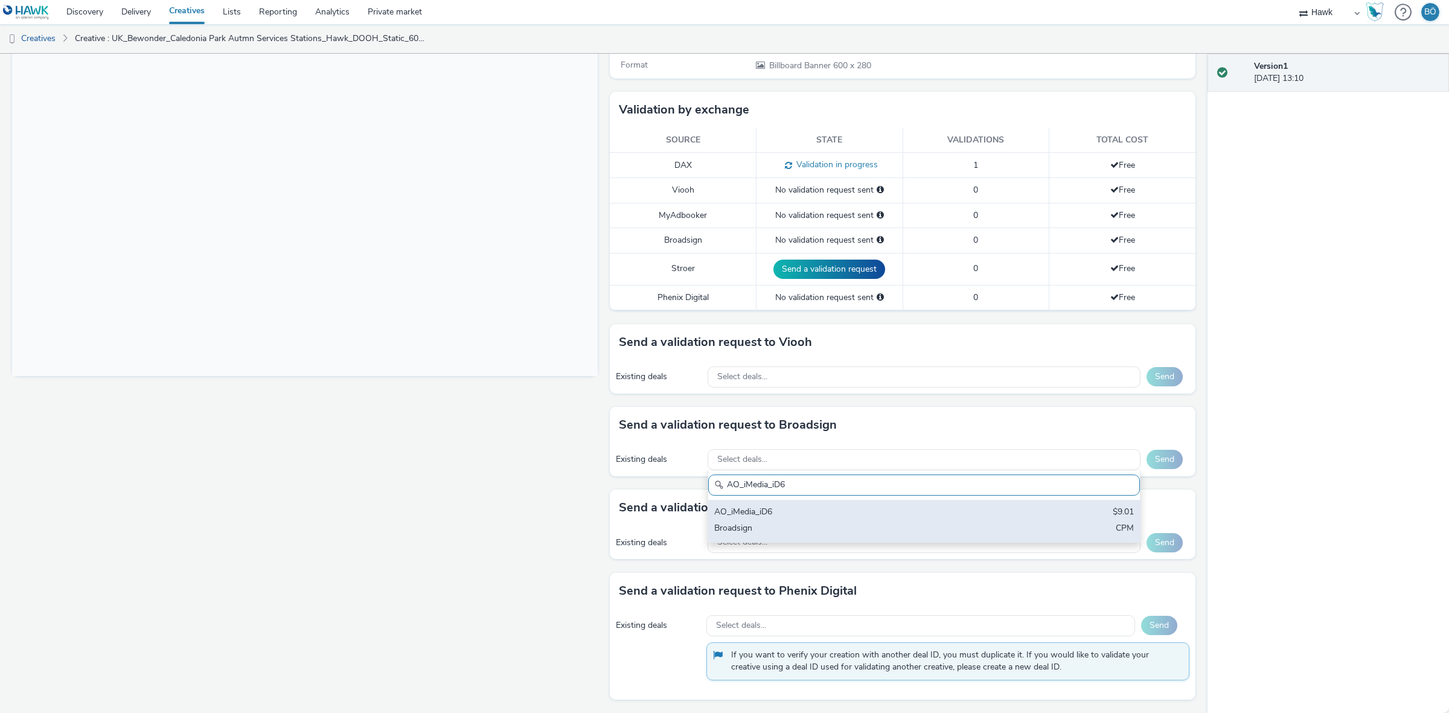
click at [1006, 510] on div "AO_iMedia_iD6 $9.01 Broadsign CPM" at bounding box center [924, 521] width 432 height 42
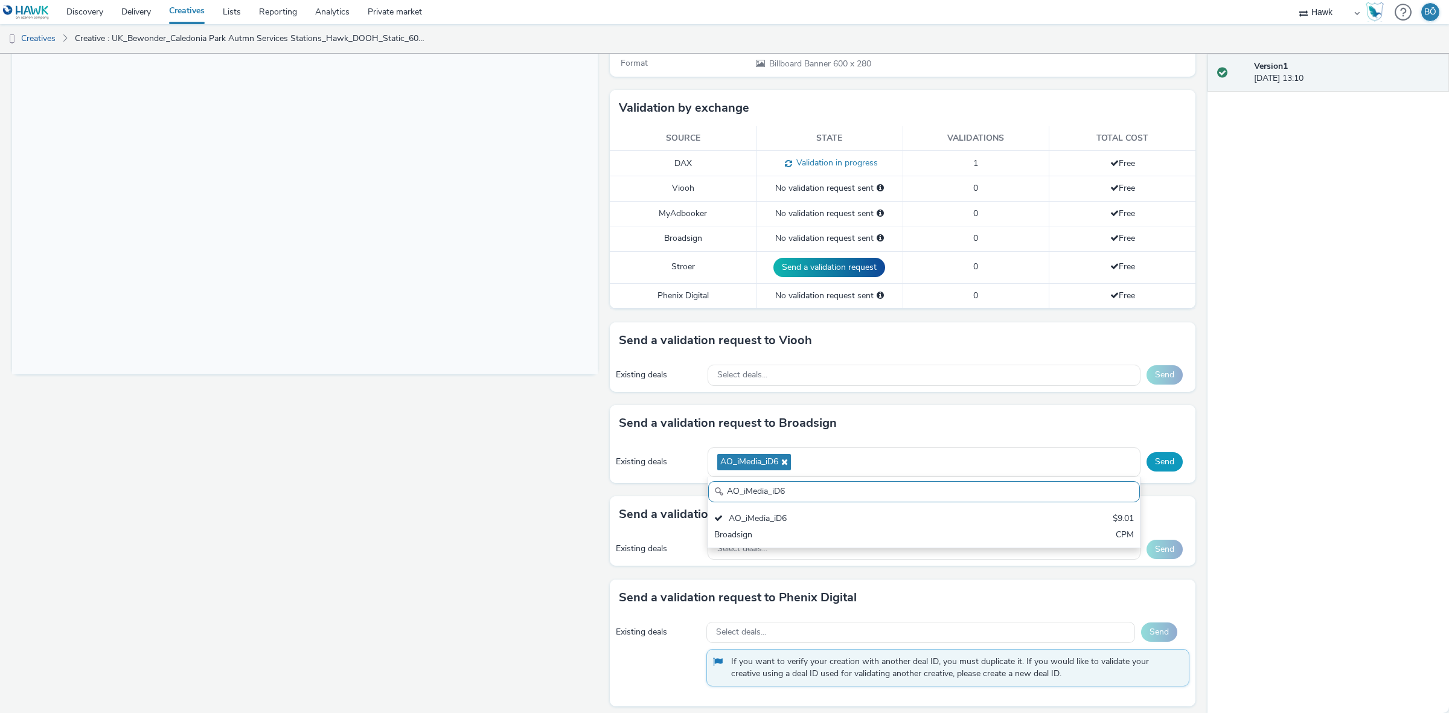
click at [1155, 461] on button "Send" at bounding box center [1164, 461] width 36 height 19
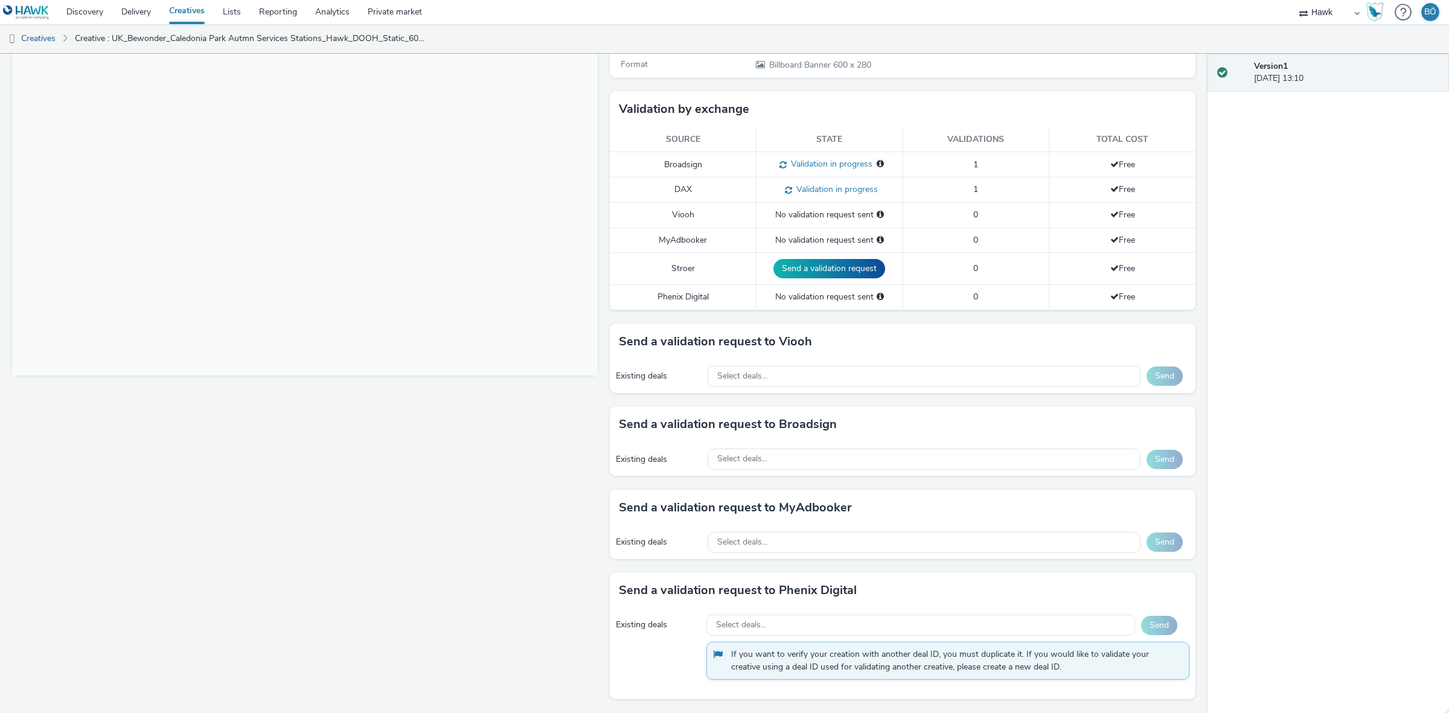
click at [732, 447] on div "Existing deals Select deals... Send" at bounding box center [902, 458] width 585 height 33
click at [737, 460] on span "Select deals..." at bounding box center [742, 459] width 50 height 10
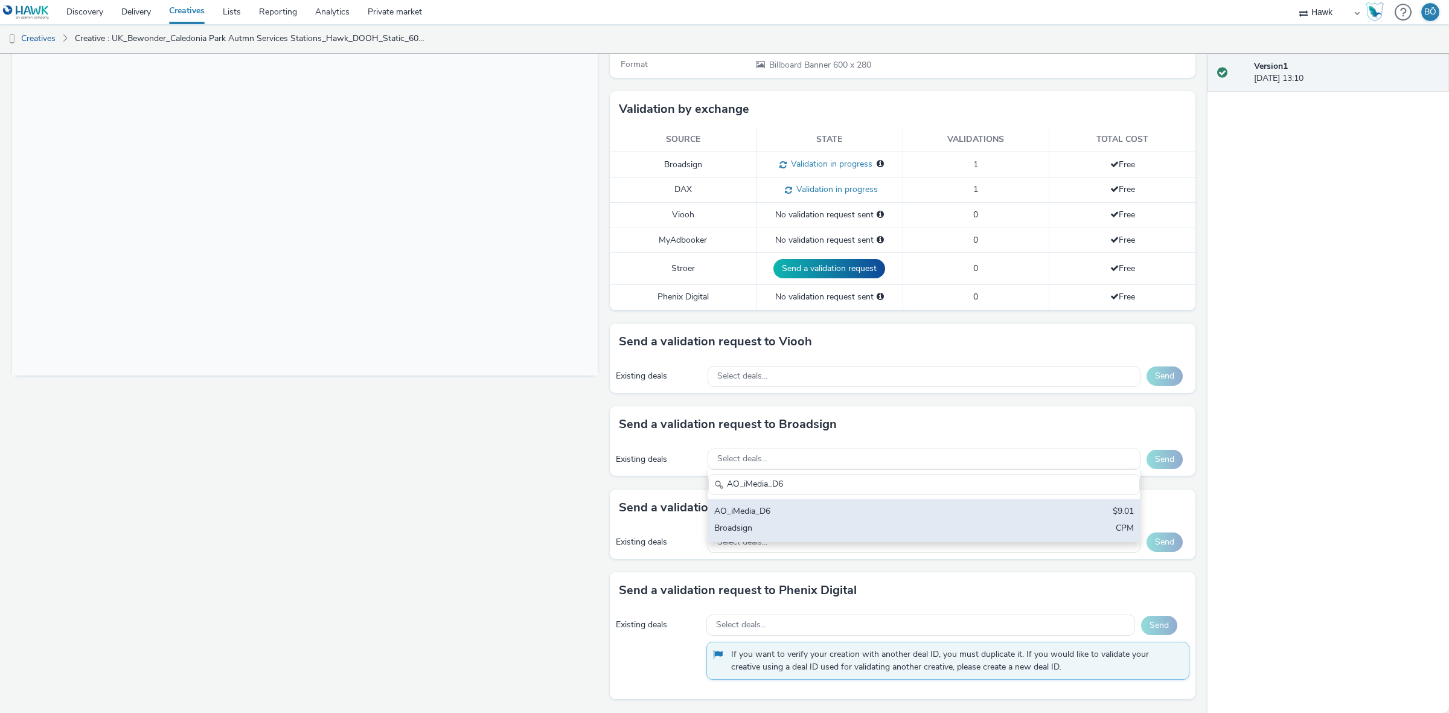
type input "AO_iMedia_D6"
click at [807, 517] on div "AO_iMedia_D6" at bounding box center [853, 512] width 278 height 14
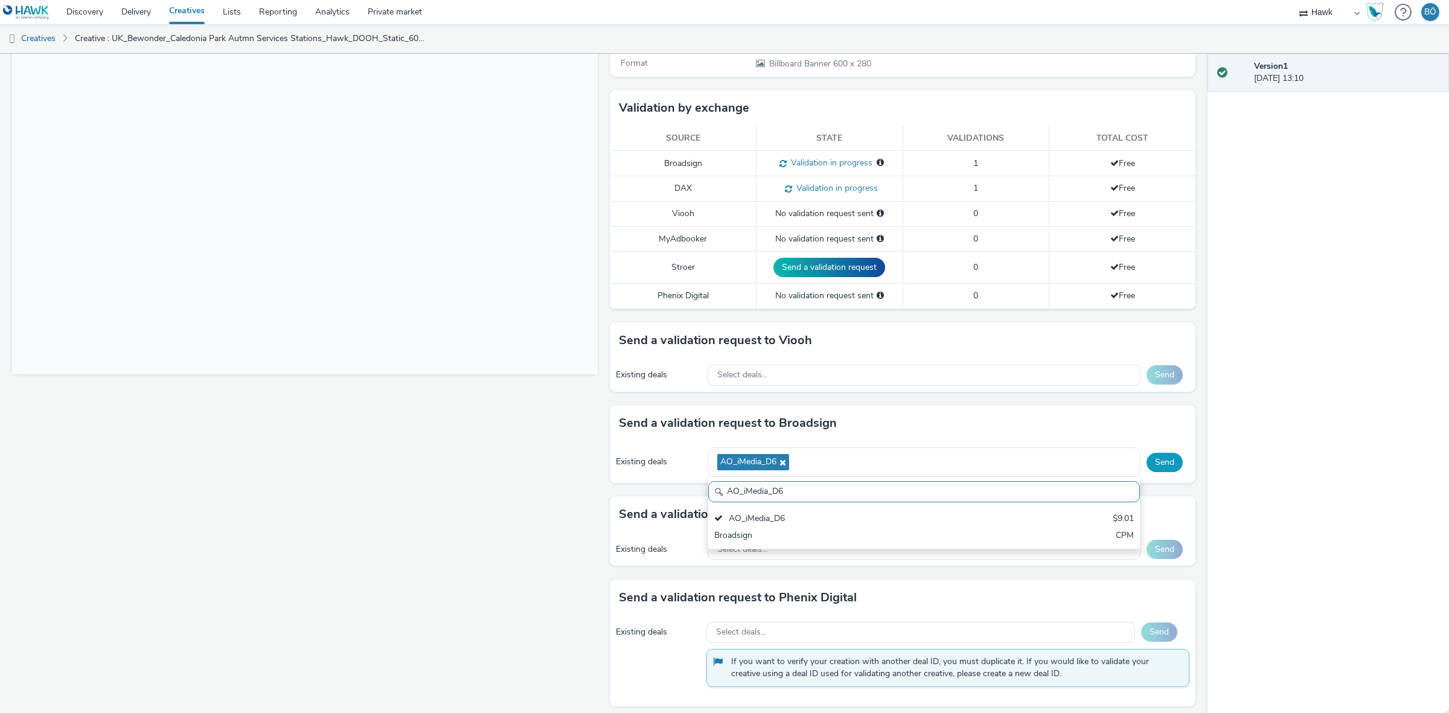
click at [1151, 464] on button "Send" at bounding box center [1164, 462] width 36 height 19
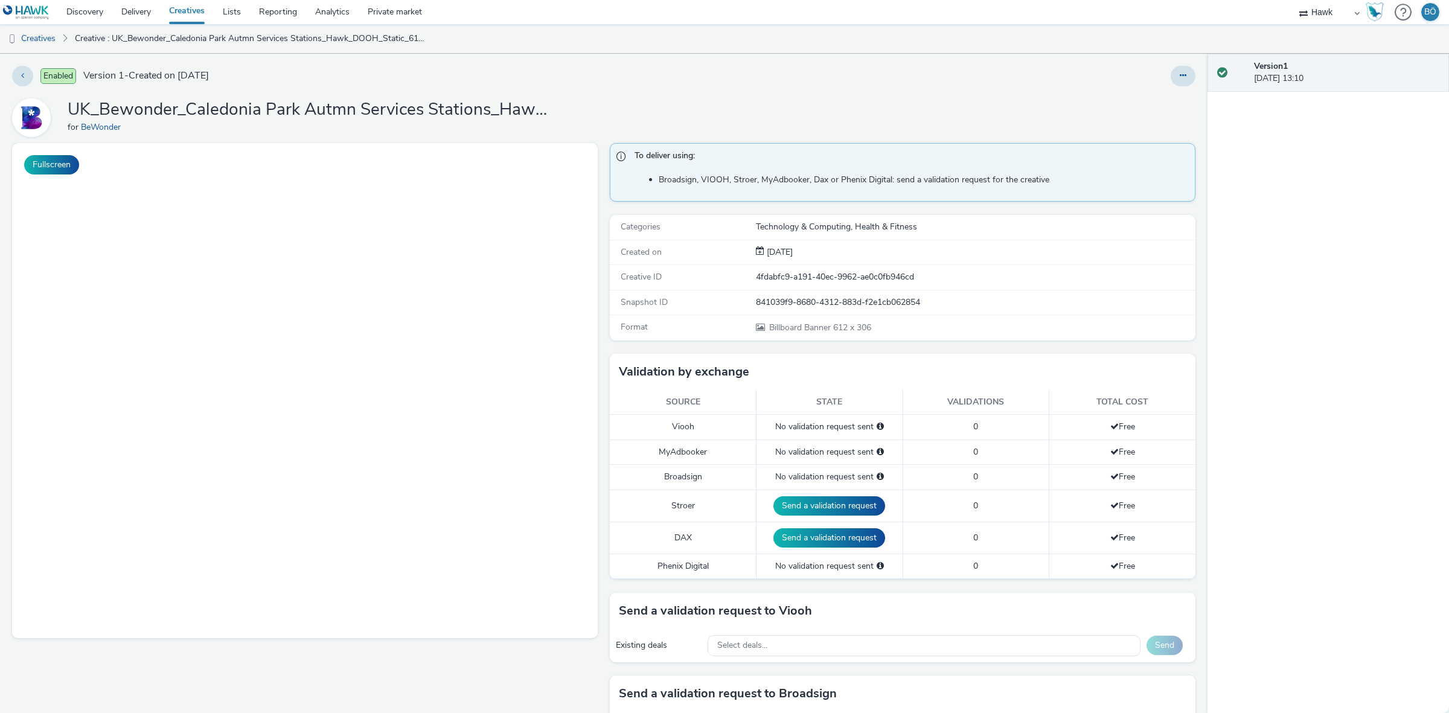
select select "11a7df10-284f-415c-b52a-427acf4c31ae"
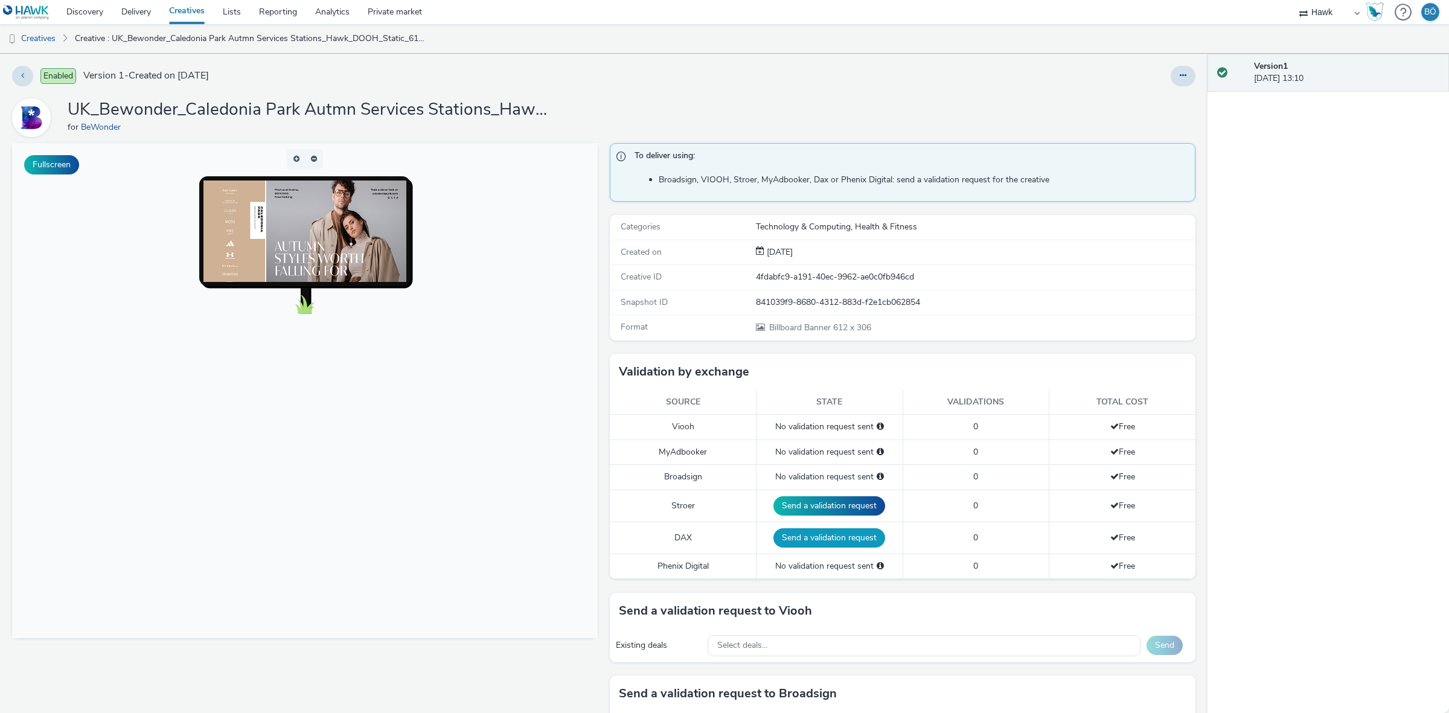
click at [806, 543] on button "Send a validation request" at bounding box center [829, 537] width 112 height 19
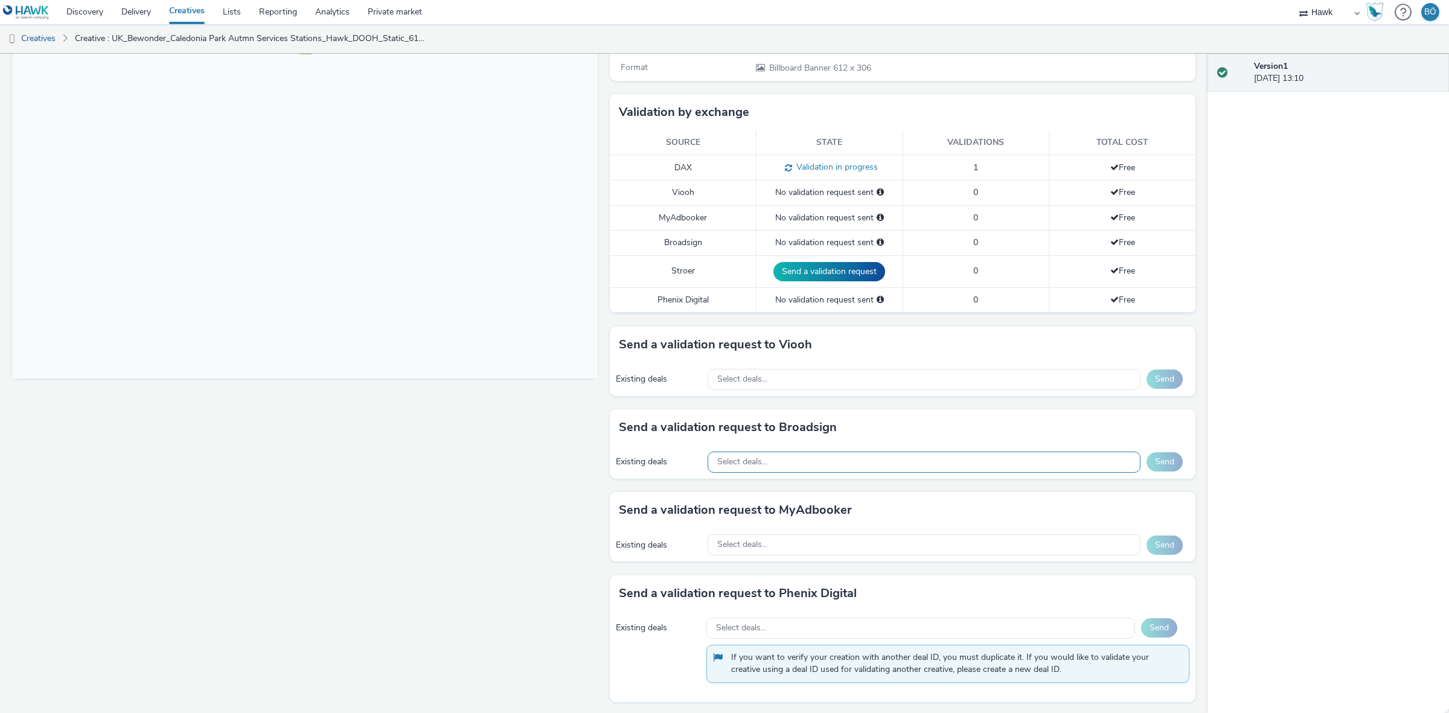
scroll to position [264, 0]
click at [768, 462] on div "Select deals..." at bounding box center [923, 459] width 433 height 21
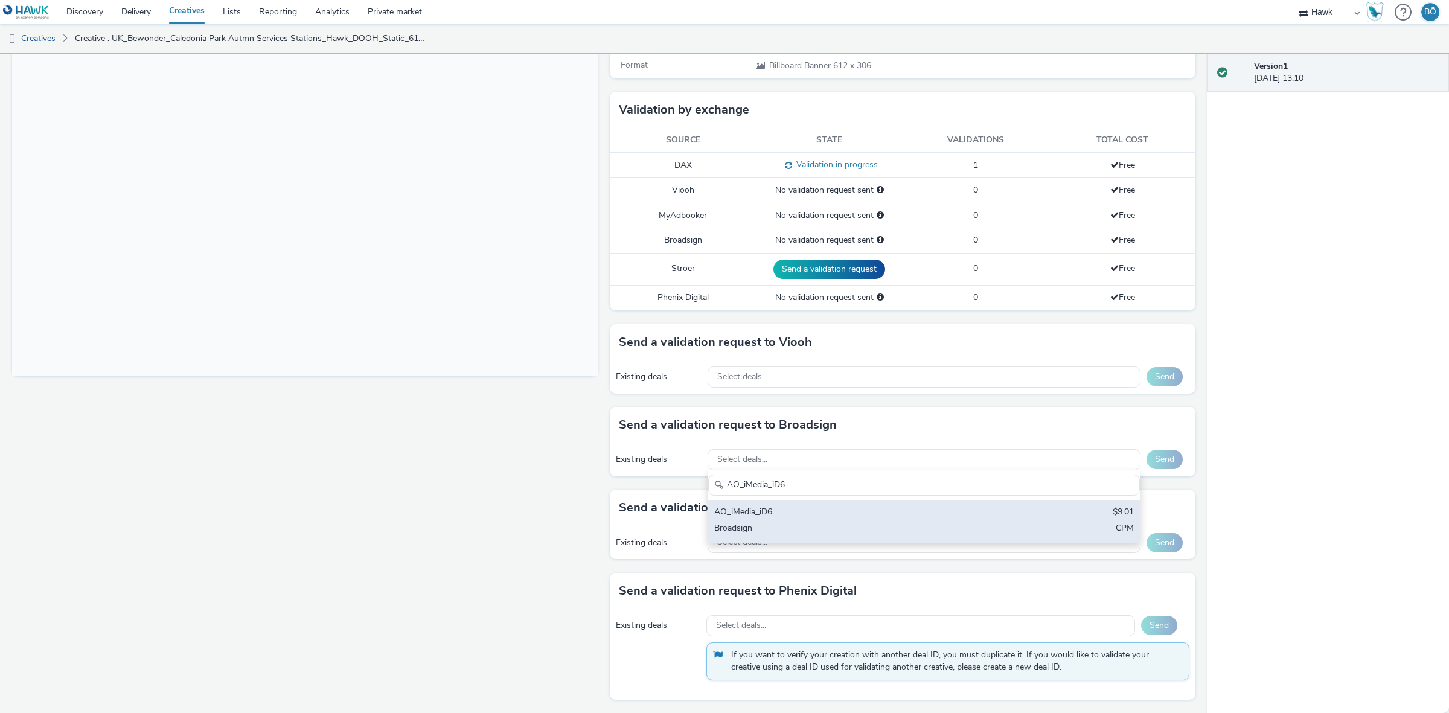
type input "AO_iMedia_iD6"
click at [809, 526] on div "Broadsign" at bounding box center [853, 529] width 278 height 14
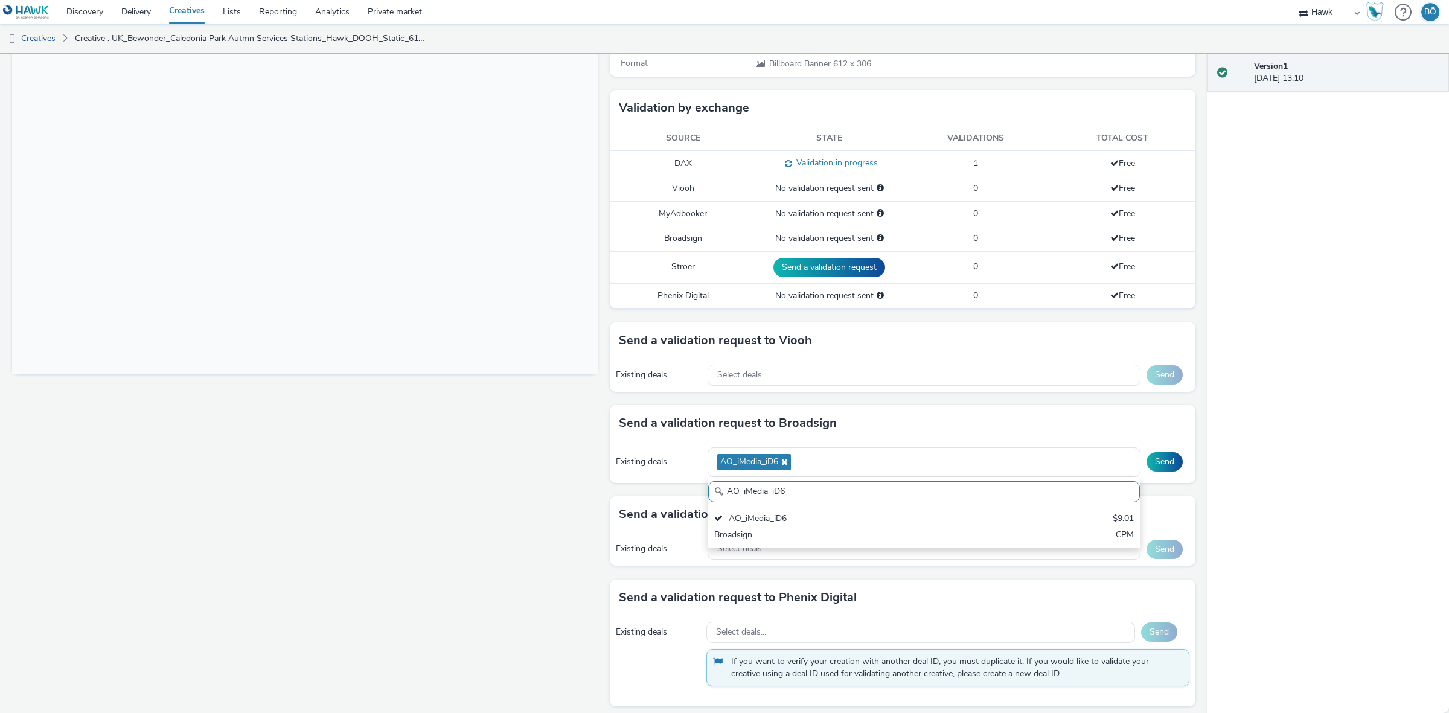
drag, startPoint x: 1158, startPoint y: 465, endPoint x: 1075, endPoint y: 330, distance: 159.0
click at [1158, 465] on button "Send" at bounding box center [1164, 461] width 36 height 19
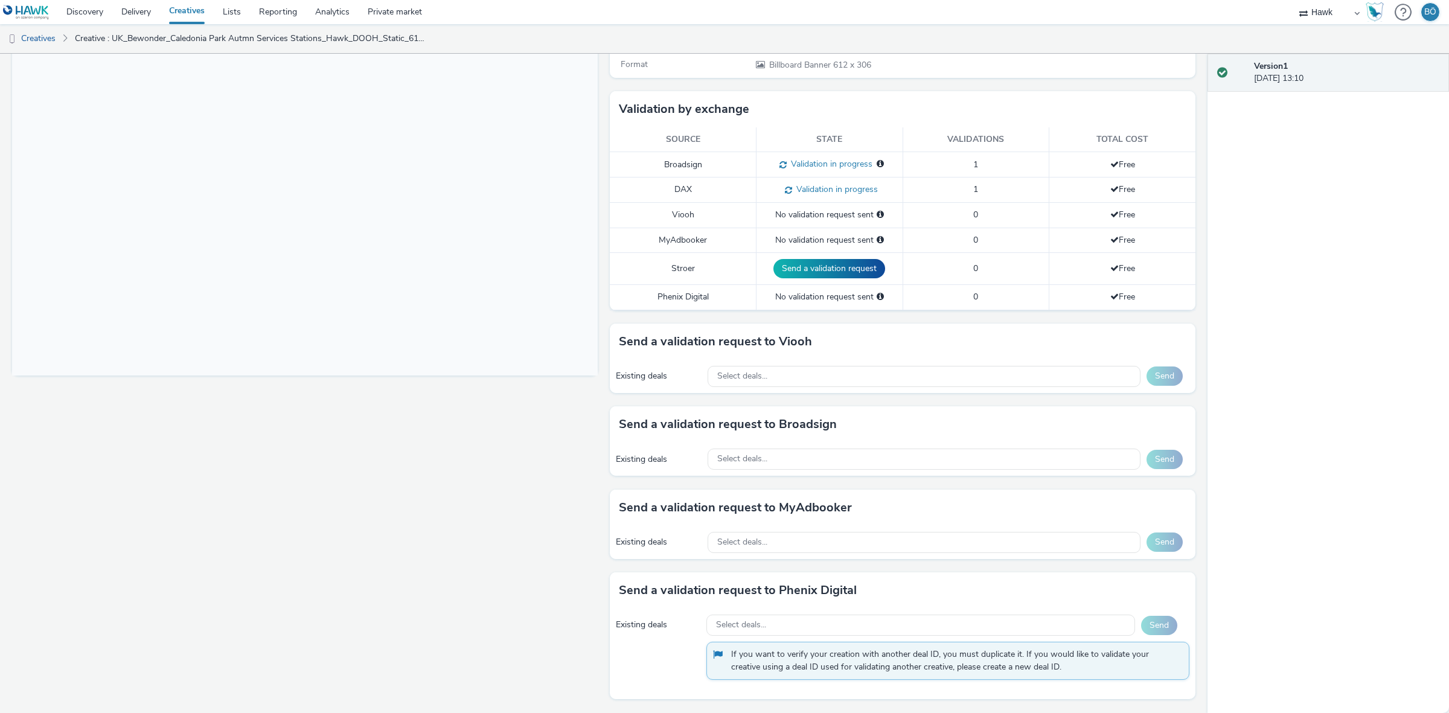
click at [768, 447] on div "Existing deals Select deals... Send" at bounding box center [902, 458] width 585 height 33
click at [768, 454] on div "Select deals..." at bounding box center [923, 458] width 433 height 21
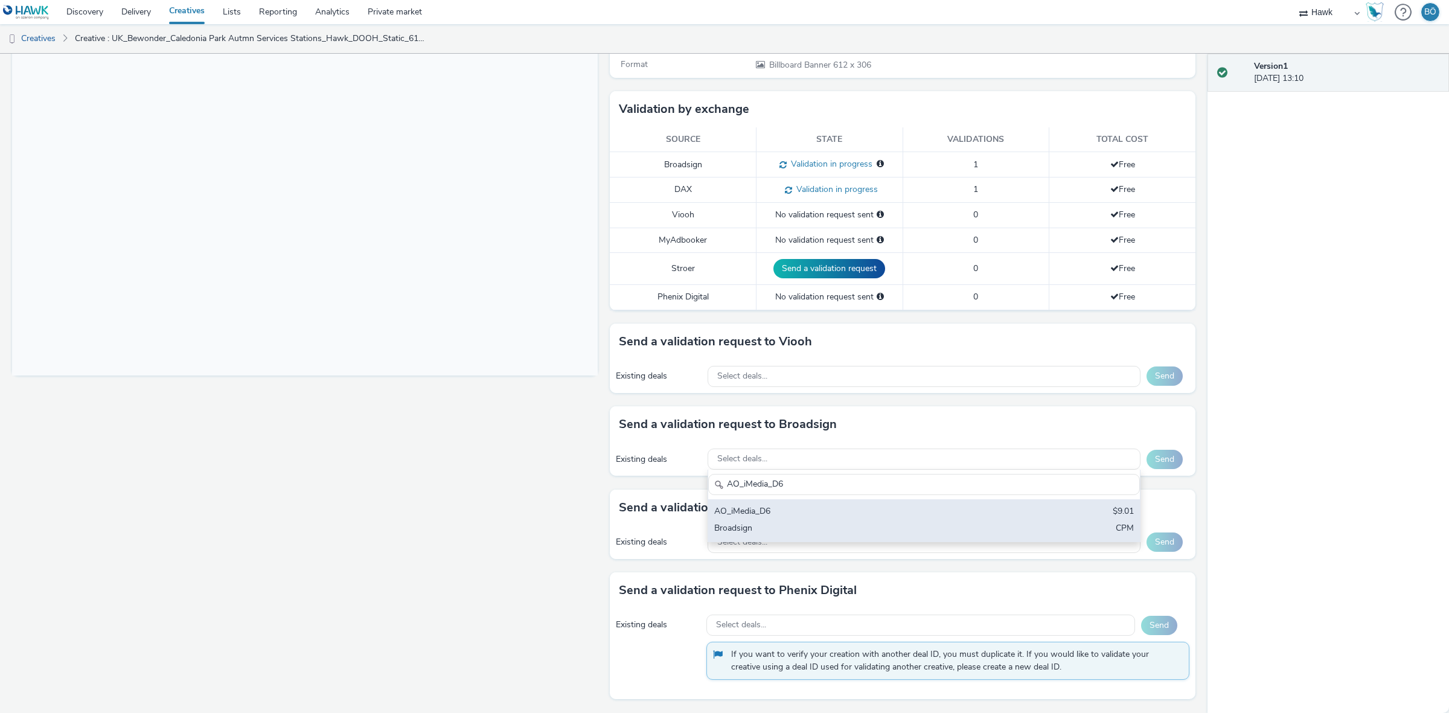
type input "AO_iMedia_D6"
click at [785, 507] on div "AO_iMedia_D6" at bounding box center [853, 512] width 278 height 14
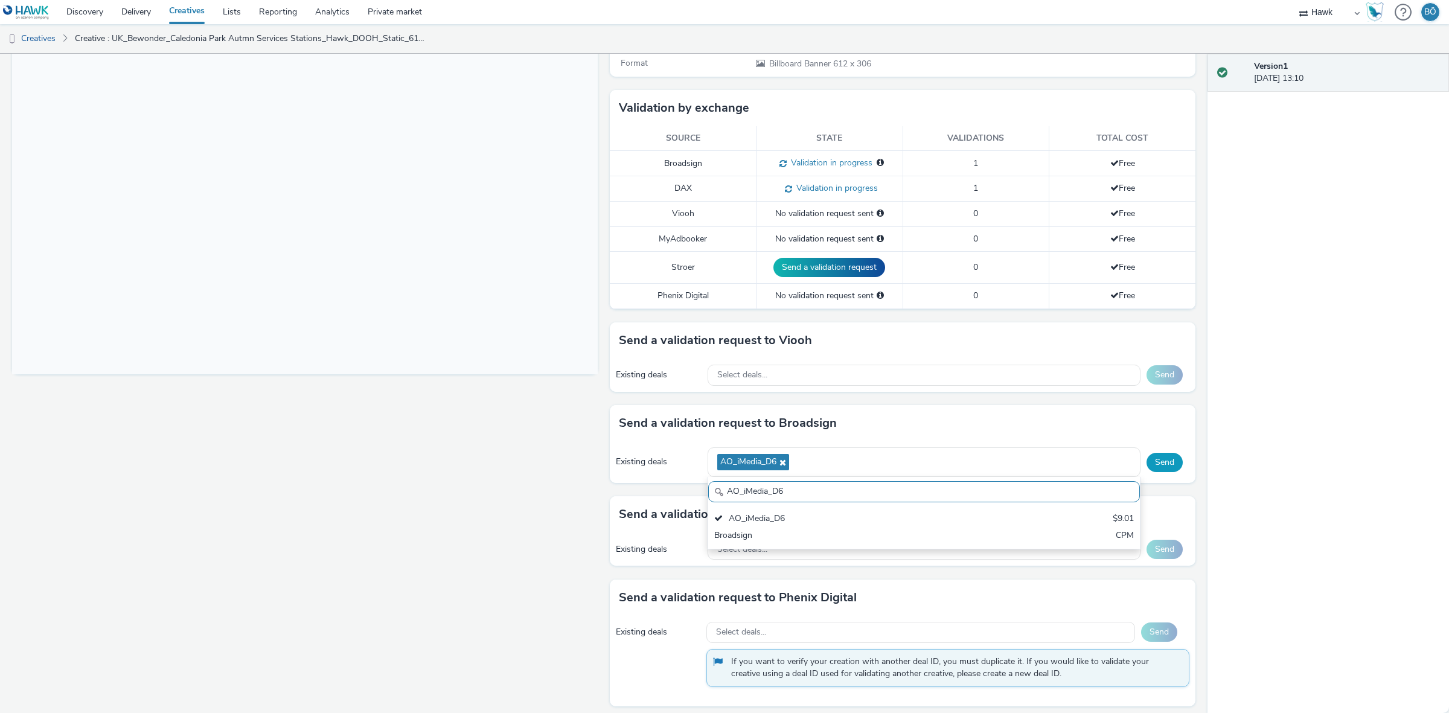
click at [1148, 460] on button "Send" at bounding box center [1164, 462] width 36 height 19
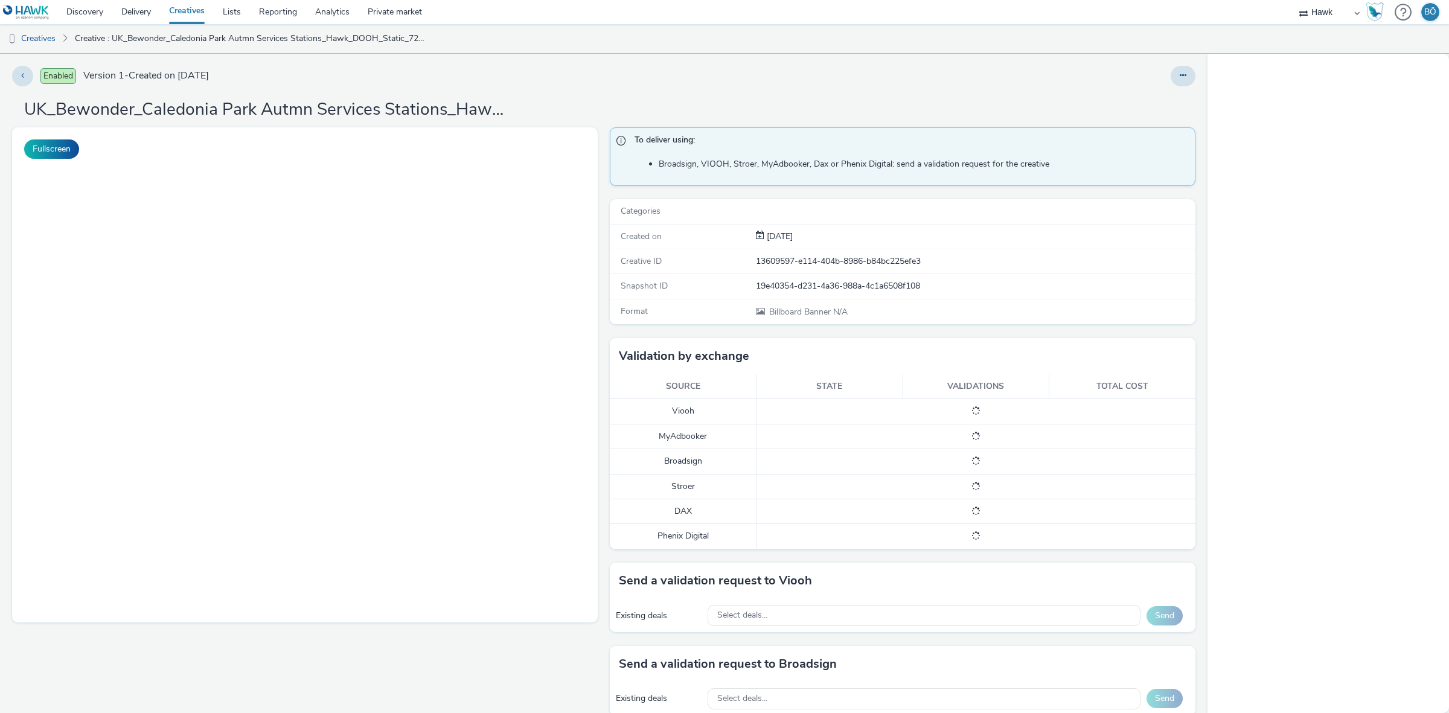
select select "11a7df10-284f-415c-b52a-427acf4c31ae"
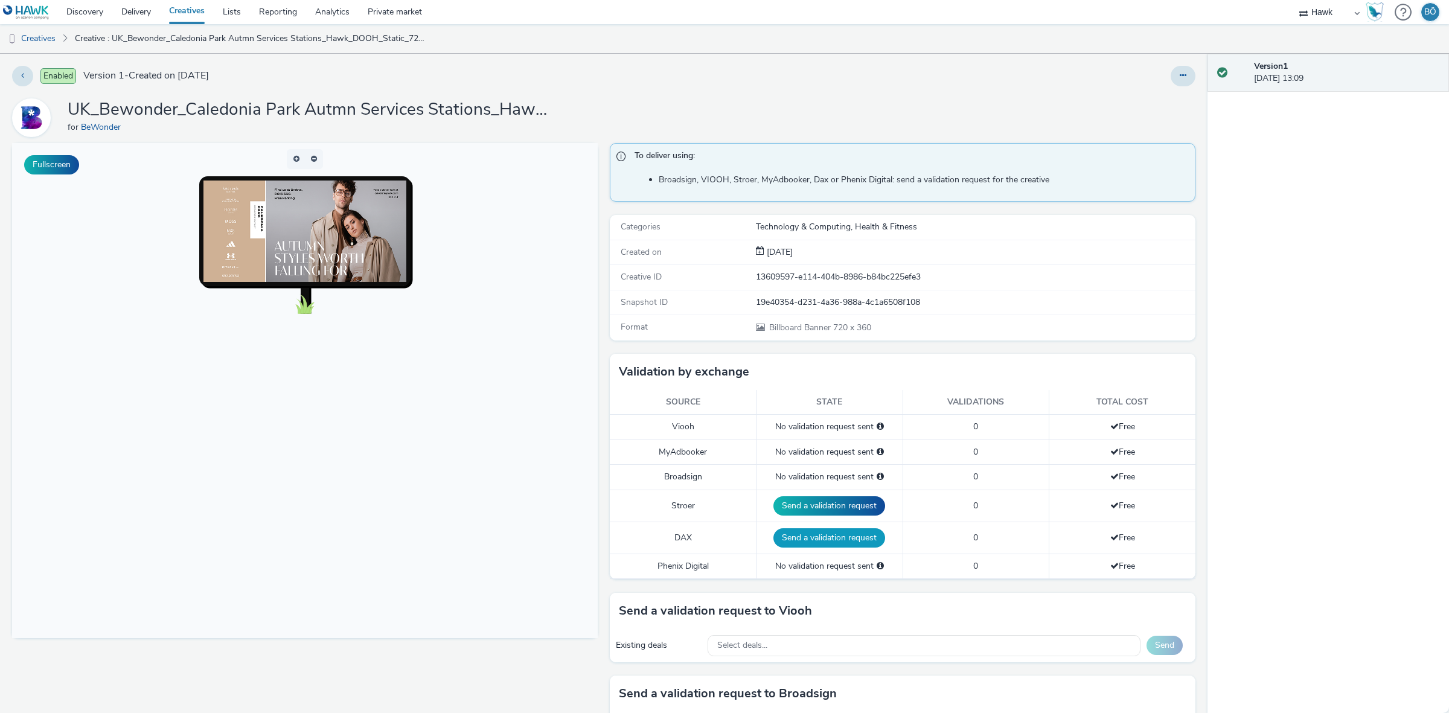
click at [828, 542] on button "Send a validation request" at bounding box center [829, 537] width 112 height 19
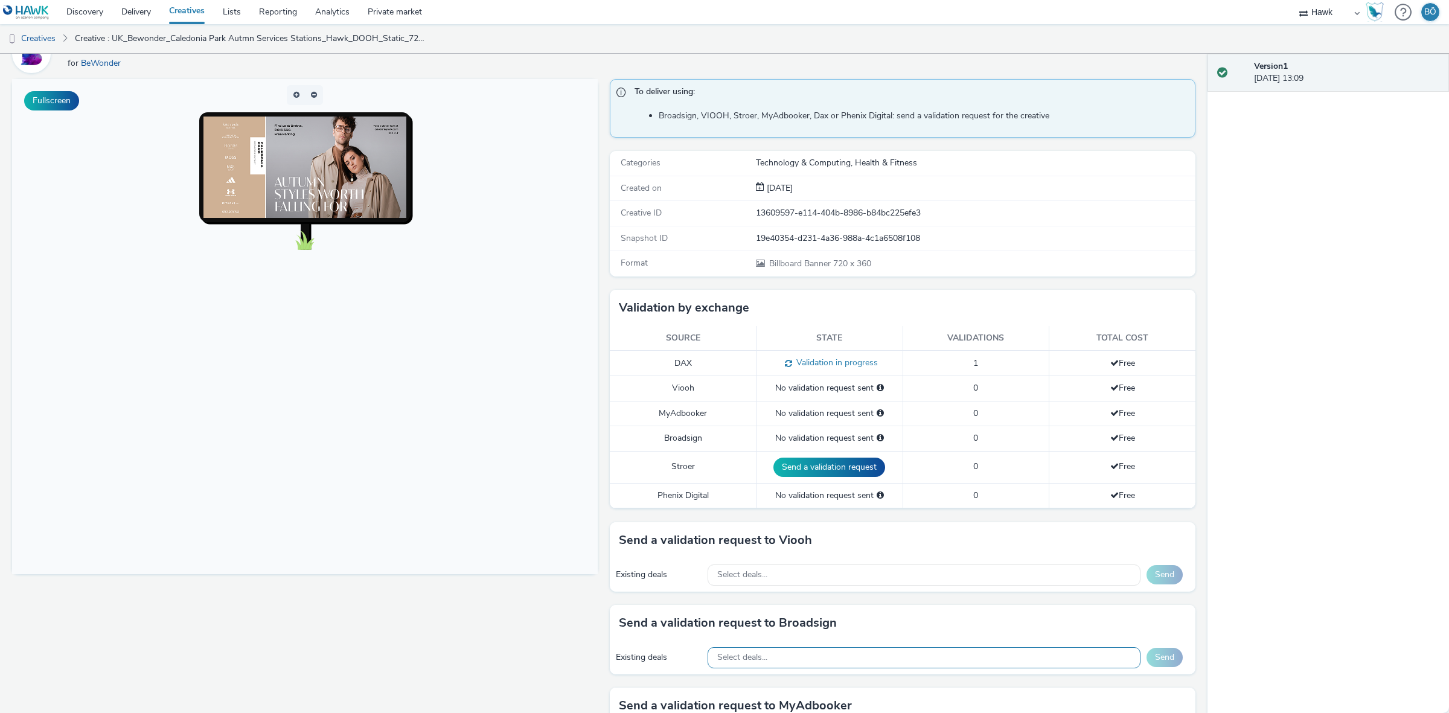
scroll to position [151, 0]
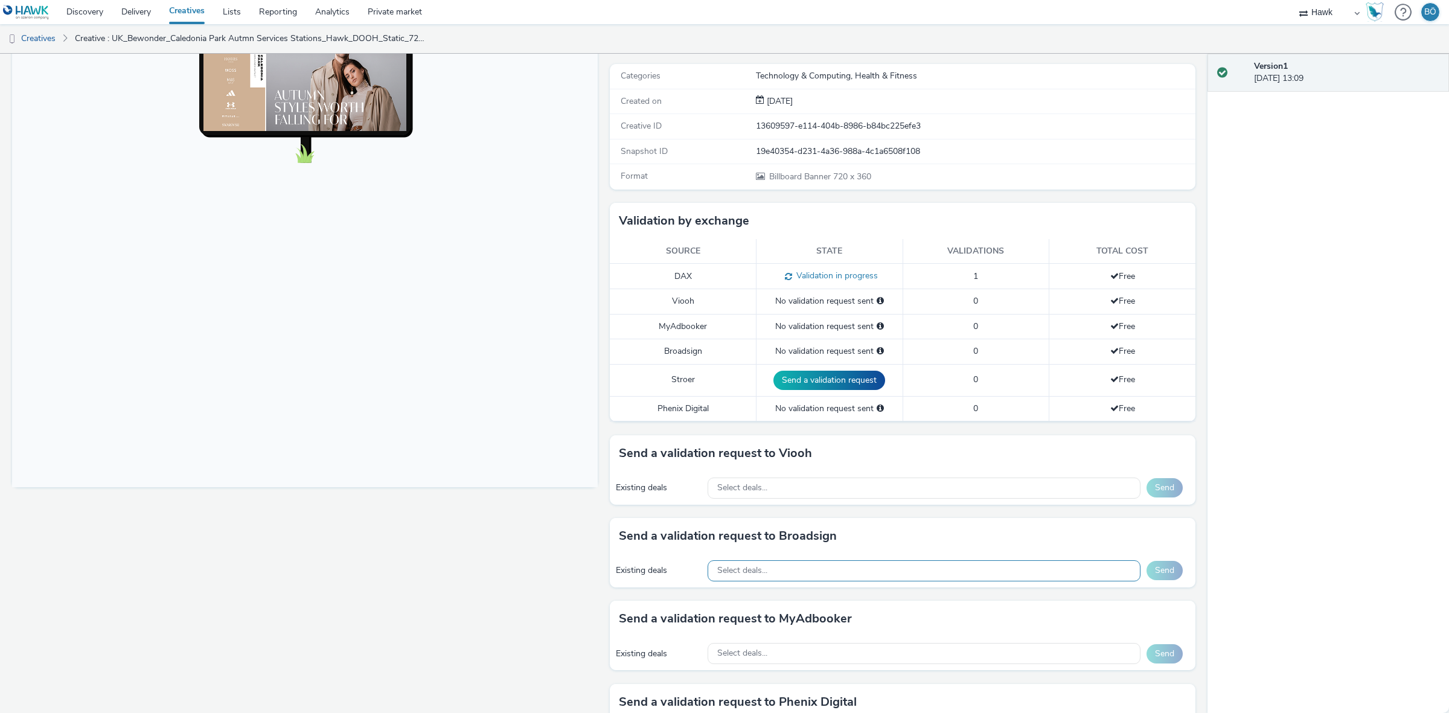
click at [771, 566] on div "Select deals..." at bounding box center [923, 570] width 433 height 21
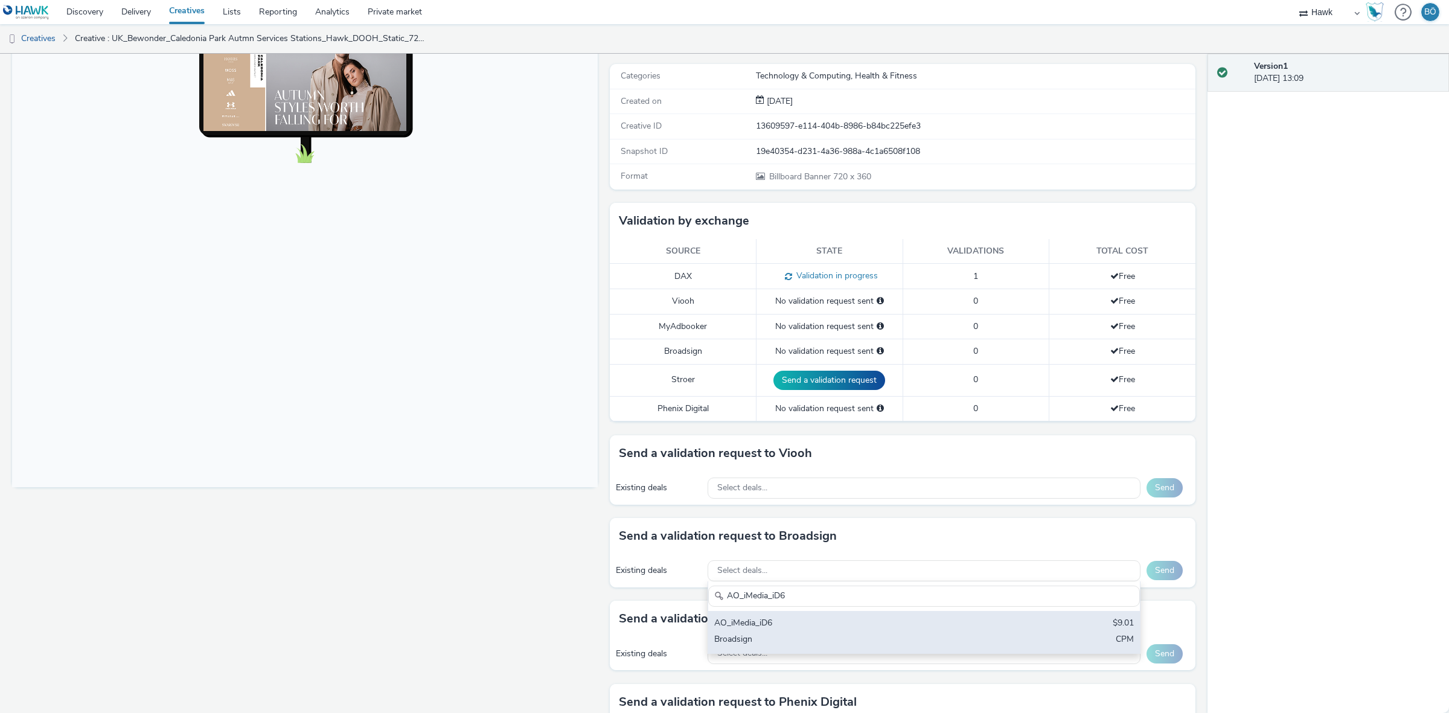
type input "AO_iMedia_iD6"
drag, startPoint x: 762, startPoint y: 626, endPoint x: 987, endPoint y: 567, distance: 232.6
click at [763, 626] on div "AO_iMedia_iD6" at bounding box center [853, 624] width 278 height 14
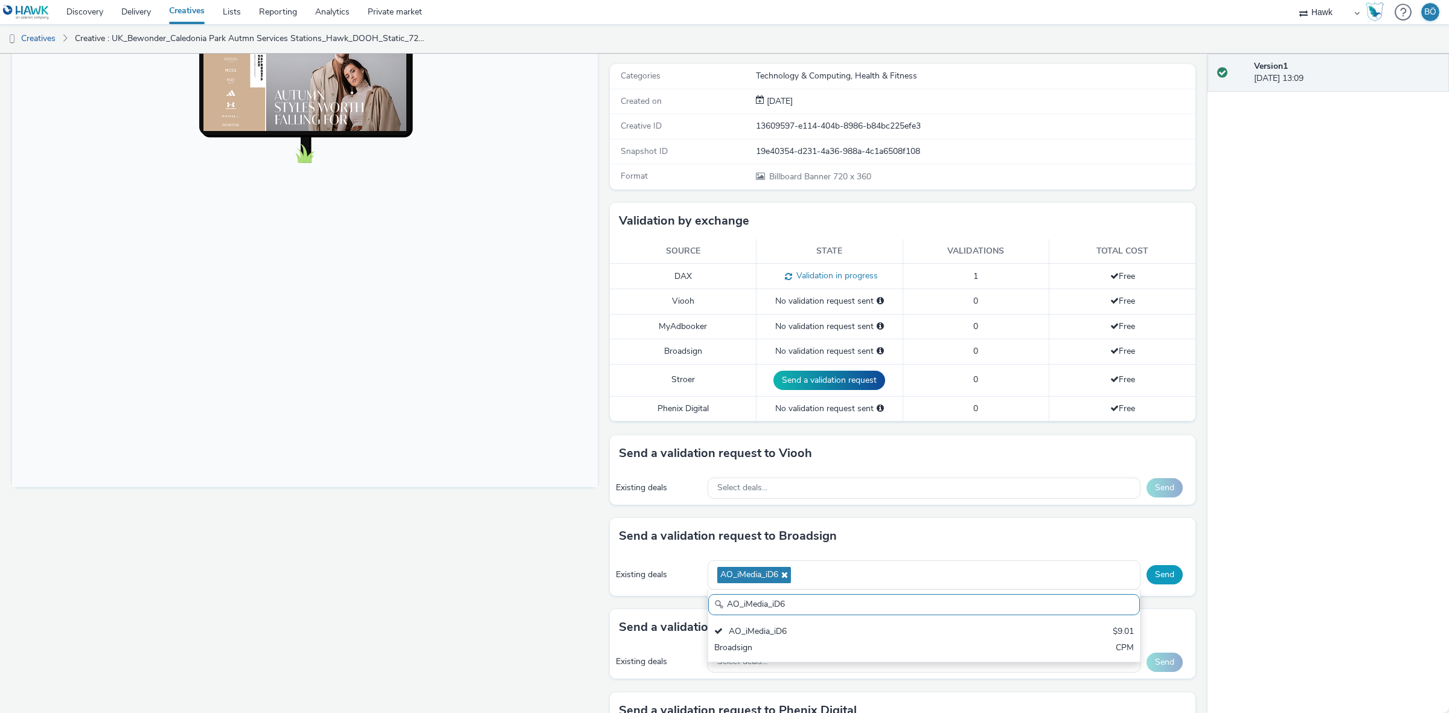
click at [1146, 572] on button "Send" at bounding box center [1164, 574] width 36 height 19
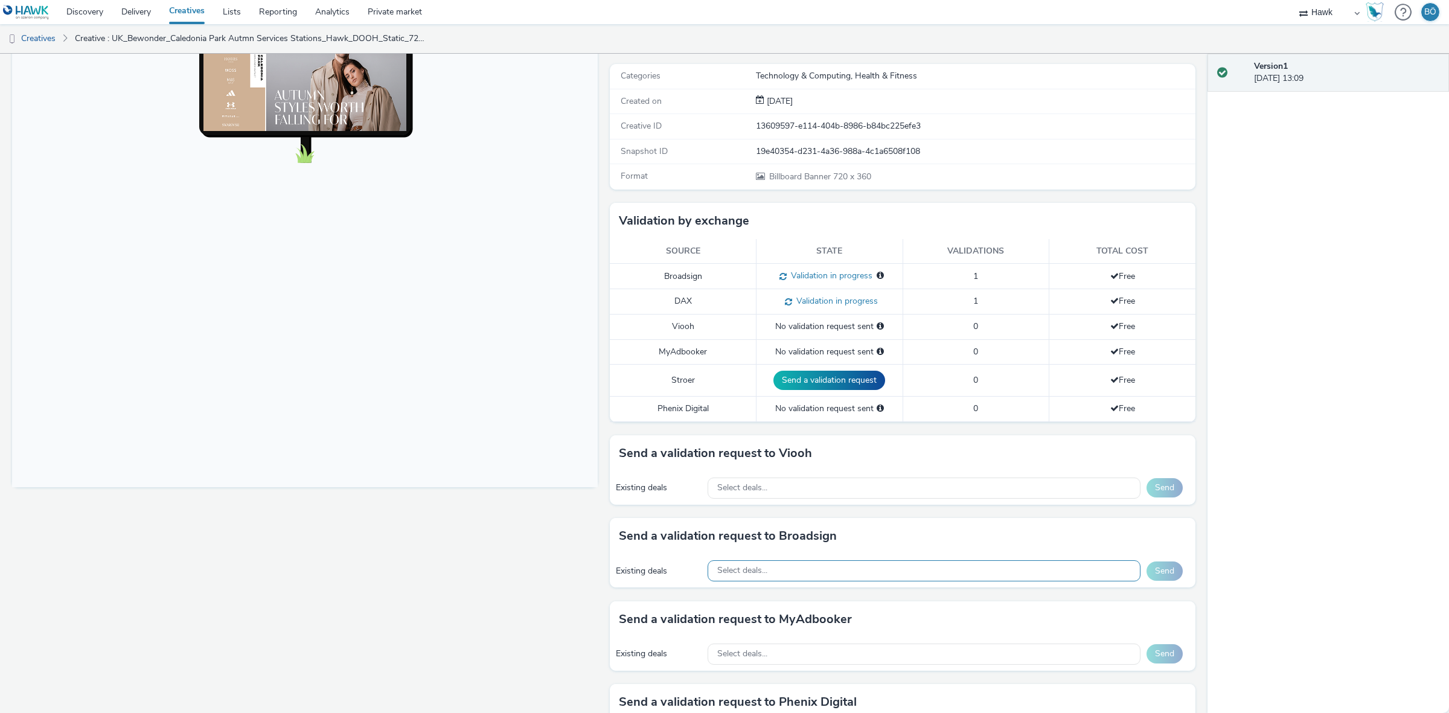
click at [745, 563] on div "Select deals..." at bounding box center [923, 570] width 433 height 21
paste input "AO_iMedia_D6"
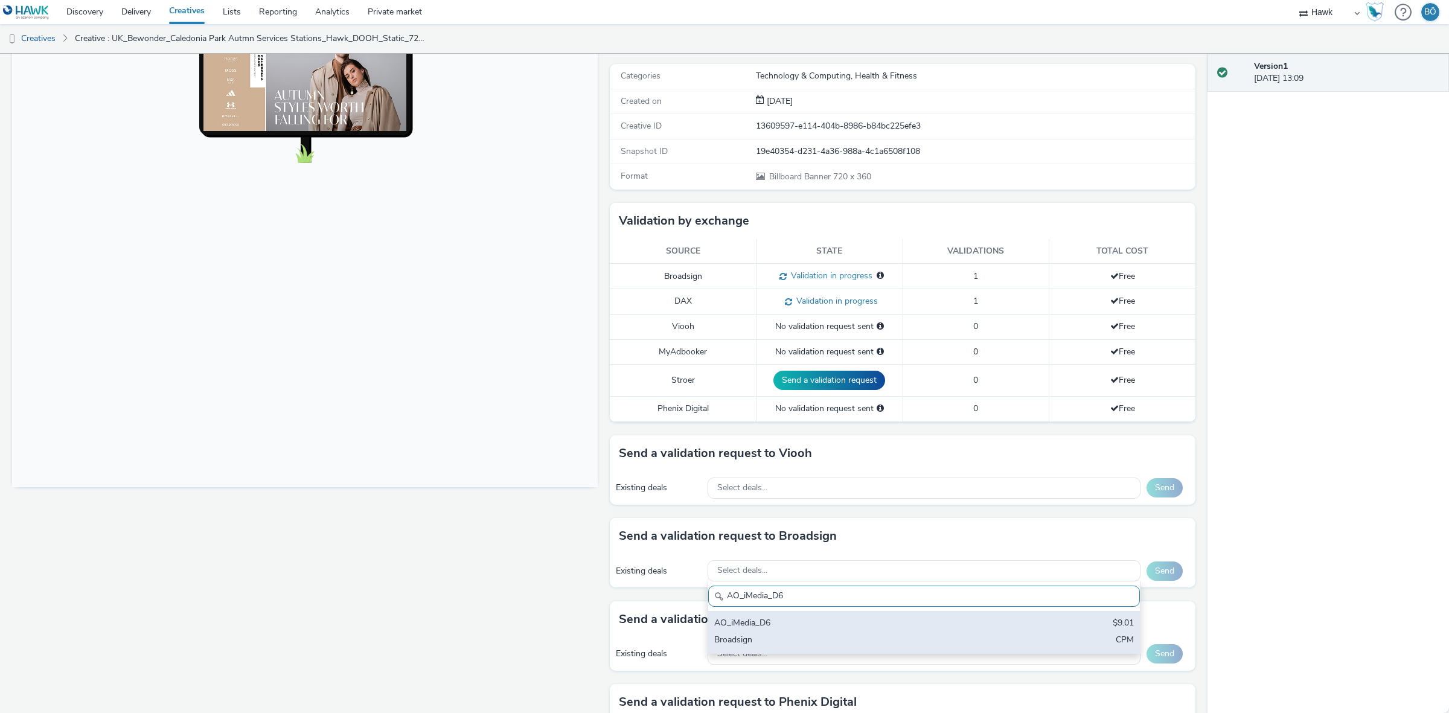
type input "AO_iMedia_D6"
drag, startPoint x: 800, startPoint y: 628, endPoint x: 862, endPoint y: 626, distance: 62.2
click at [801, 628] on div "AO_iMedia_D6" at bounding box center [853, 624] width 278 height 14
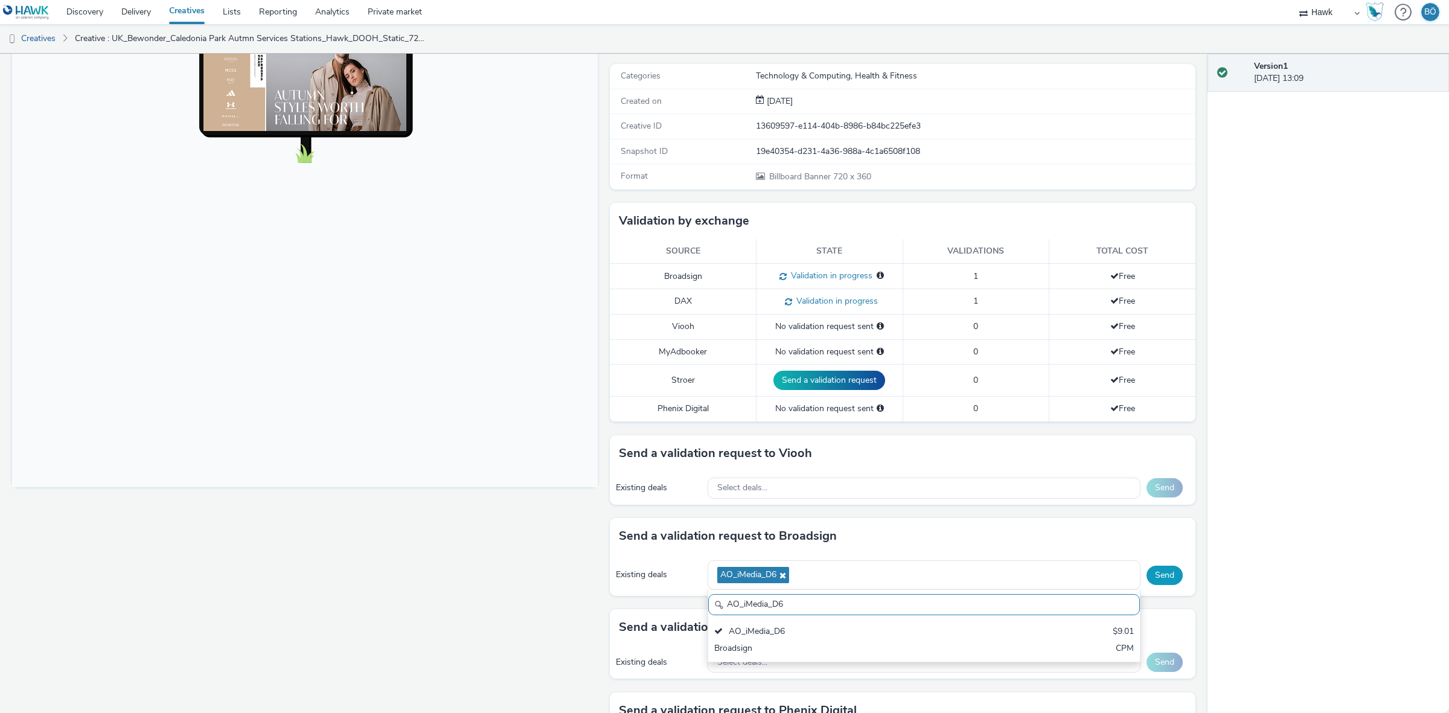
click at [1161, 577] on button "Send" at bounding box center [1164, 575] width 36 height 19
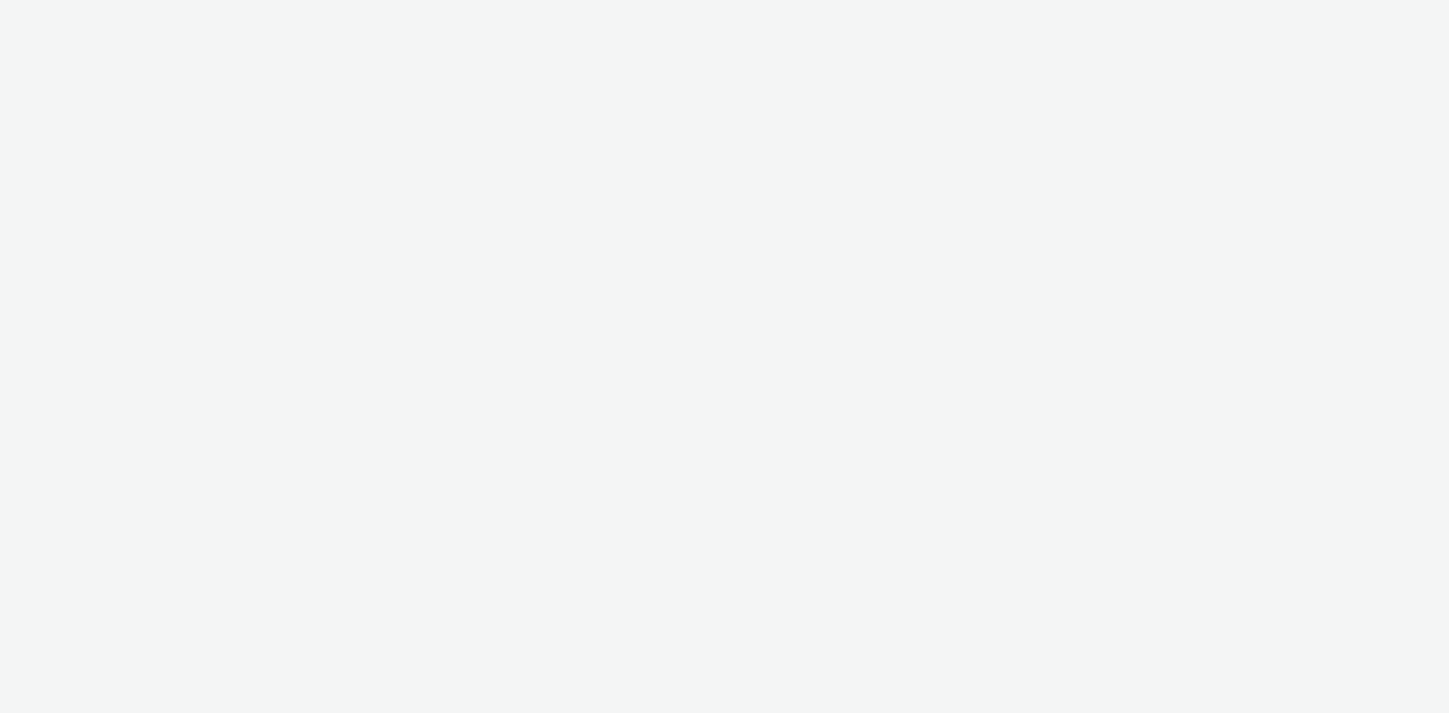
select select "11a7df10-284f-415c-b52a-427acf4c31ae"
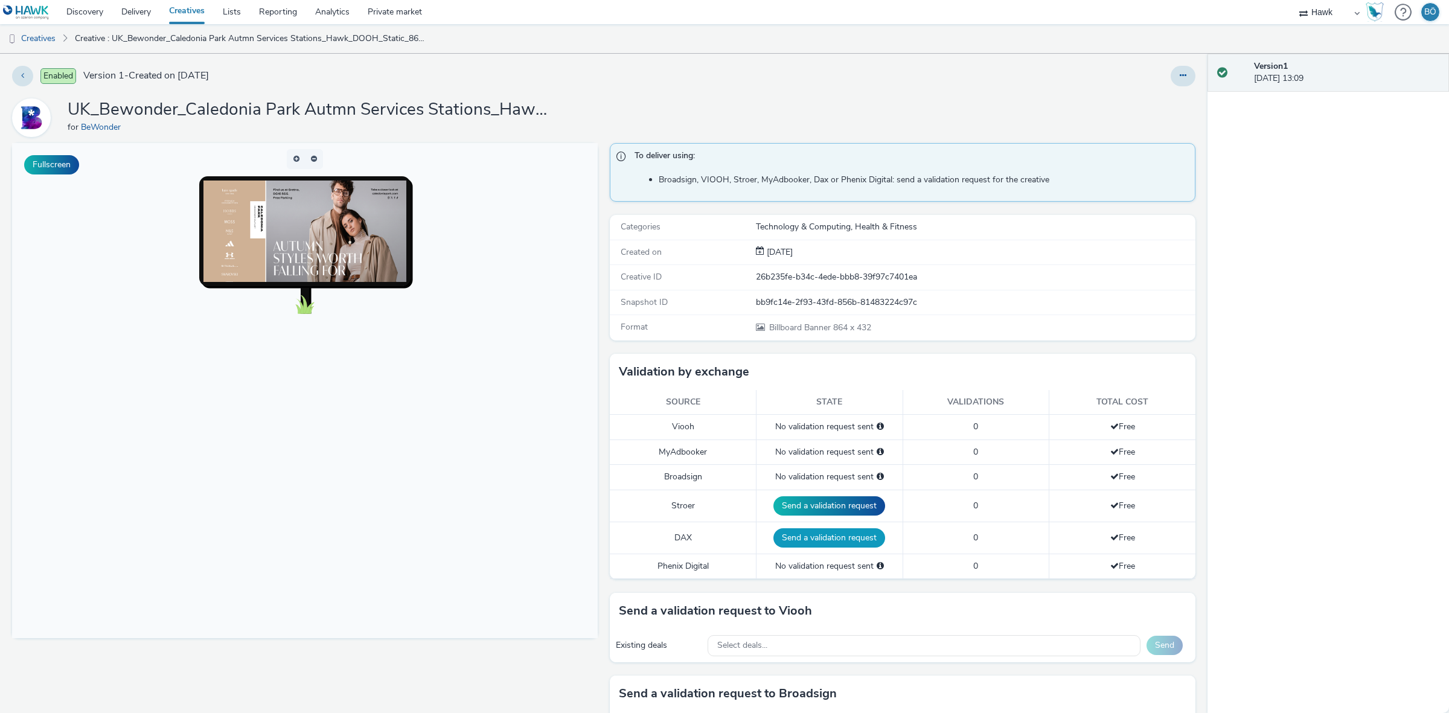
click at [824, 538] on button "Send a validation request" at bounding box center [829, 537] width 112 height 19
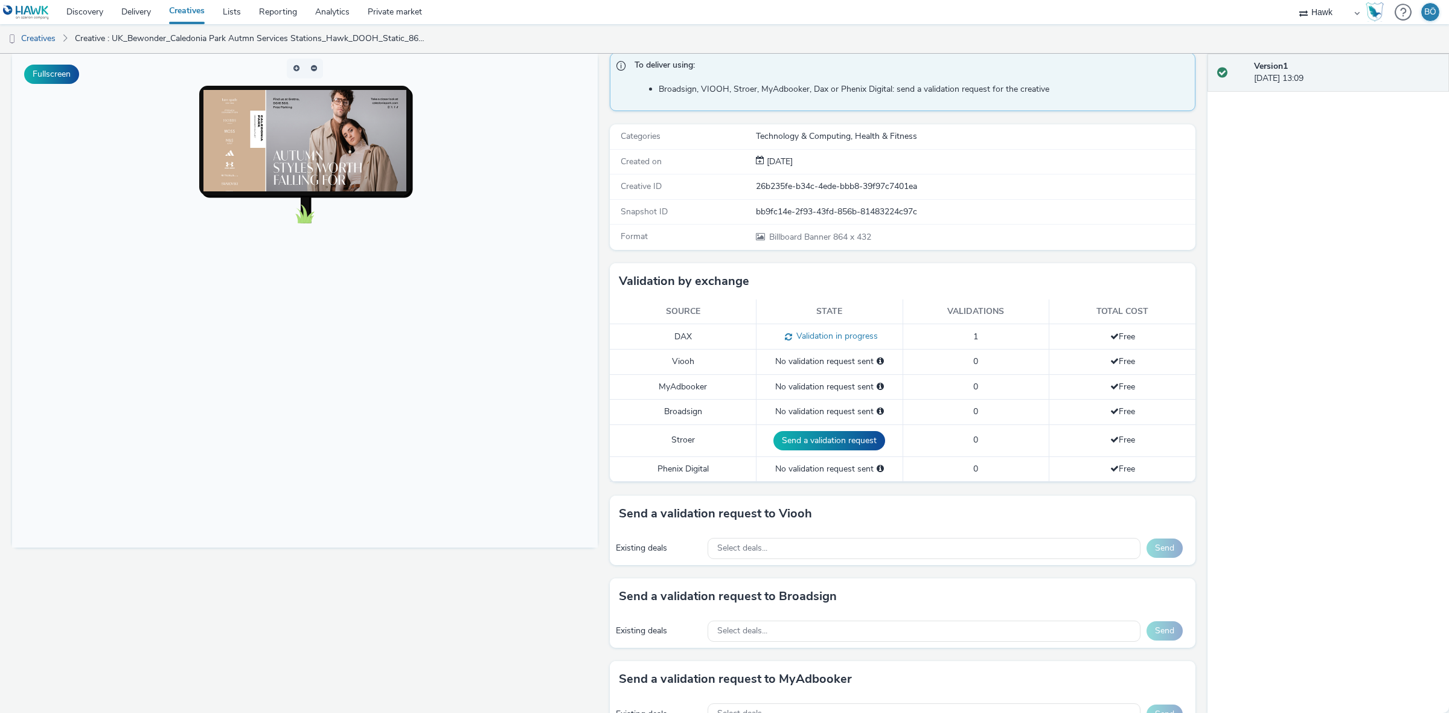
scroll to position [226, 0]
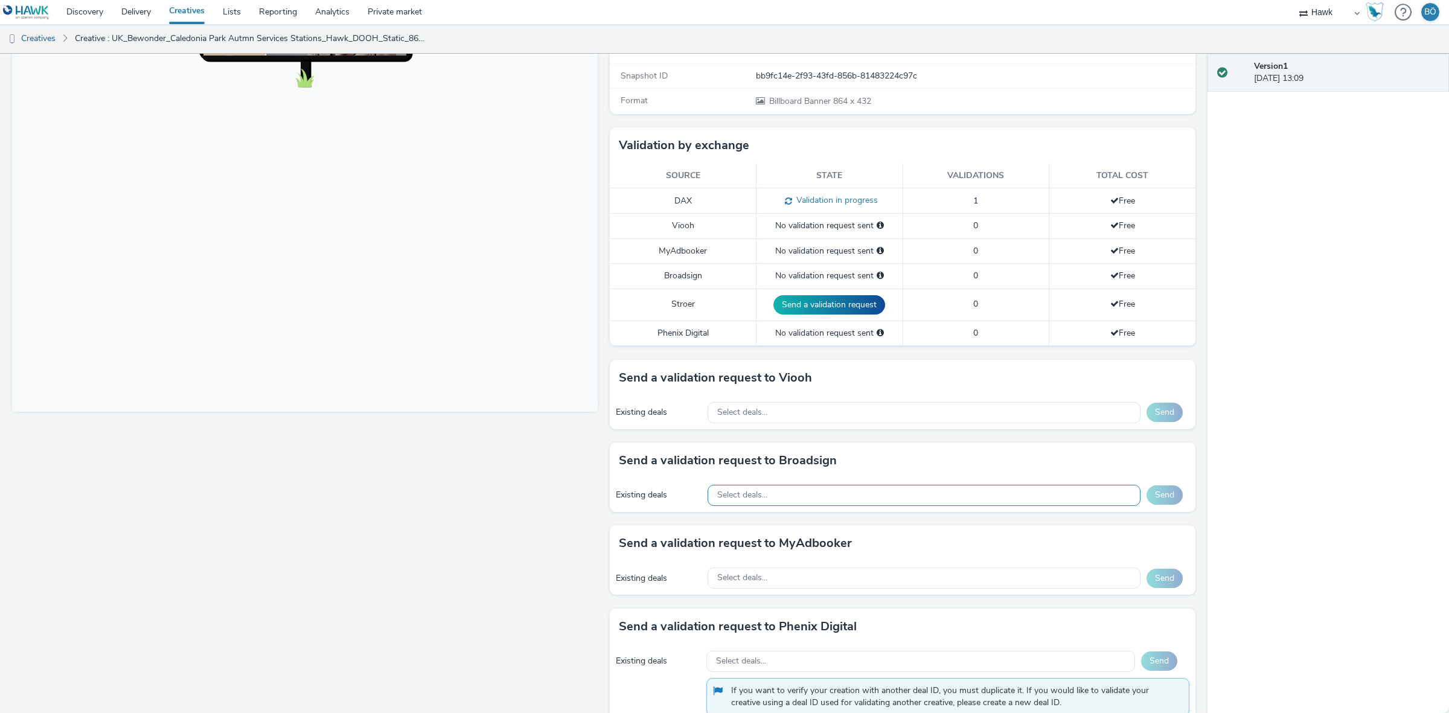
click at [786, 492] on div "Select deals..." at bounding box center [923, 495] width 433 height 21
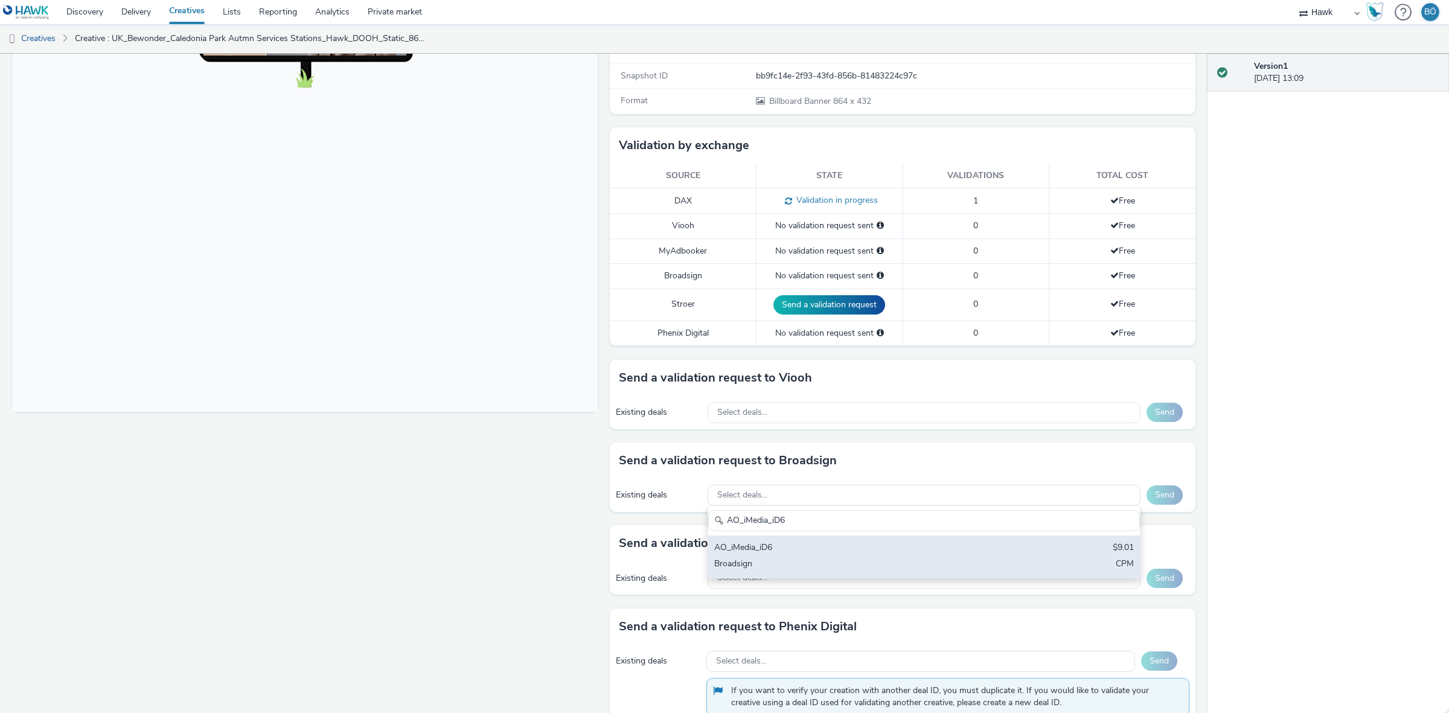
type input "AO_iMedia_iD6"
click at [823, 547] on div "AO_iMedia_iD6" at bounding box center [853, 548] width 278 height 14
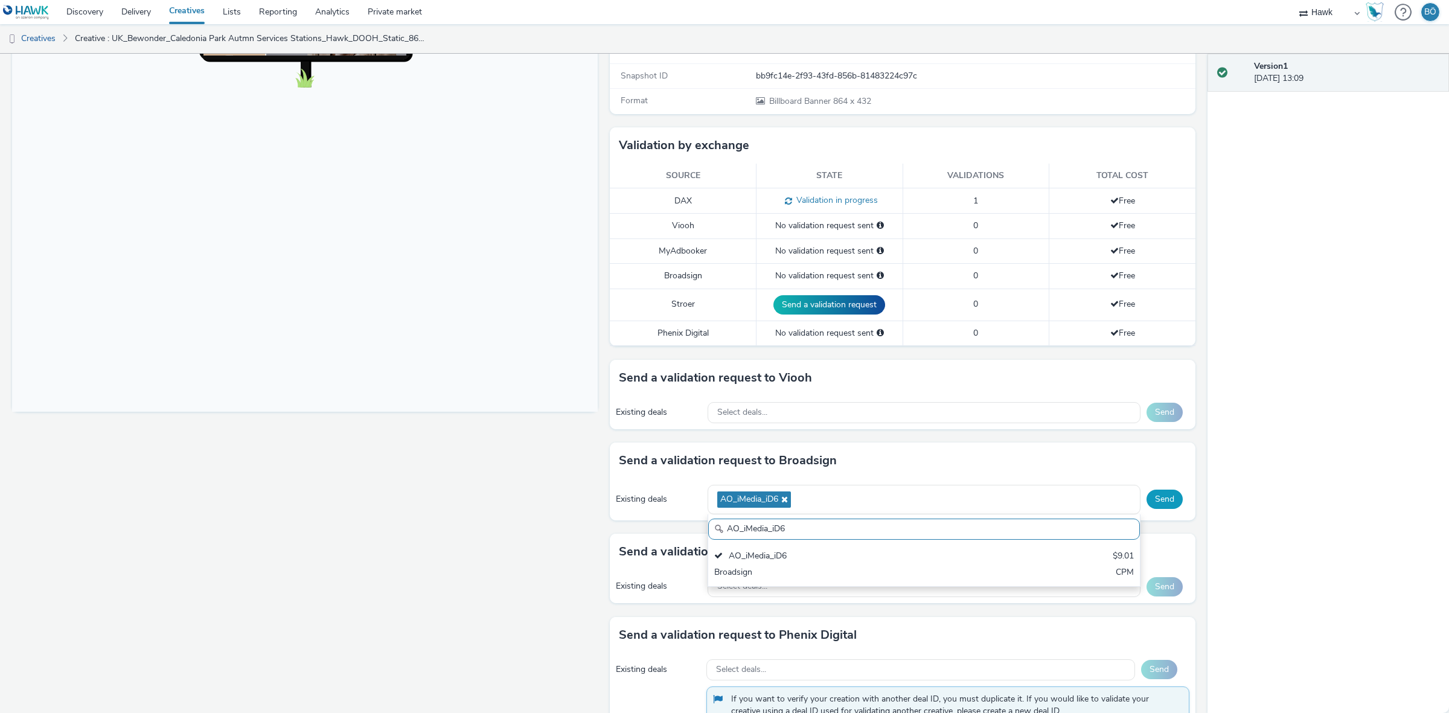
click at [1156, 502] on button "Send" at bounding box center [1164, 498] width 36 height 19
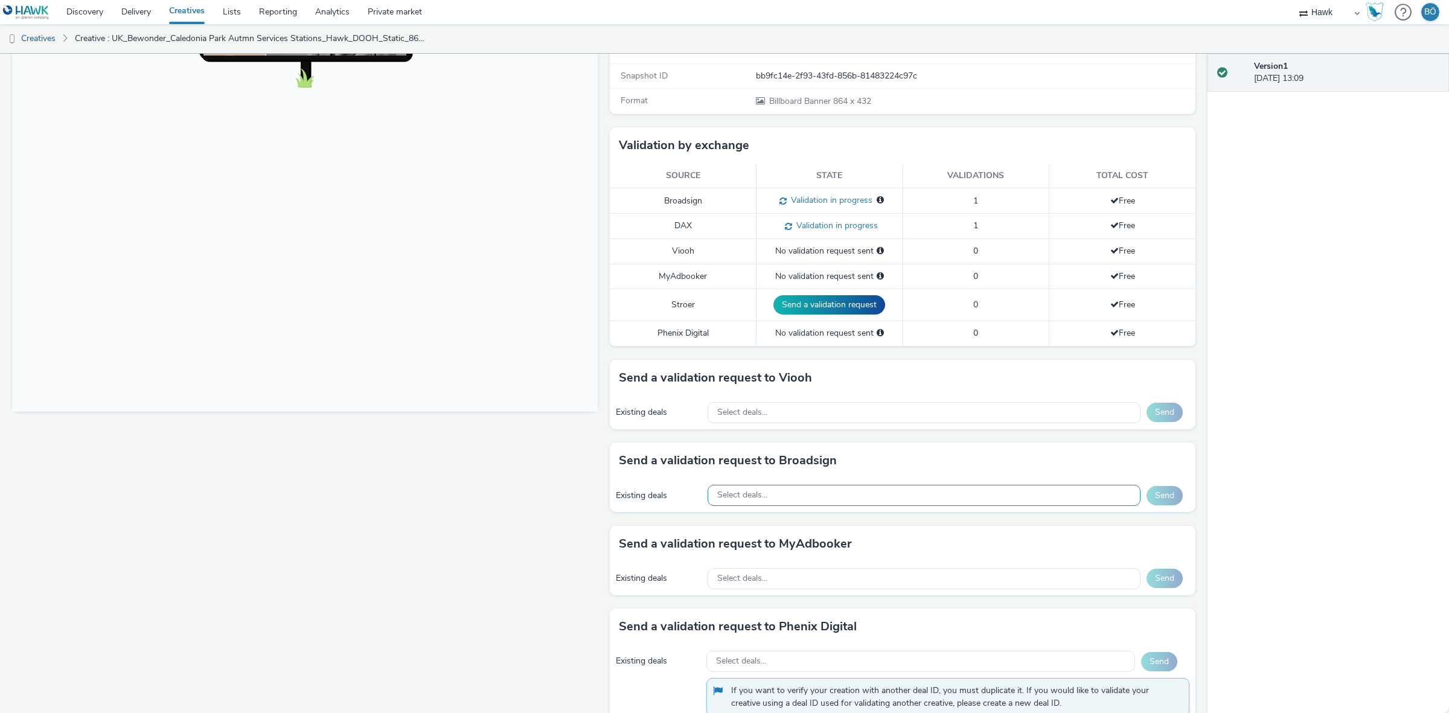
click at [758, 496] on span "Select deals..." at bounding box center [742, 495] width 50 height 10
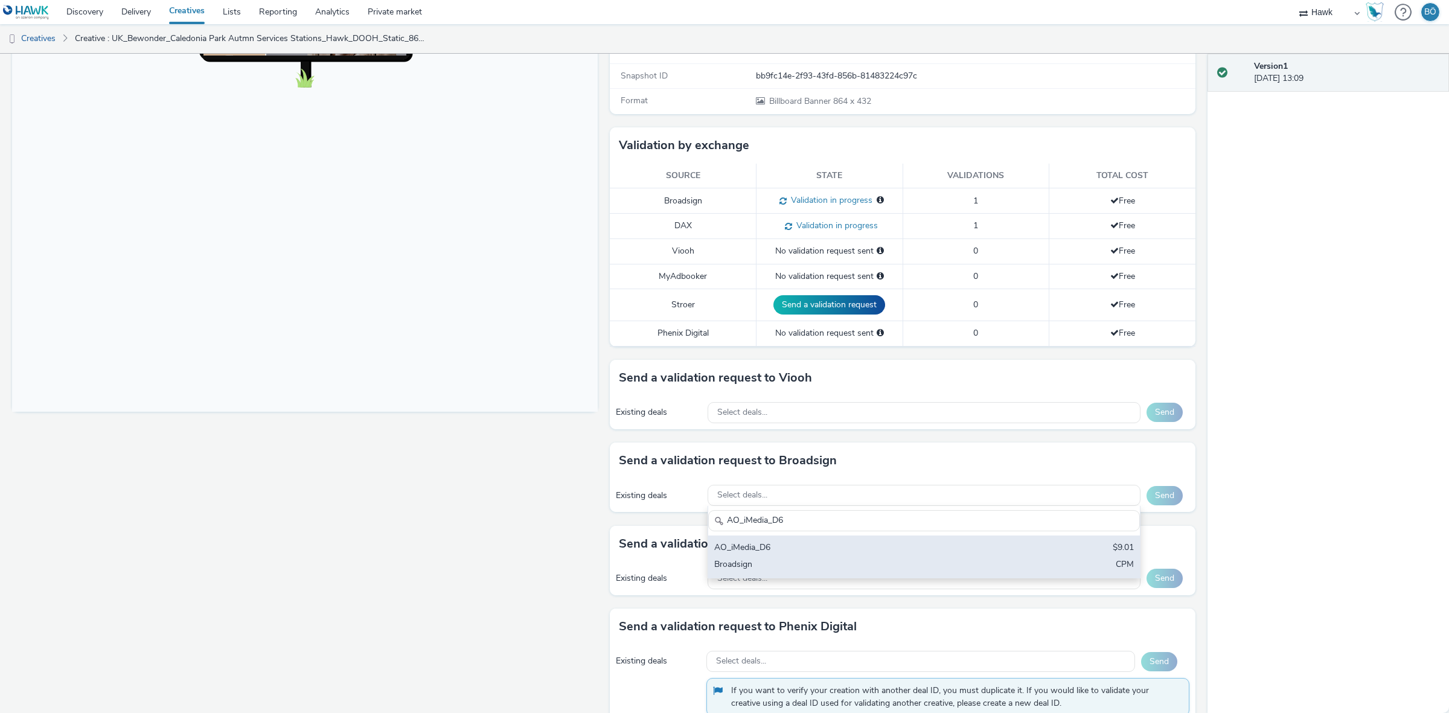
type input "AO_iMedia_D6"
click at [829, 553] on div "AO_iMedia_D6" at bounding box center [853, 548] width 278 height 14
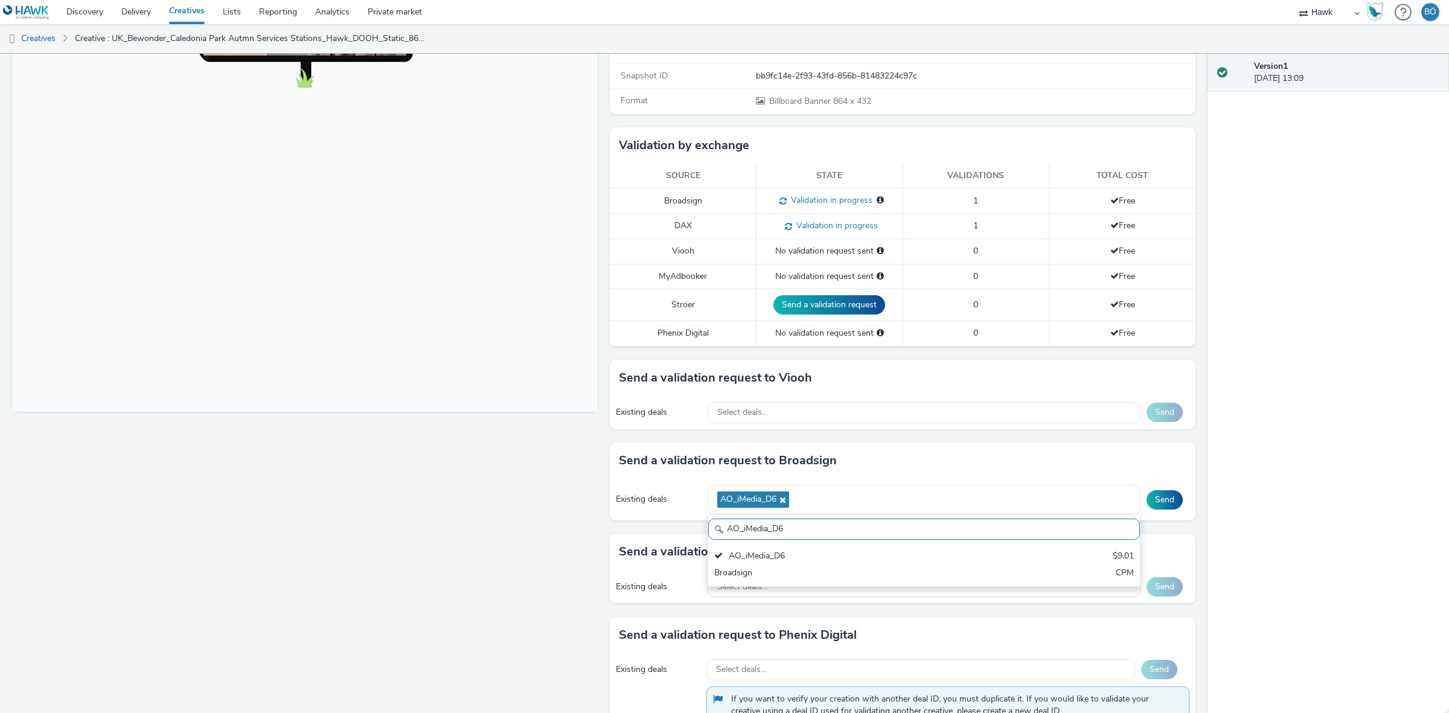
click at [1153, 502] on button "Send" at bounding box center [1164, 499] width 36 height 19
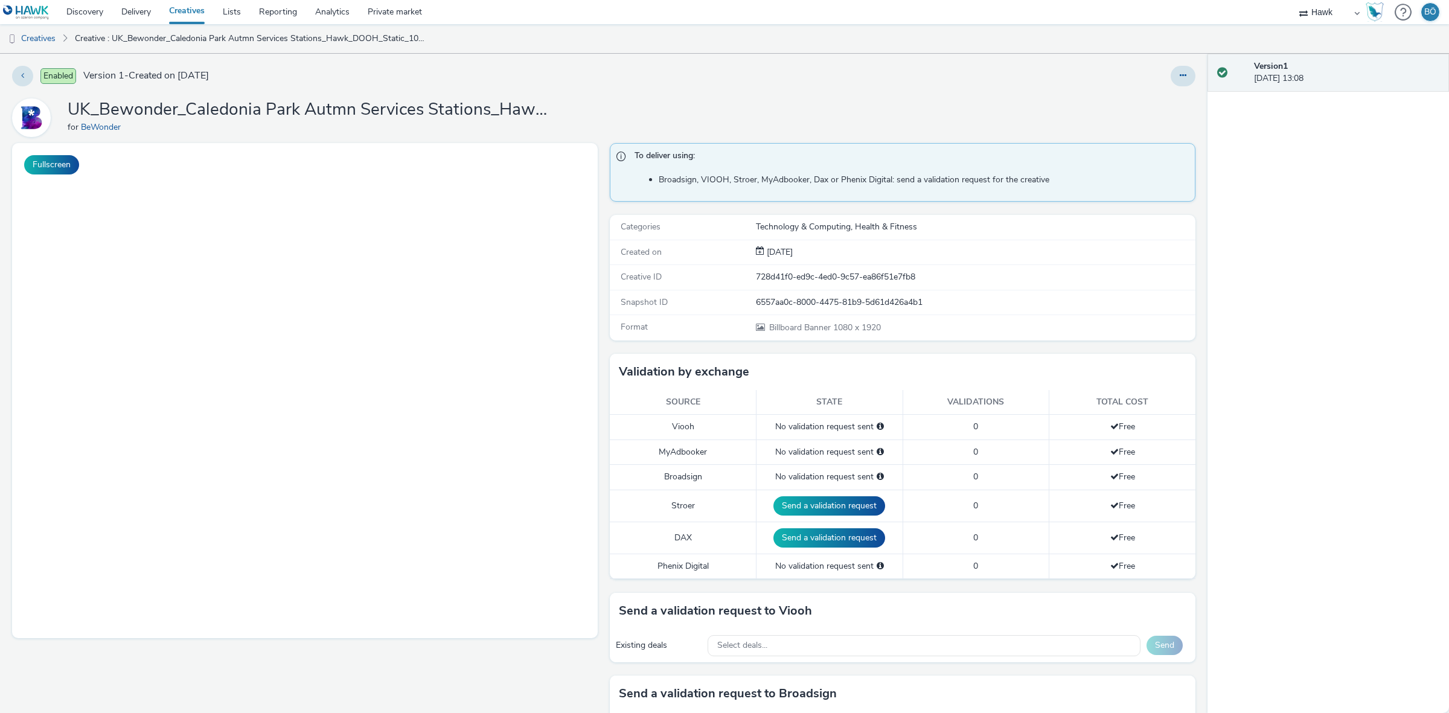
select select "11a7df10-284f-415c-b52a-427acf4c31ae"
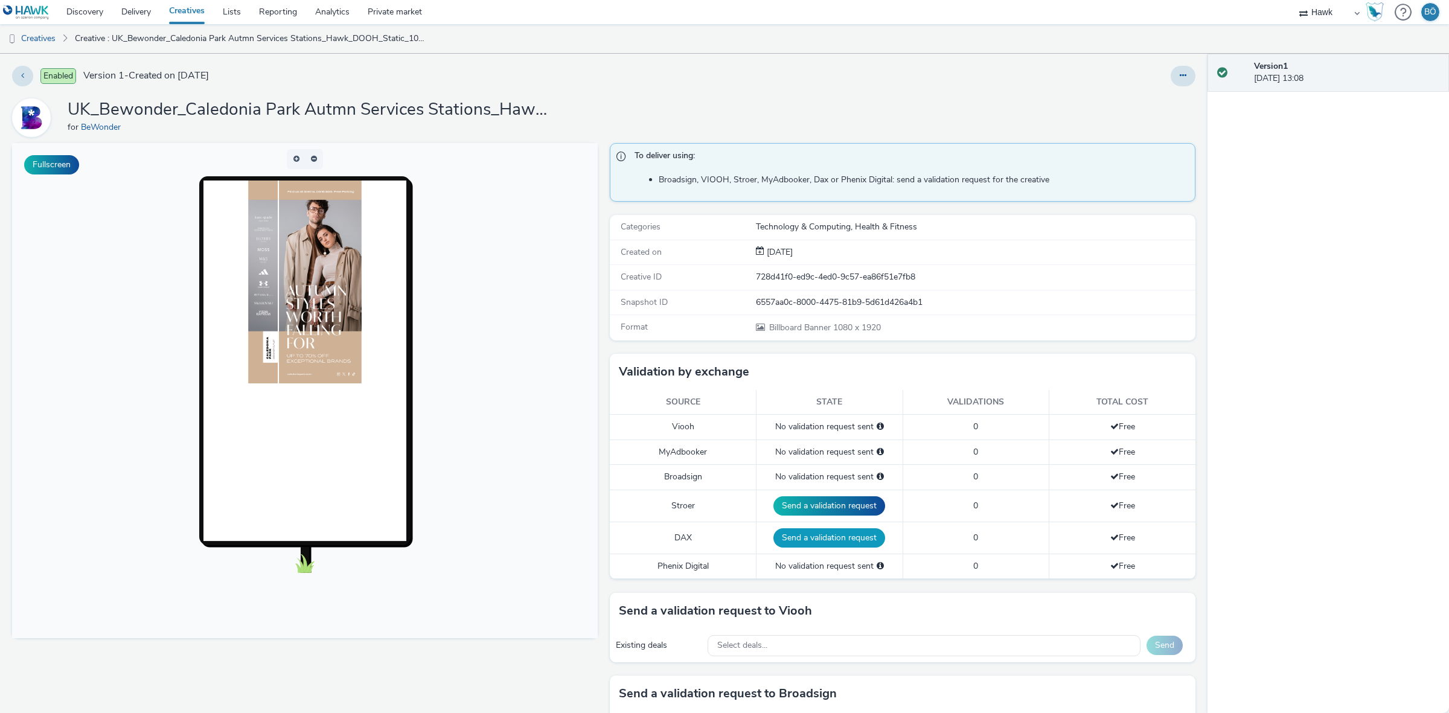
click at [830, 538] on button "Send a validation request" at bounding box center [829, 537] width 112 height 19
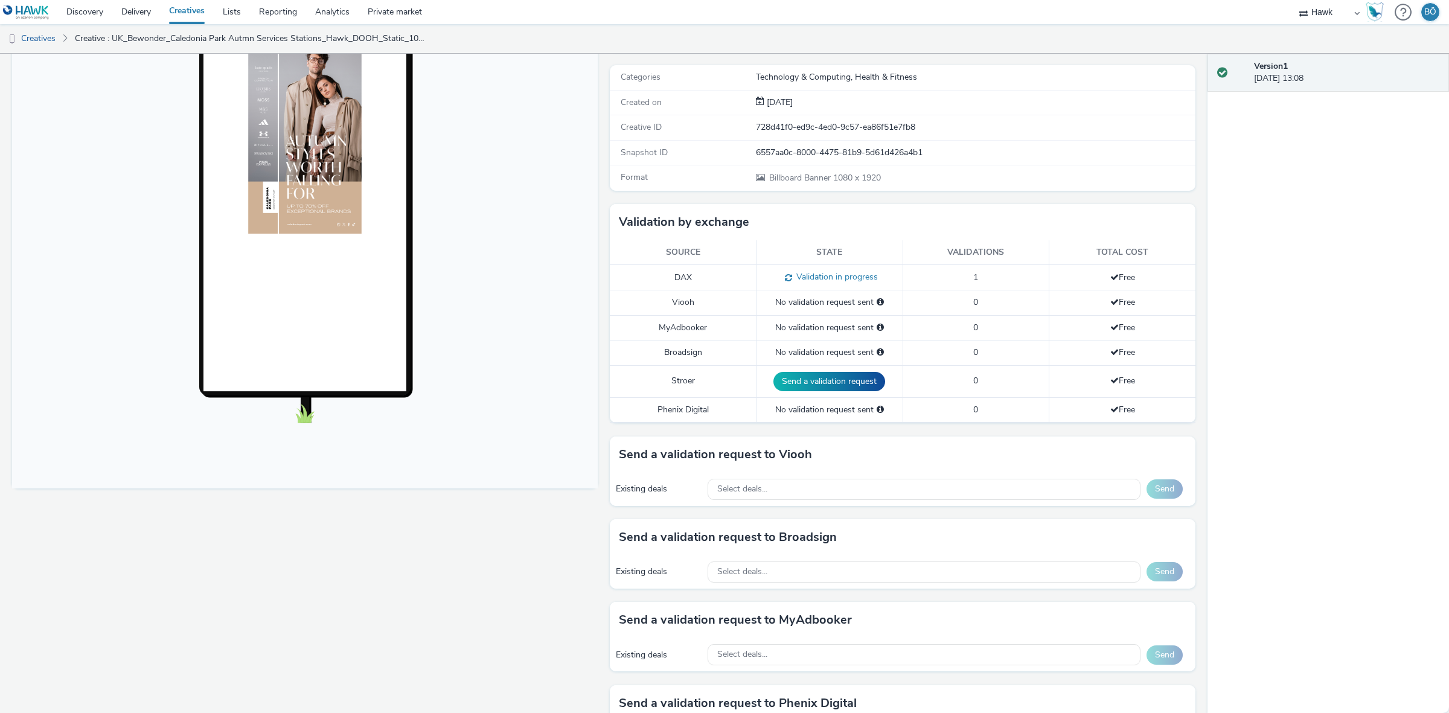
scroll to position [151, 0]
click at [729, 567] on span "Select deals..." at bounding box center [742, 571] width 50 height 10
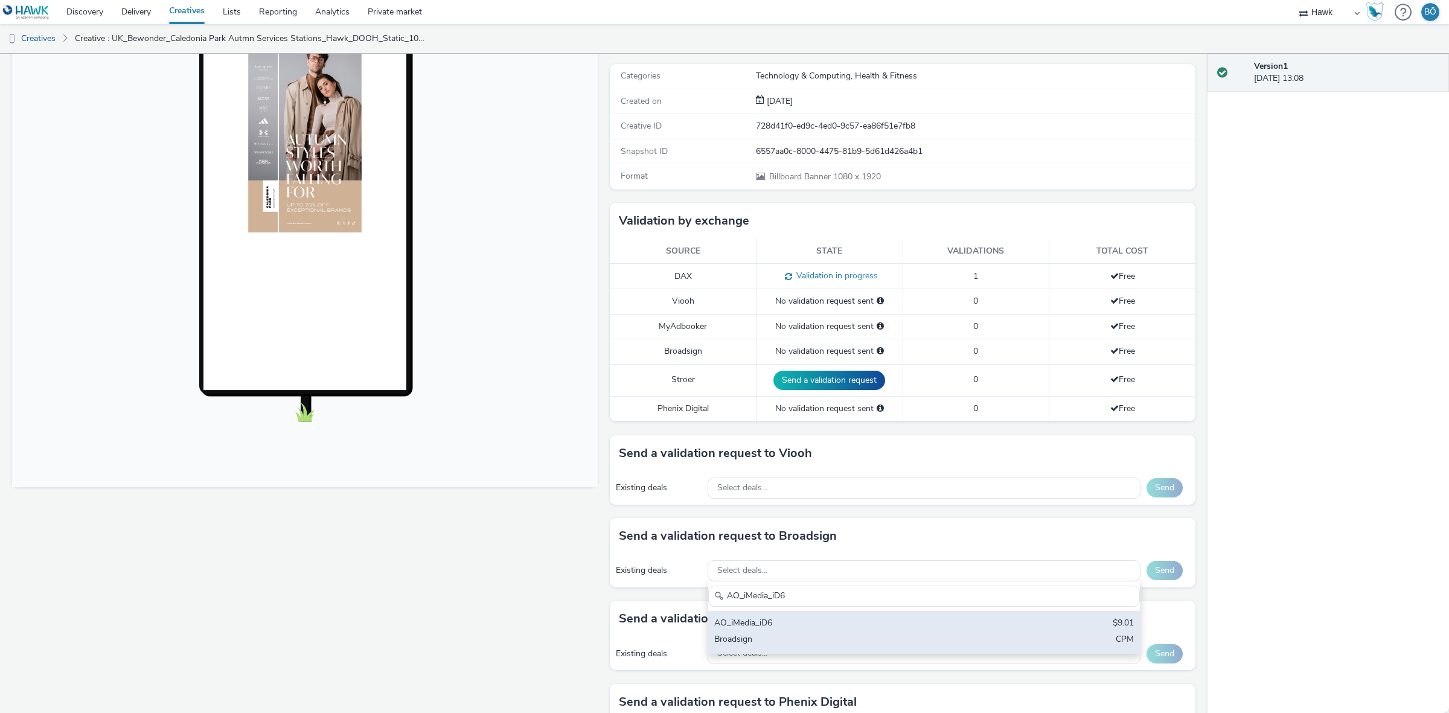
type input "AO_iMedia_iD6"
click at [791, 620] on div "AO_iMedia_iD6" at bounding box center [853, 624] width 278 height 14
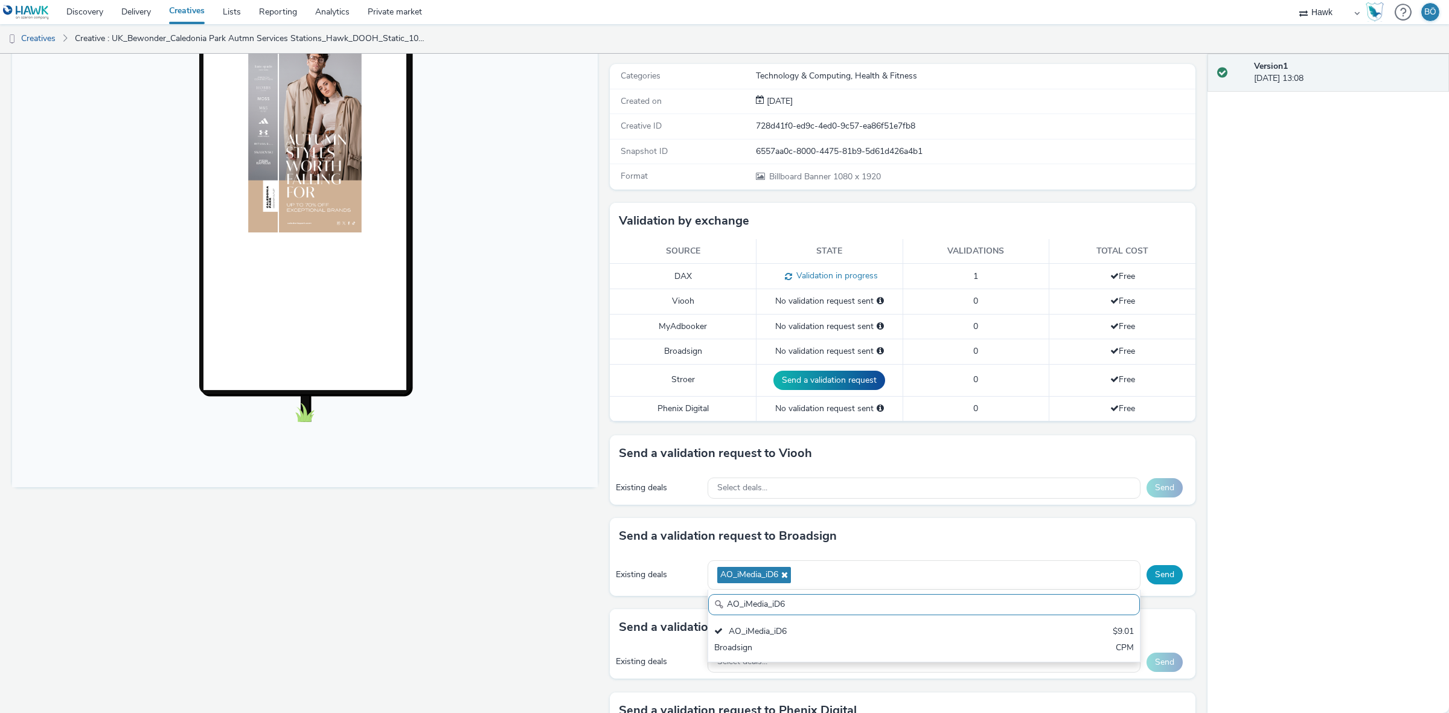
click at [1151, 579] on button "Send" at bounding box center [1164, 574] width 36 height 19
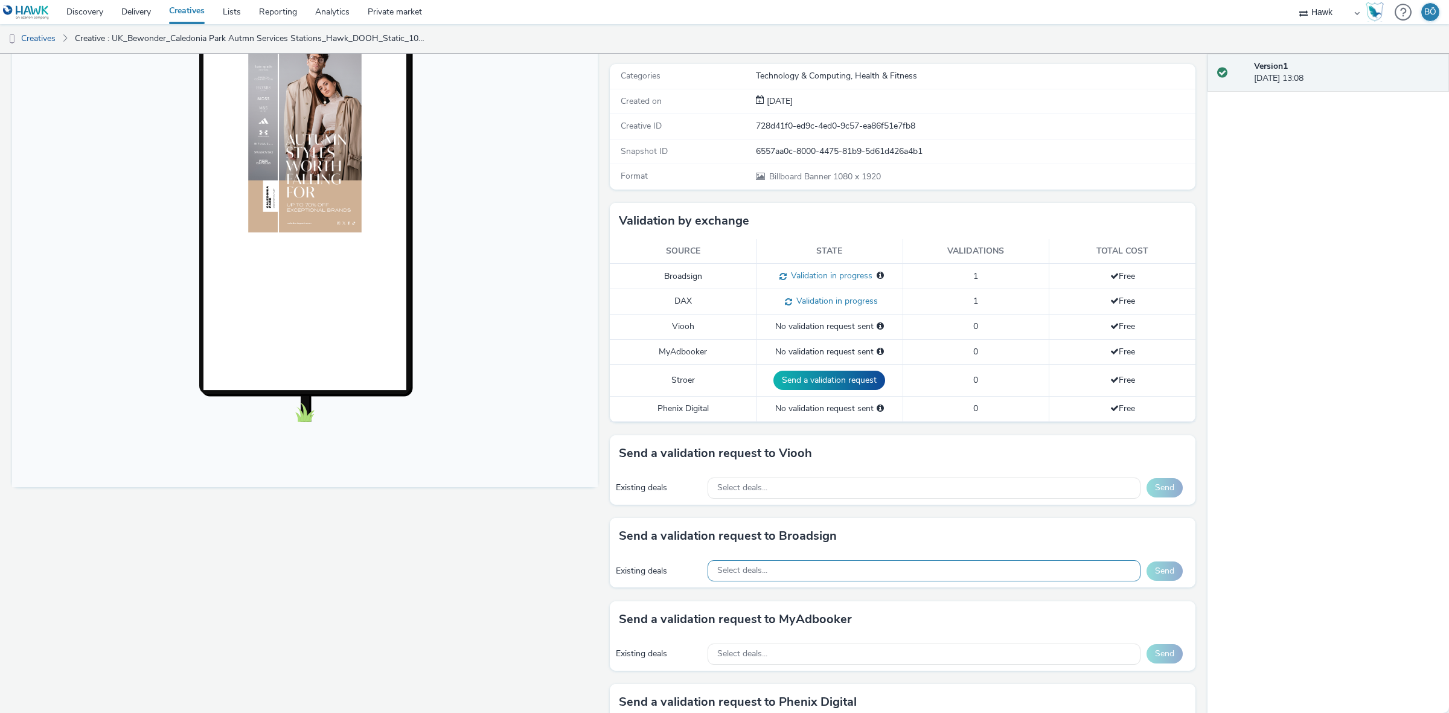
drag, startPoint x: 750, startPoint y: 571, endPoint x: 744, endPoint y: 577, distance: 8.1
click at [747, 571] on span "Select deals..." at bounding box center [742, 571] width 50 height 10
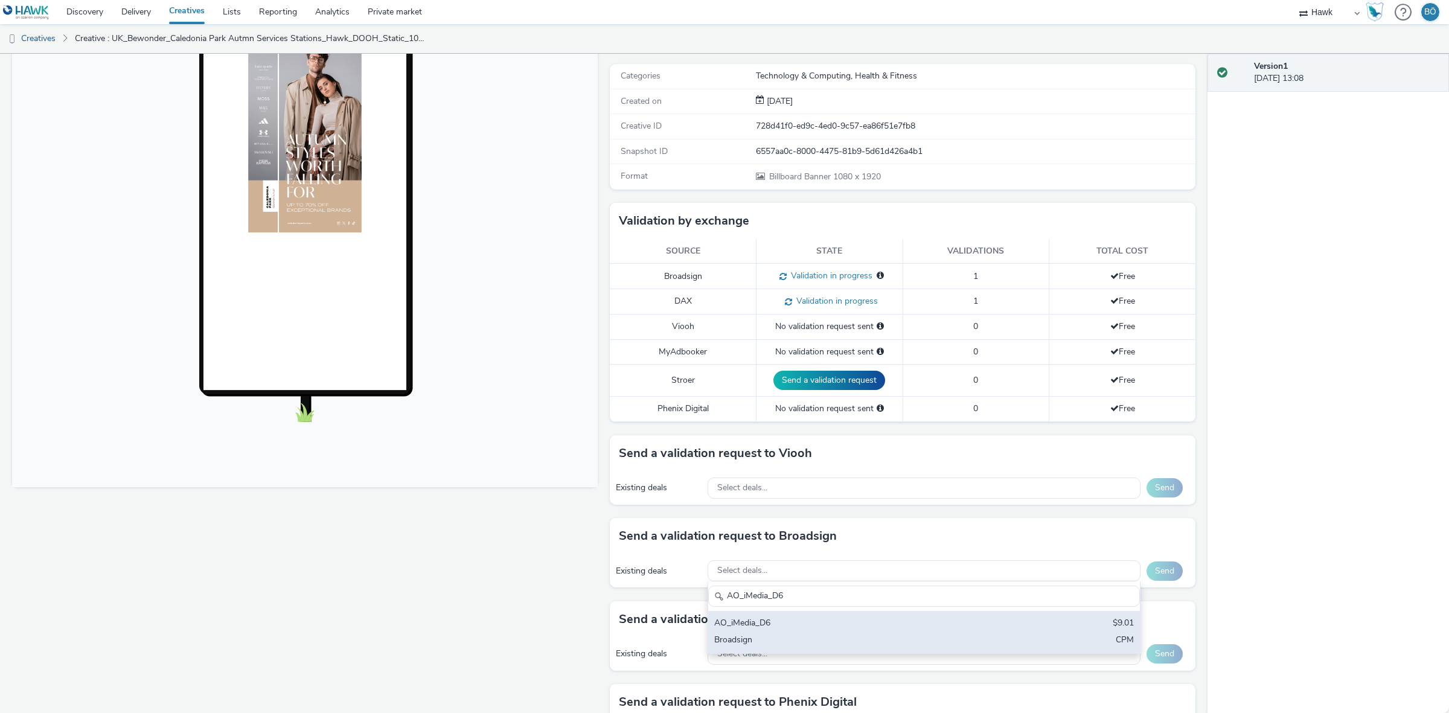
type input "AO_iMedia_D6"
click at [801, 636] on div "Broadsign" at bounding box center [853, 641] width 278 height 14
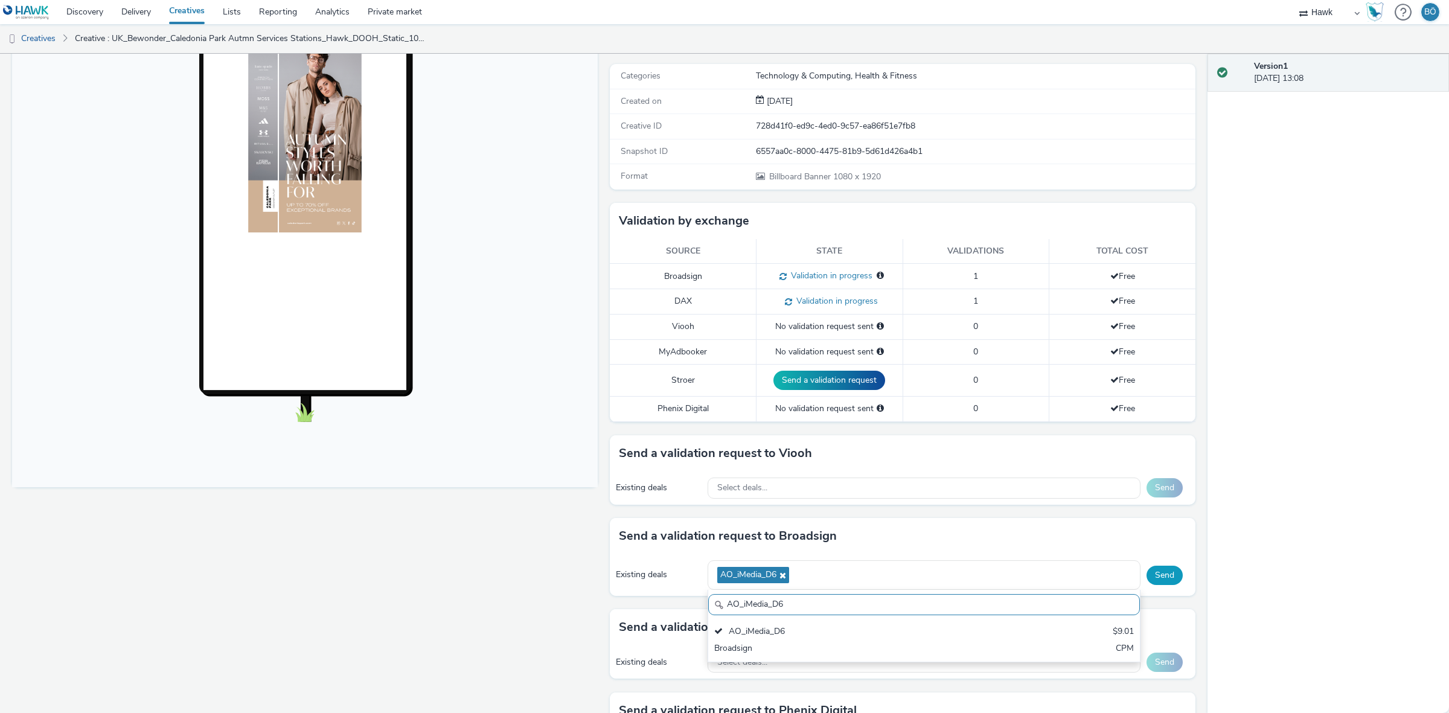
click at [1159, 580] on button "Send" at bounding box center [1164, 575] width 36 height 19
